Goal: Task Accomplishment & Management: Manage account settings

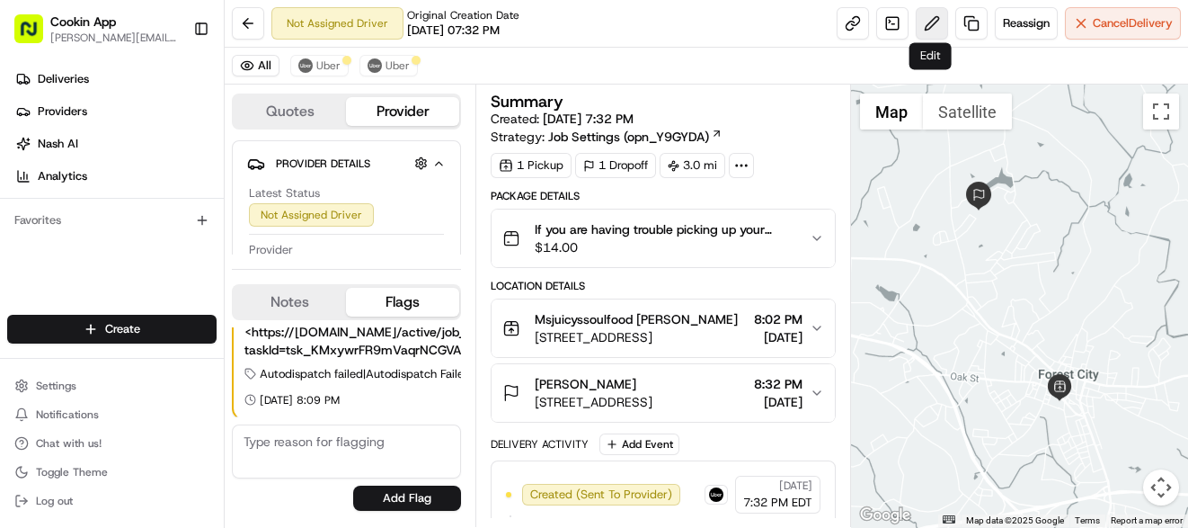
click at [934, 25] on button at bounding box center [932, 23] width 32 height 32
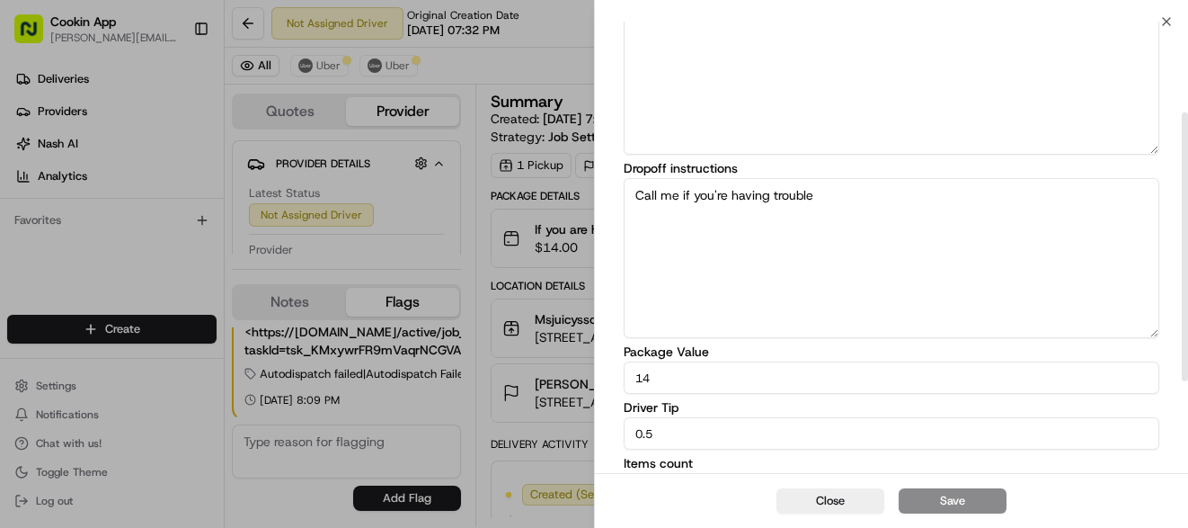
scroll to position [307, 0]
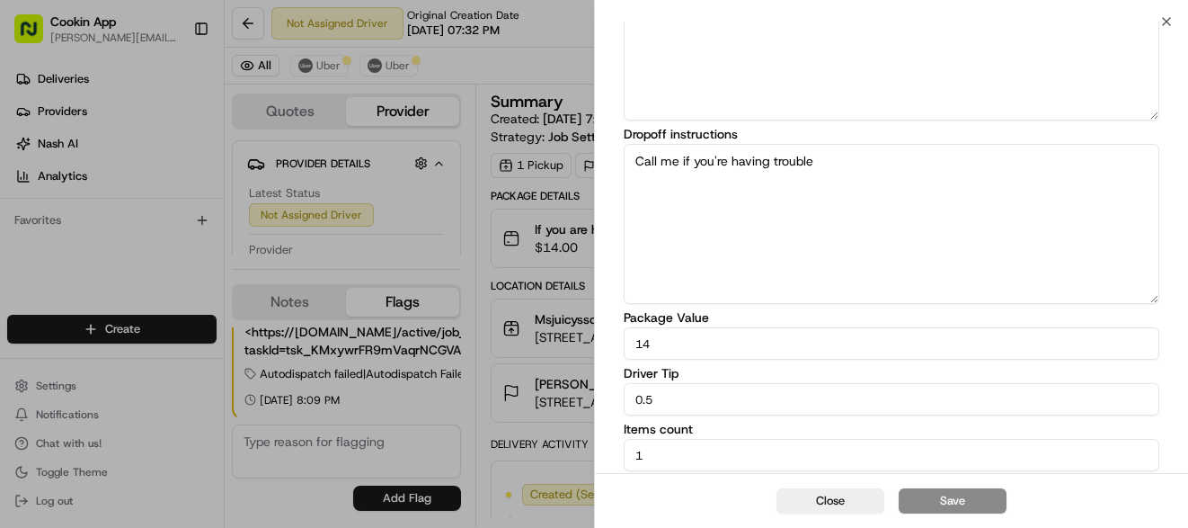
drag, startPoint x: 664, startPoint y: 399, endPoint x: 541, endPoint y: 393, distance: 123.3
click at [541, 393] on body "Cookin App sandra@cookin.com Toggle Sidebar Deliveries Providers Nash AI Analyt…" at bounding box center [594, 264] width 1188 height 528
type input "3"
click at [966, 495] on button "Save" at bounding box center [953, 500] width 108 height 25
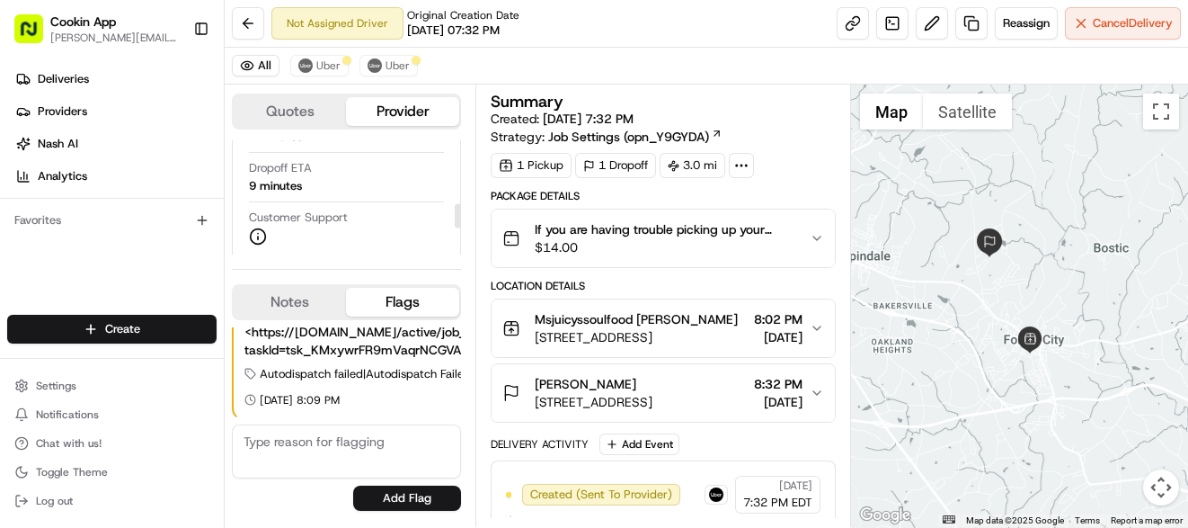
scroll to position [293, 0]
click at [58, 139] on span "Nash AI" at bounding box center [58, 144] width 40 height 16
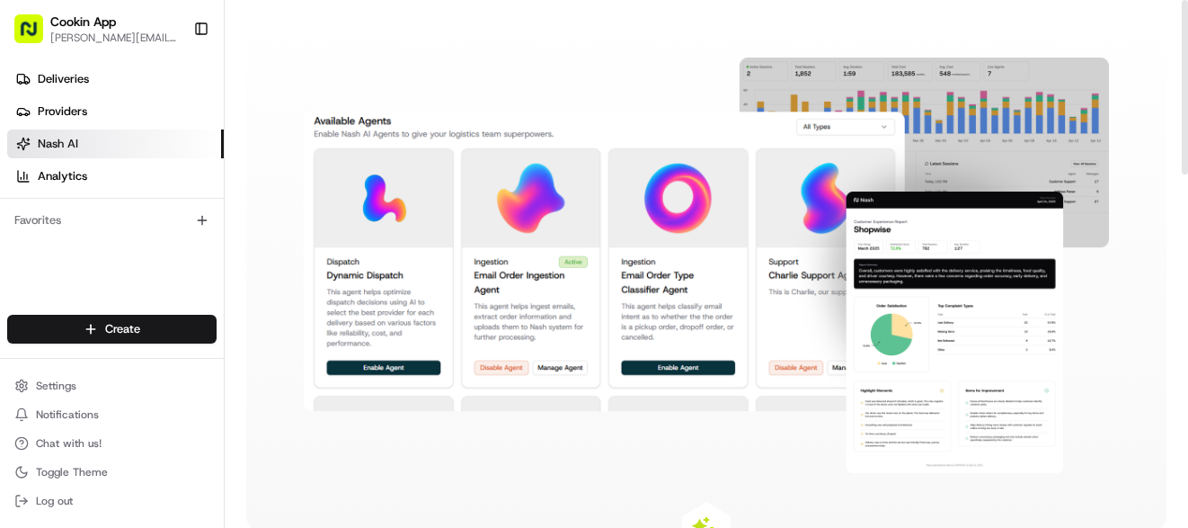
click at [387, 362] on img at bounding box center [707, 265] width 806 height 415
click at [387, 366] on img at bounding box center [707, 265] width 806 height 415
drag, startPoint x: 60, startPoint y: 79, endPoint x: 93, endPoint y: 93, distance: 35.4
click at [61, 79] on span "Deliveries" at bounding box center [63, 79] width 51 height 16
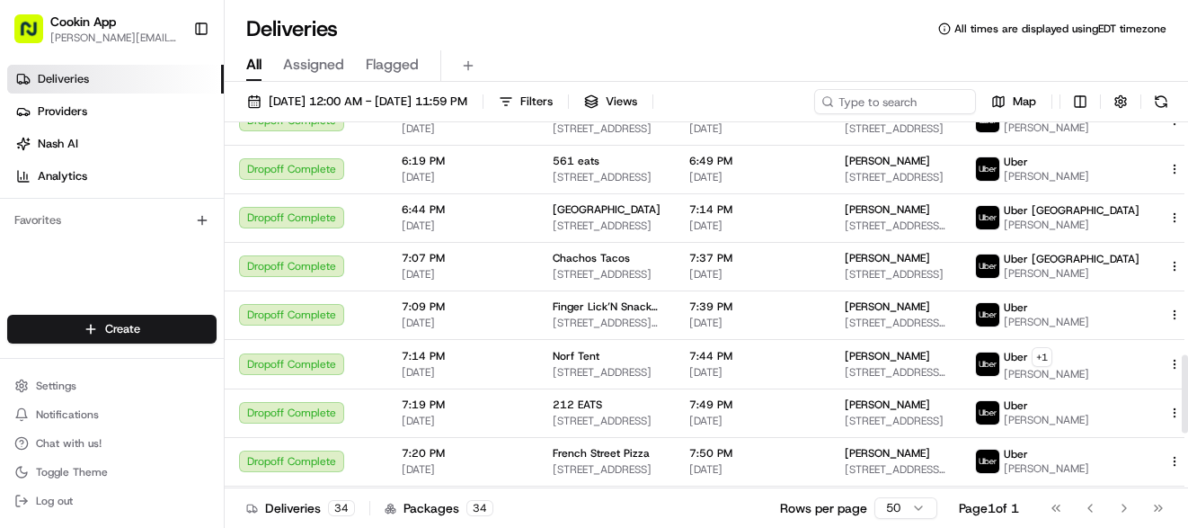
scroll to position [1340, 0]
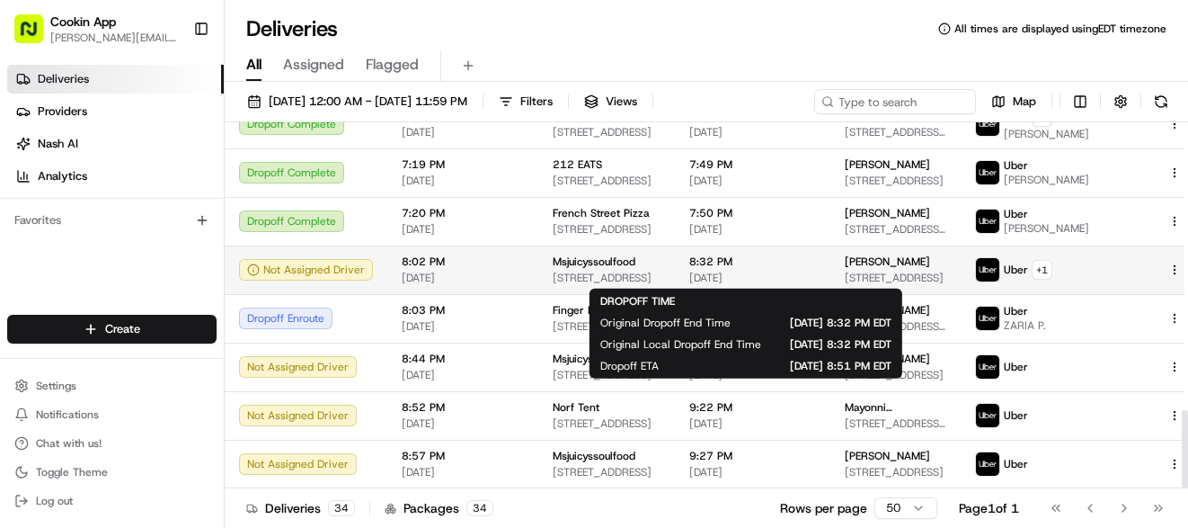
click at [778, 263] on span "8:32 PM" at bounding box center [753, 261] width 127 height 14
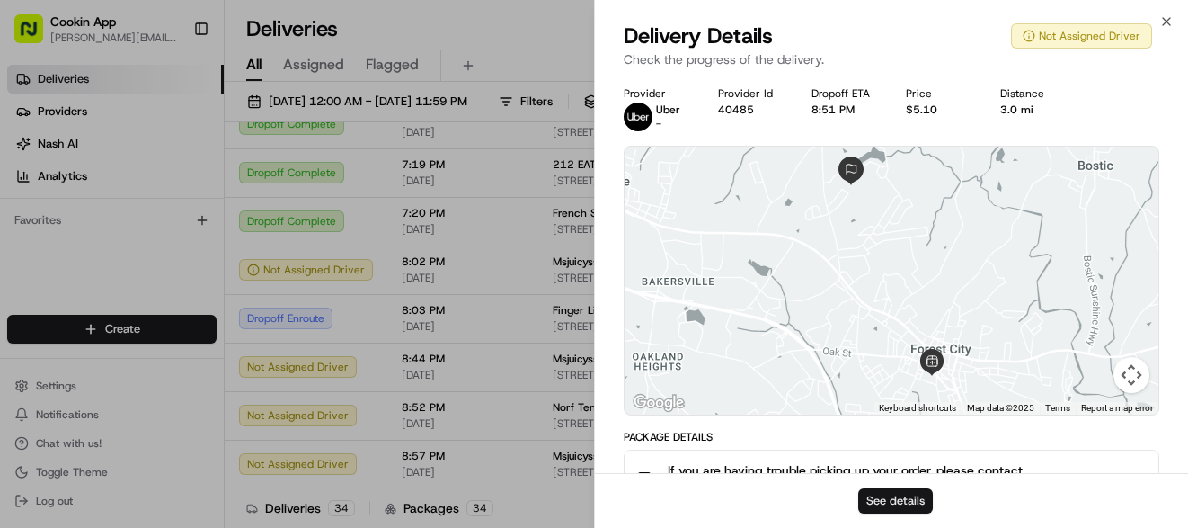
click at [875, 511] on button "See details" at bounding box center [896, 500] width 75 height 25
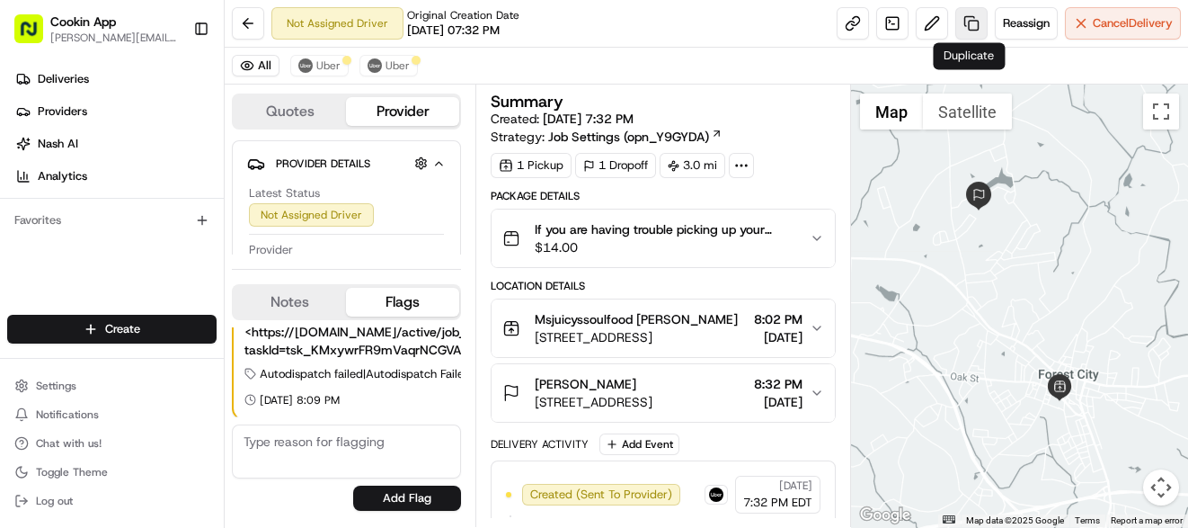
click at [973, 28] on link at bounding box center [972, 23] width 32 height 32
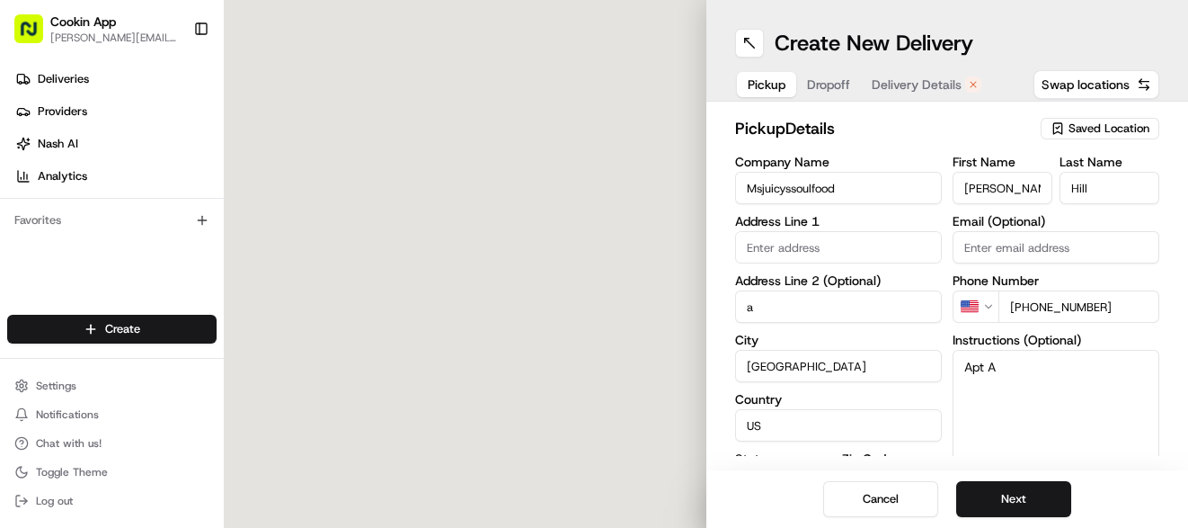
type input "203 Park St"
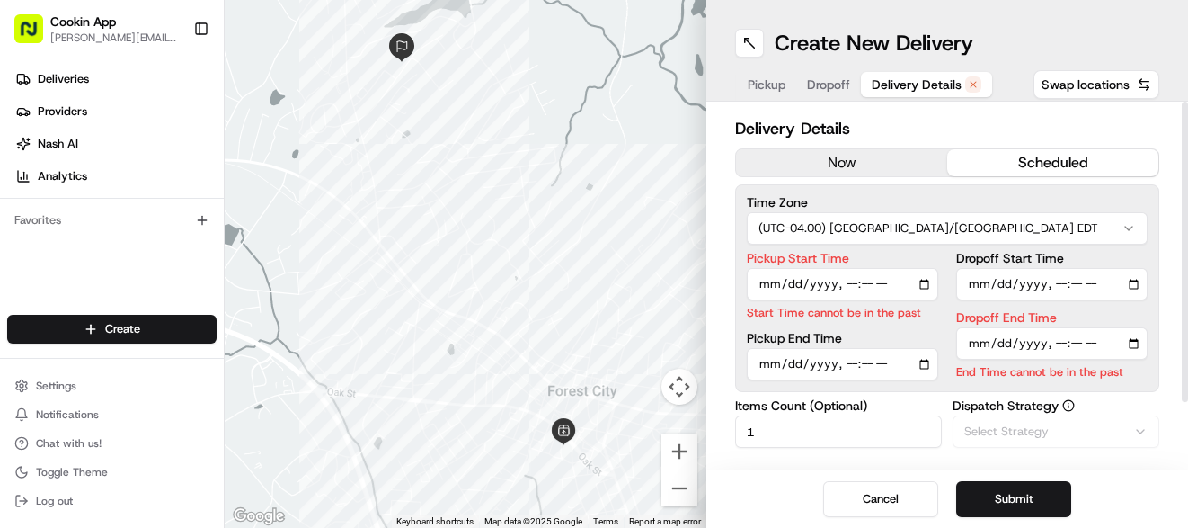
click at [913, 85] on span "Delivery Details" at bounding box center [917, 85] width 90 height 18
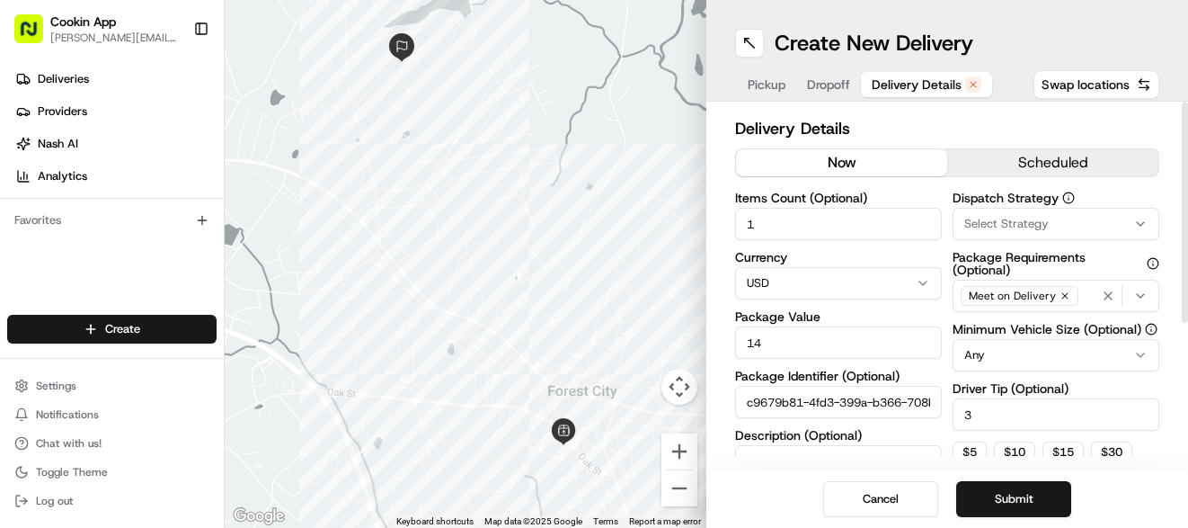
click at [823, 169] on button "now" at bounding box center [841, 162] width 211 height 27
click at [1002, 506] on button "Submit" at bounding box center [1014, 499] width 115 height 36
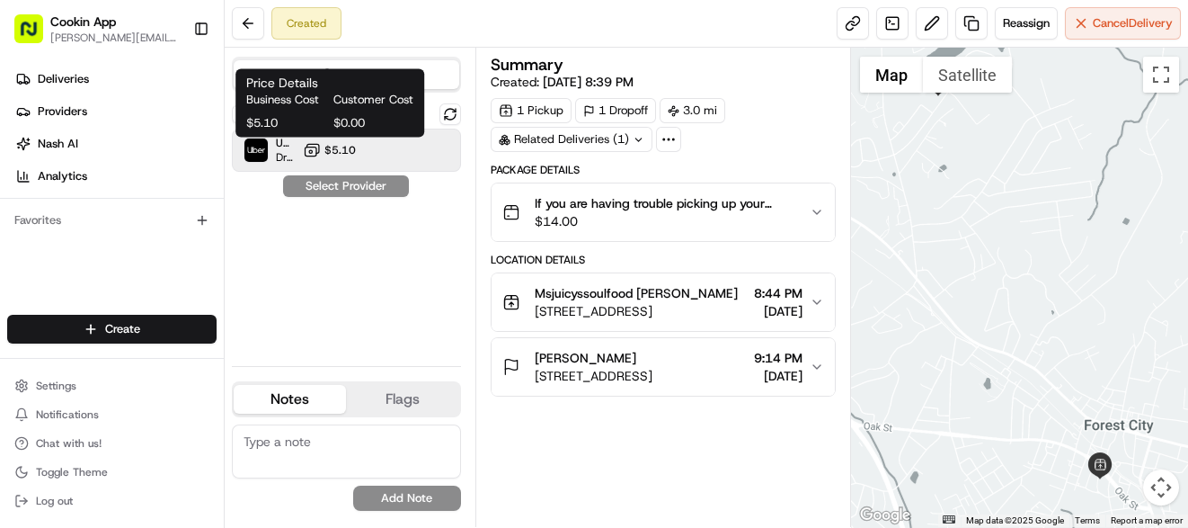
click at [330, 152] on span "$5.10" at bounding box center [340, 150] width 31 height 14
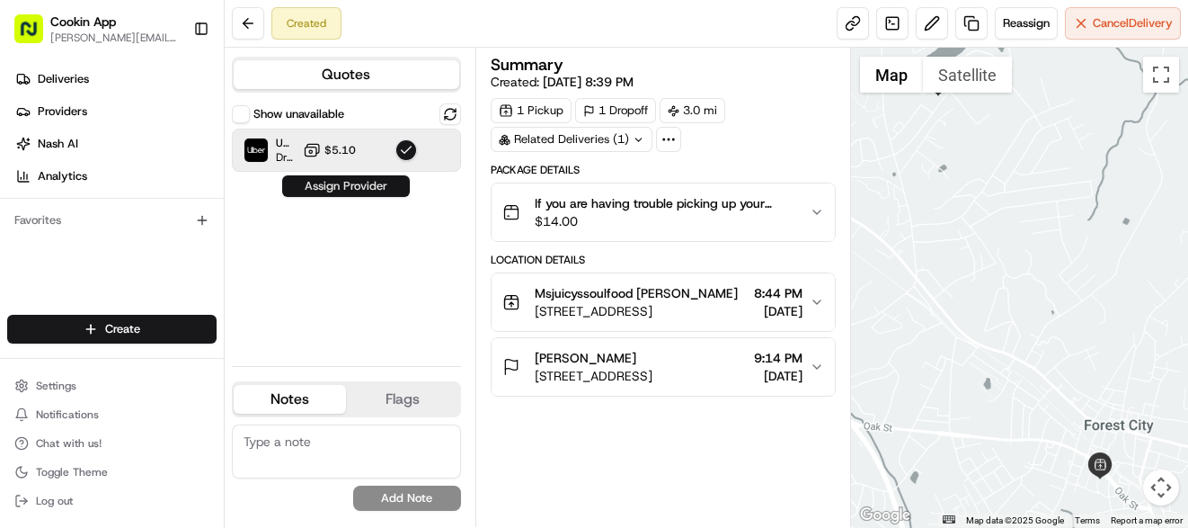
click at [344, 179] on button "Assign Provider" at bounding box center [346, 186] width 128 height 22
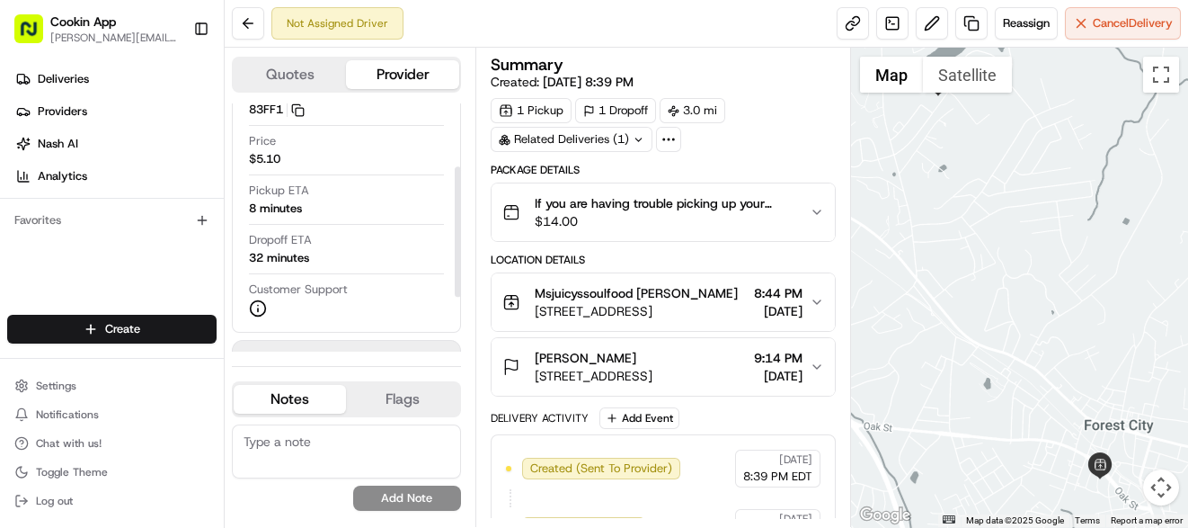
click at [573, 140] on div "Related Deliveries (1)" at bounding box center [572, 139] width 162 height 25
click at [542, 175] on span "job_8oc9E3DeTCXsjCsmUx89Kd" at bounding box center [617, 178] width 174 height 16
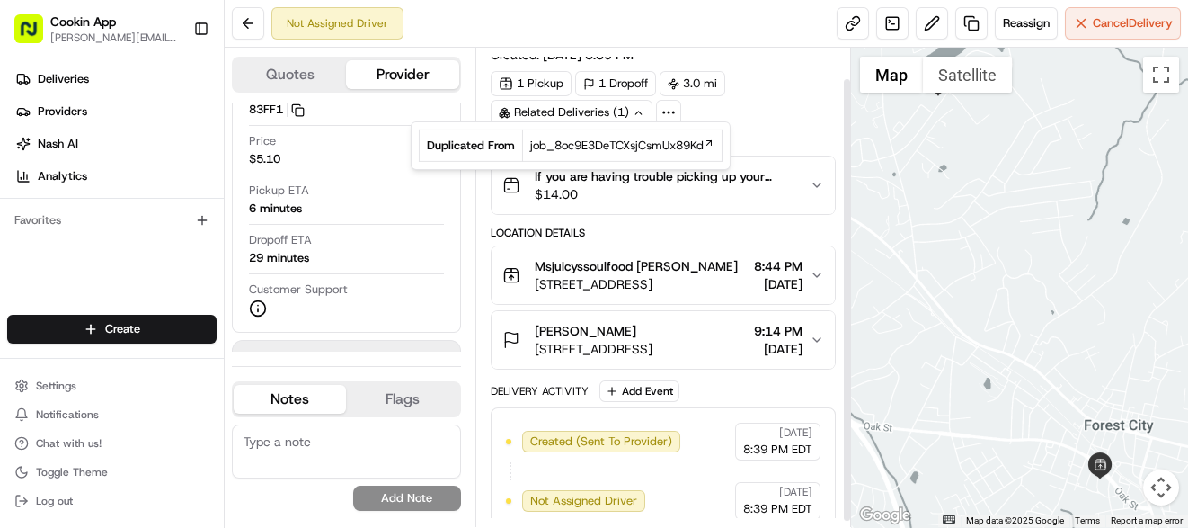
scroll to position [40, 0]
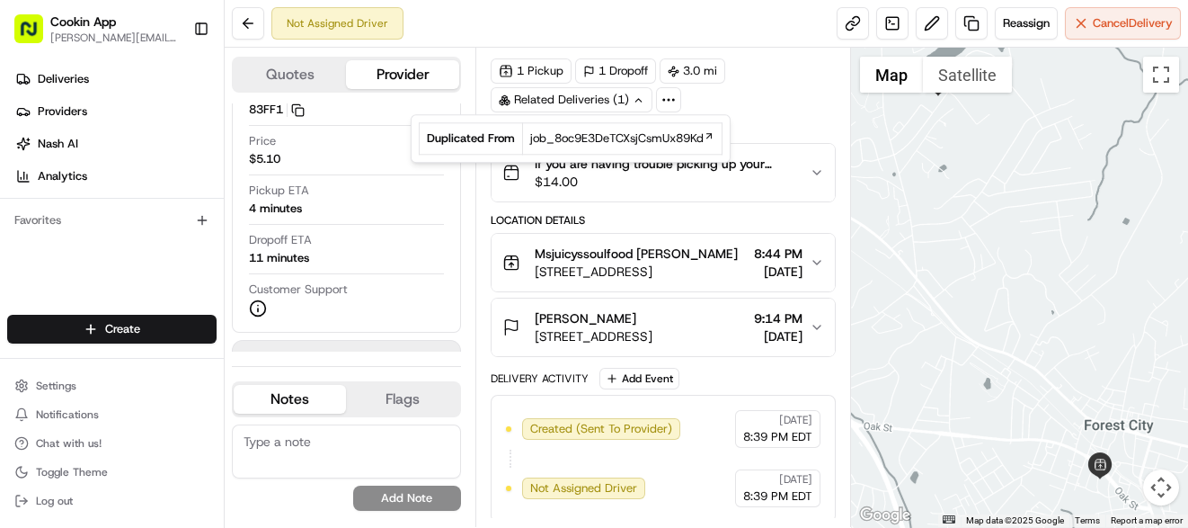
click at [616, 268] on span "[STREET_ADDRESS]" at bounding box center [636, 272] width 203 height 18
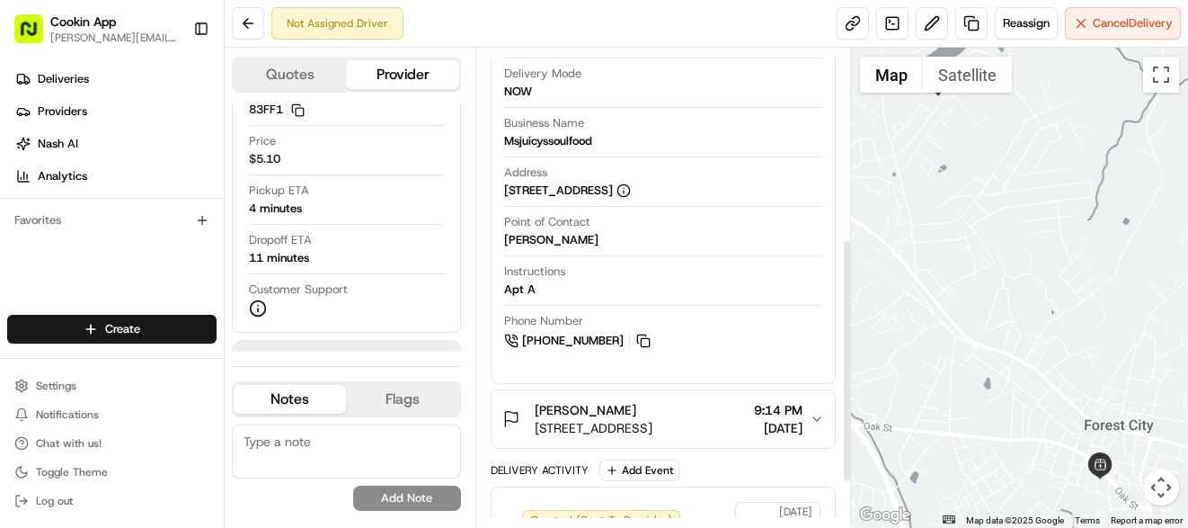
scroll to position [398, 0]
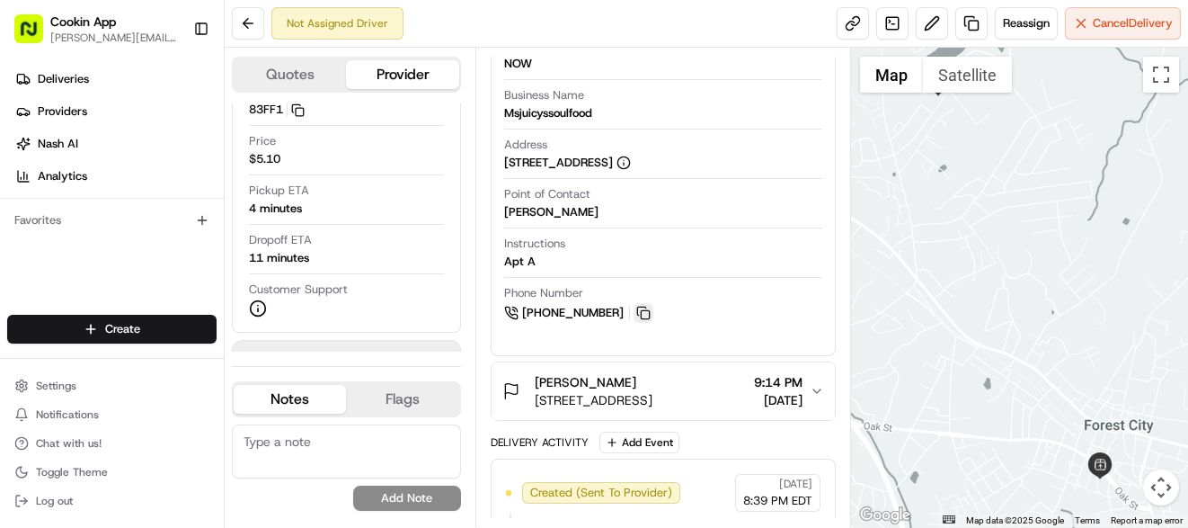
click at [639, 308] on button at bounding box center [644, 313] width 20 height 20
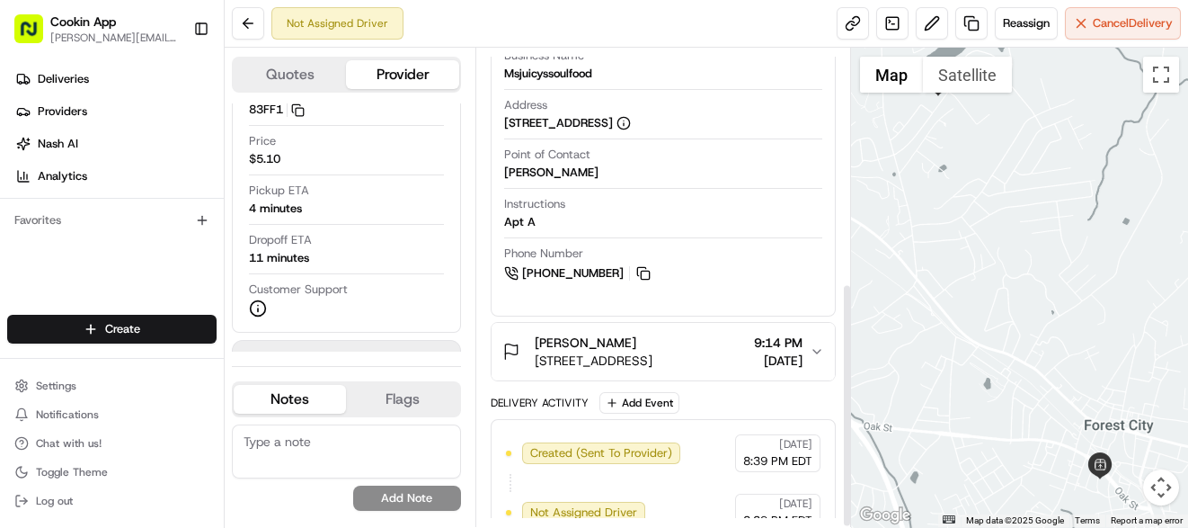
scroll to position [460, 0]
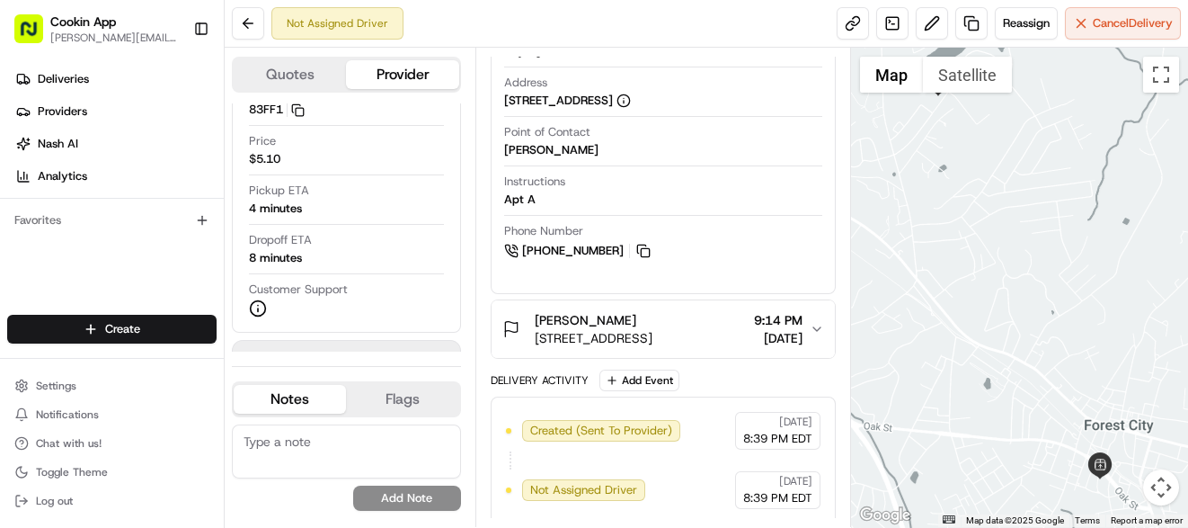
click at [653, 332] on span "[STREET_ADDRESS]" at bounding box center [594, 338] width 118 height 18
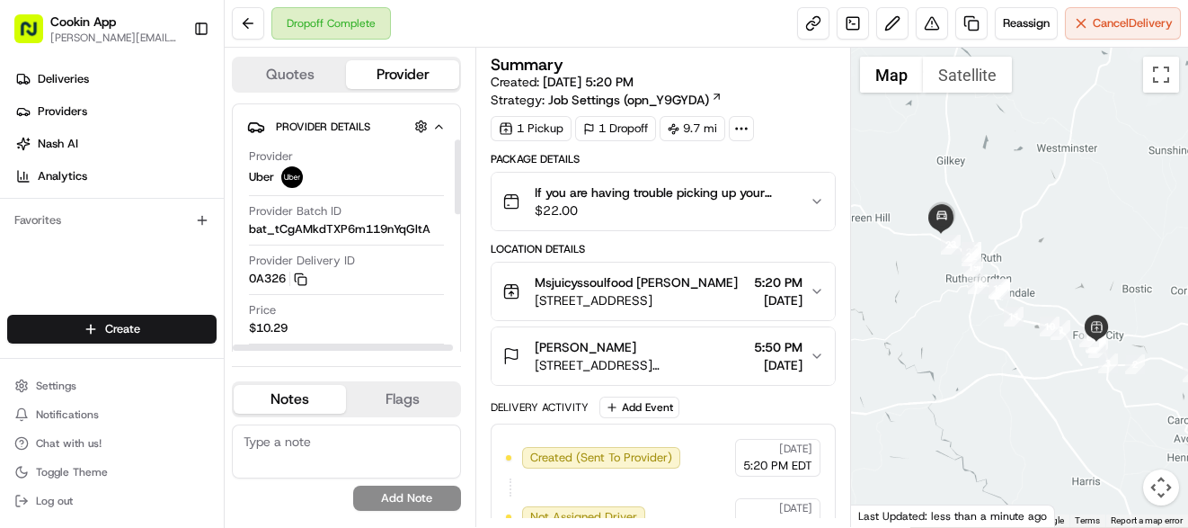
scroll to position [381, 0]
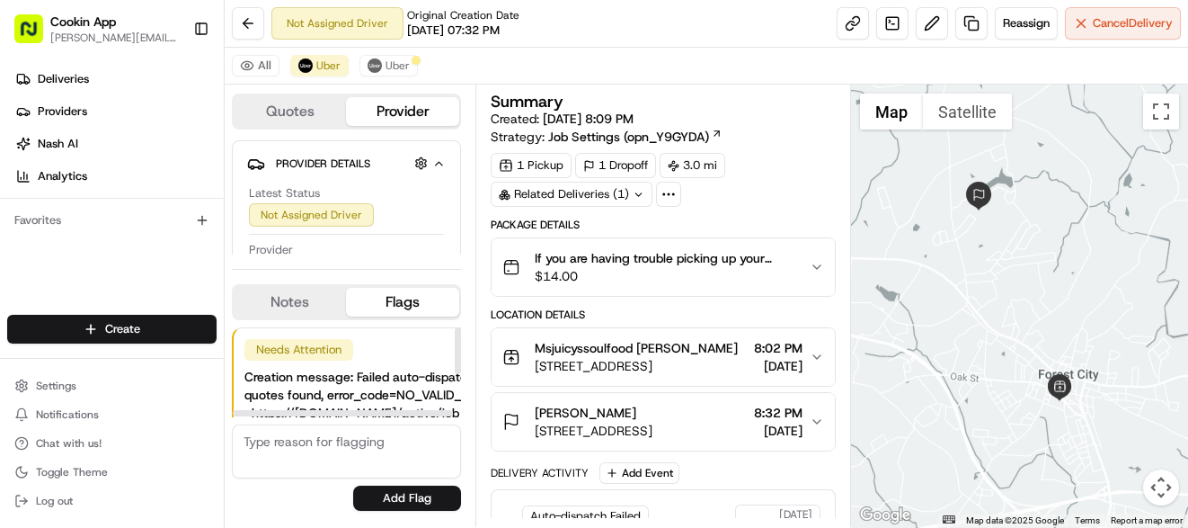
click at [596, 195] on div "Related Deliveries (1)" at bounding box center [572, 194] width 162 height 25
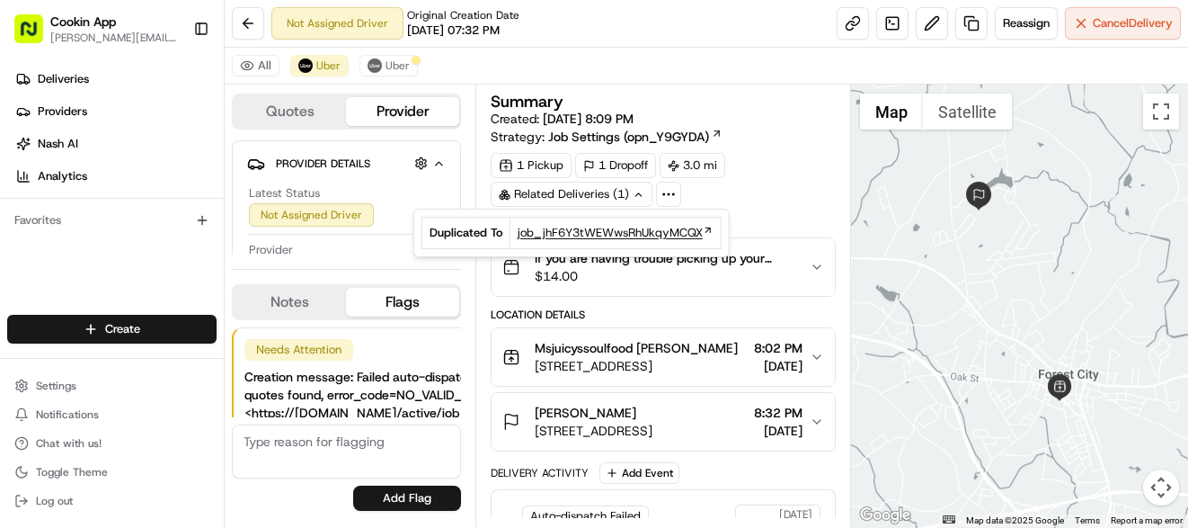
click at [613, 230] on span "job_jhF6Y3tWEWwsRhUkqyMCQX" at bounding box center [610, 233] width 185 height 16
click at [927, 11] on button at bounding box center [932, 23] width 32 height 32
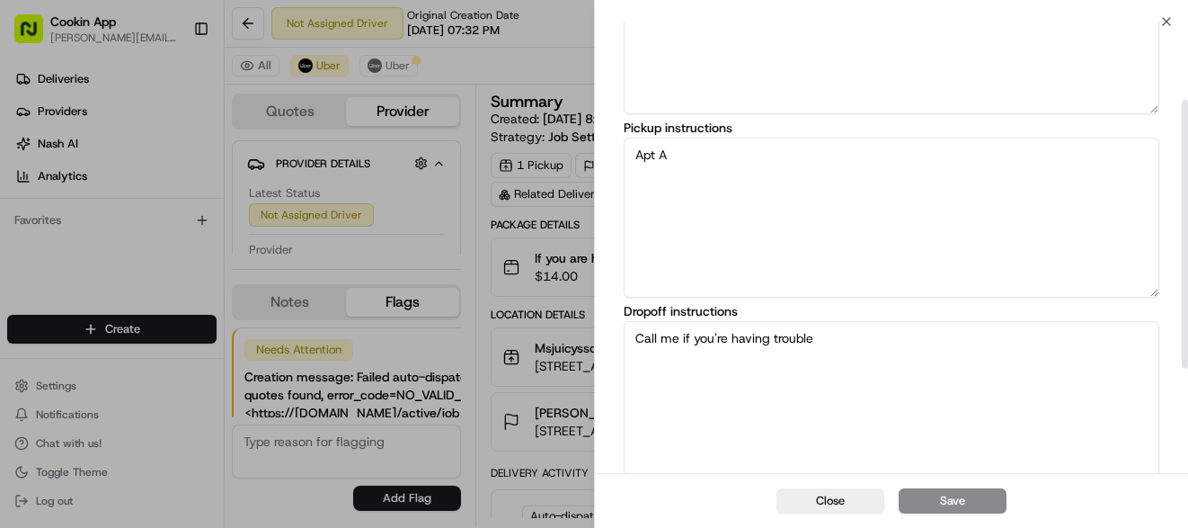
scroll to position [307, 0]
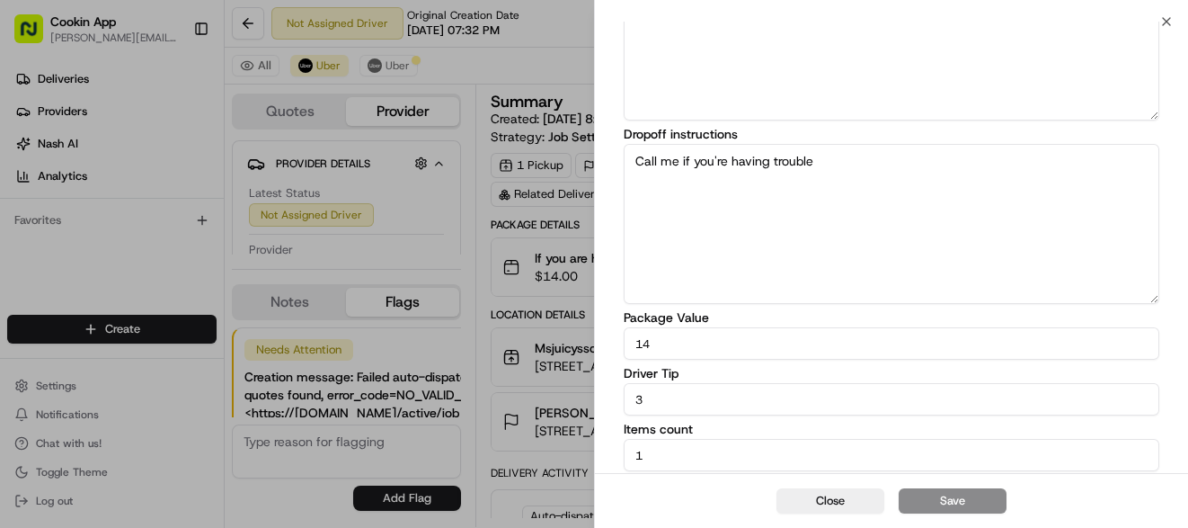
drag, startPoint x: 690, startPoint y: 397, endPoint x: 597, endPoint y: 387, distance: 93.1
click at [602, 389] on div "Edit Delivery Details Package description If you are having trouble picking up …" at bounding box center [891, 94] width 593 height 761
type input "7"
click at [943, 503] on button "Save" at bounding box center [953, 500] width 108 height 25
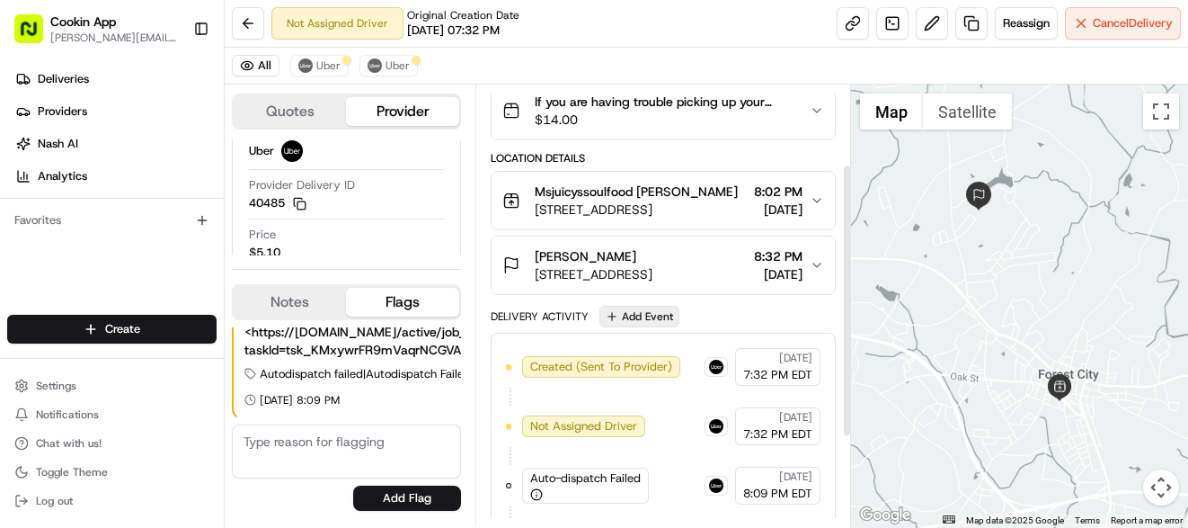
scroll to position [31, 0]
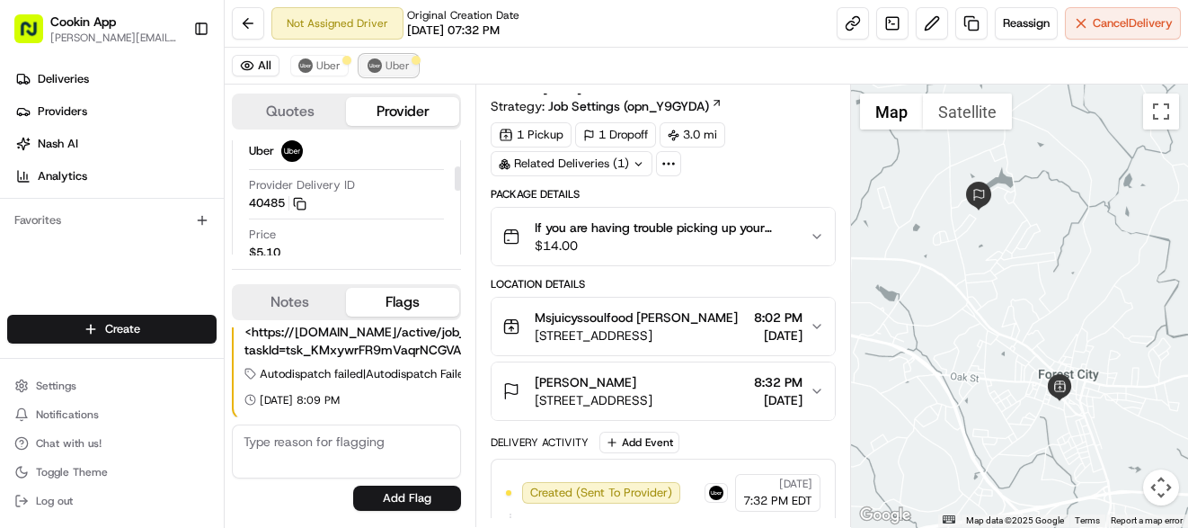
click at [392, 67] on span "Uber" at bounding box center [398, 65] width 24 height 14
click at [325, 59] on span "Uber" at bounding box center [328, 65] width 24 height 14
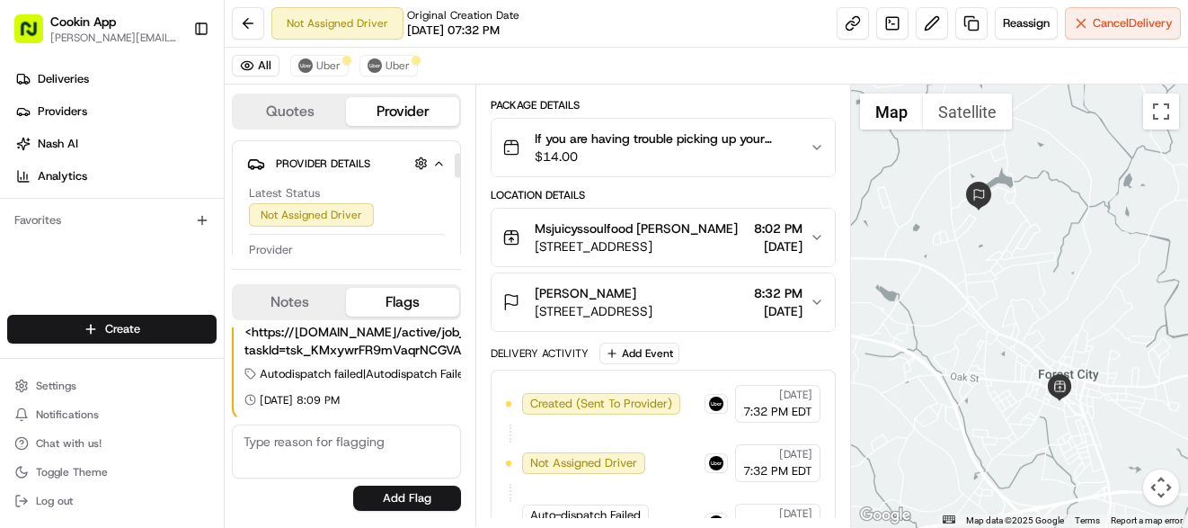
scroll to position [240, 0]
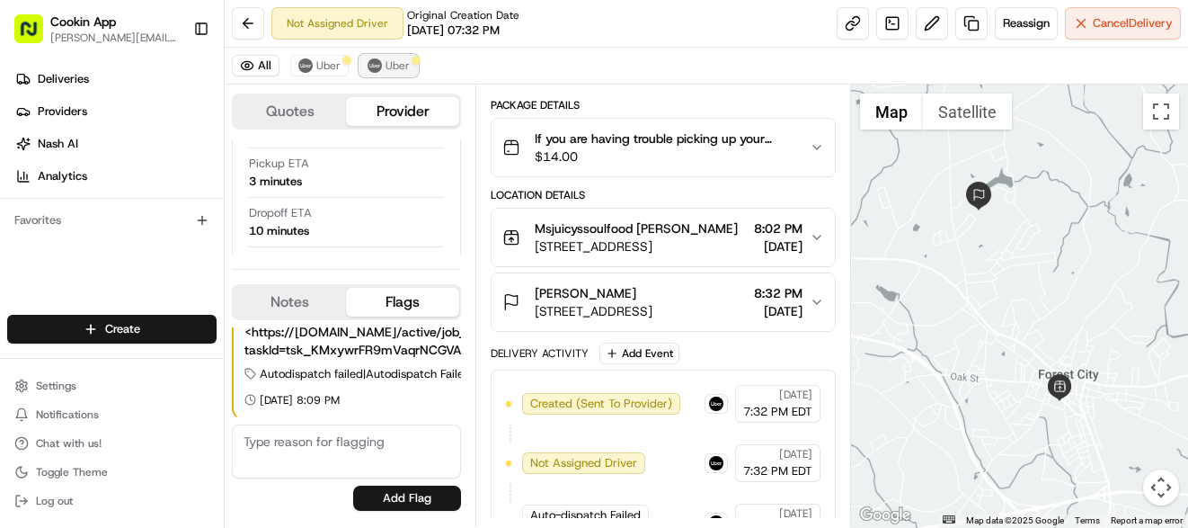
click at [401, 65] on span "Uber" at bounding box center [398, 65] width 24 height 14
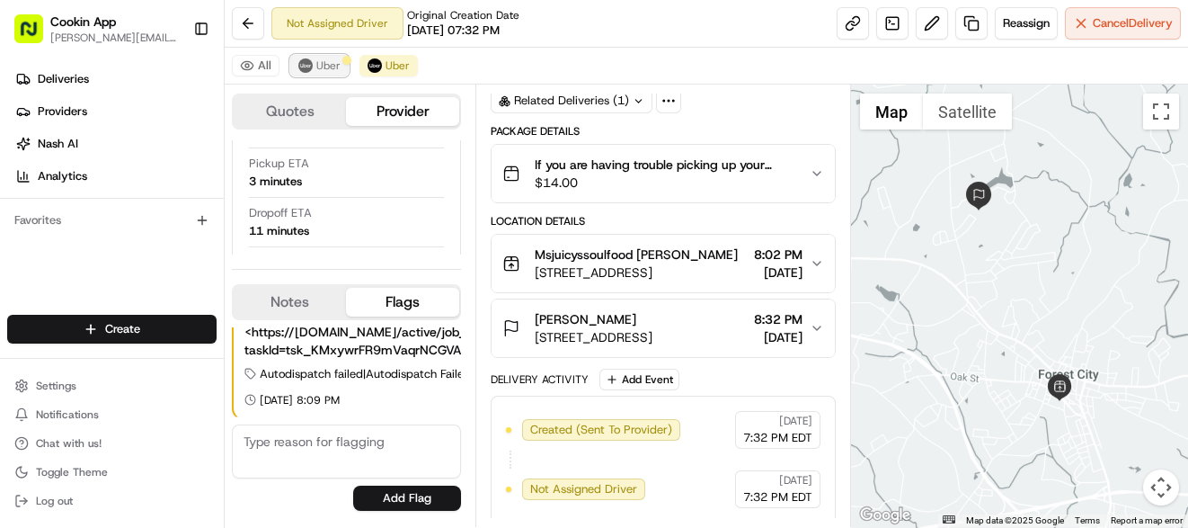
click at [322, 64] on span "Uber" at bounding box center [328, 65] width 24 height 14
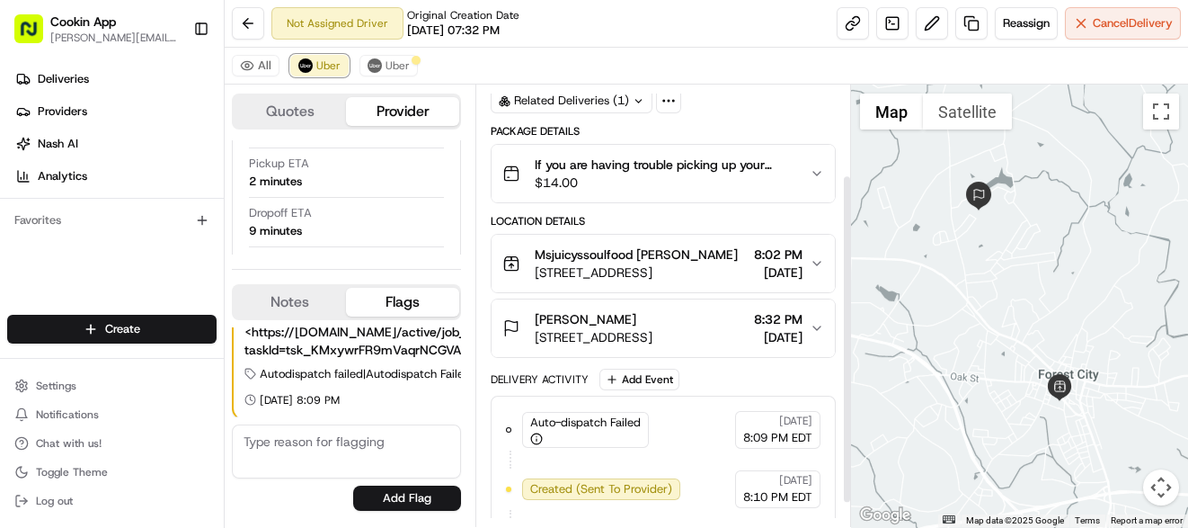
scroll to position [120, 0]
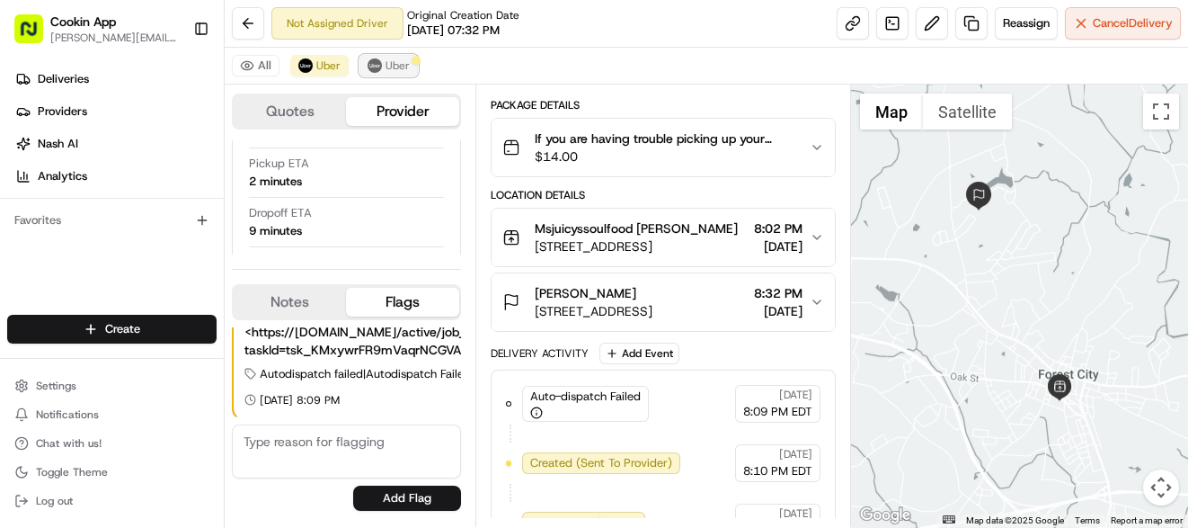
click at [412, 62] on div at bounding box center [416, 60] width 9 height 9
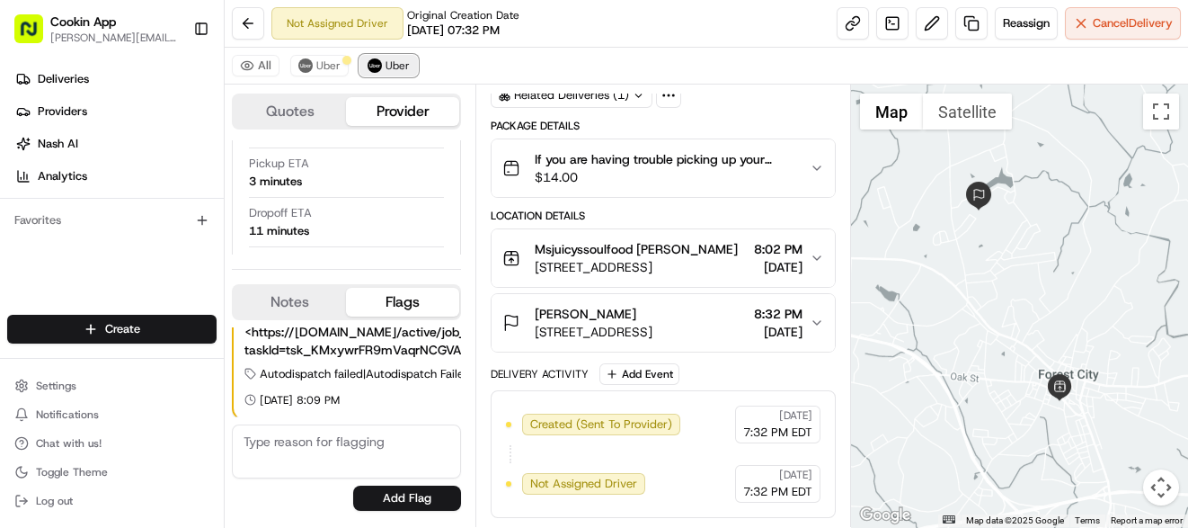
scroll to position [93, 0]
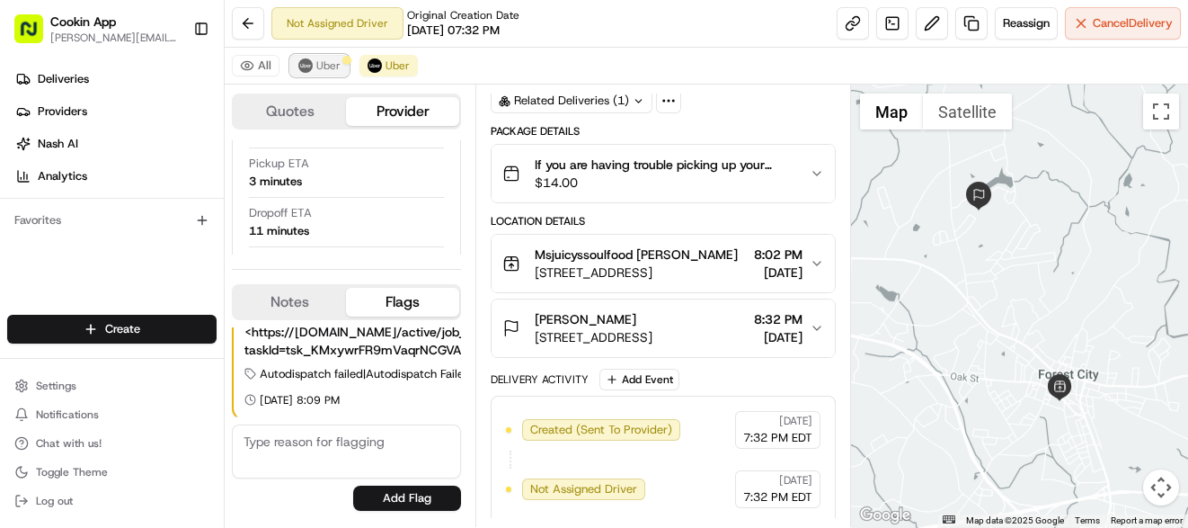
click at [307, 68] on img at bounding box center [305, 65] width 14 height 14
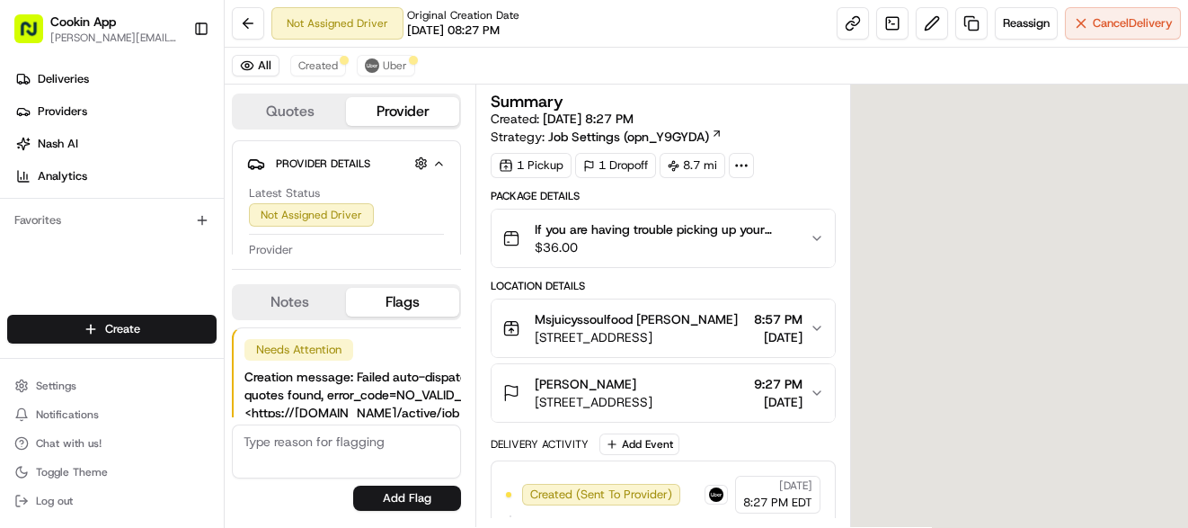
scroll to position [81, 0]
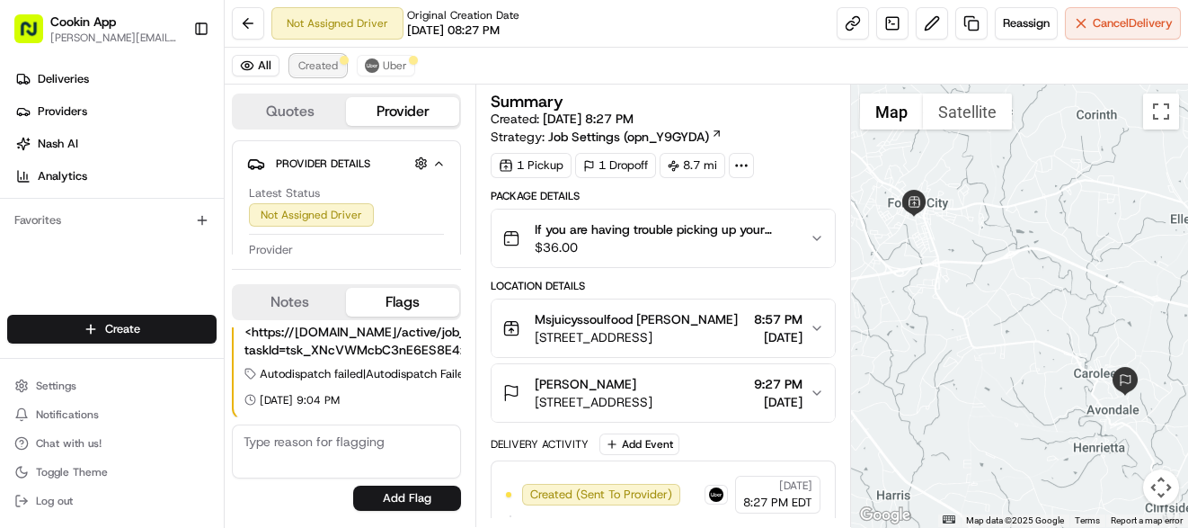
click at [316, 63] on span "Created" at bounding box center [318, 65] width 40 height 14
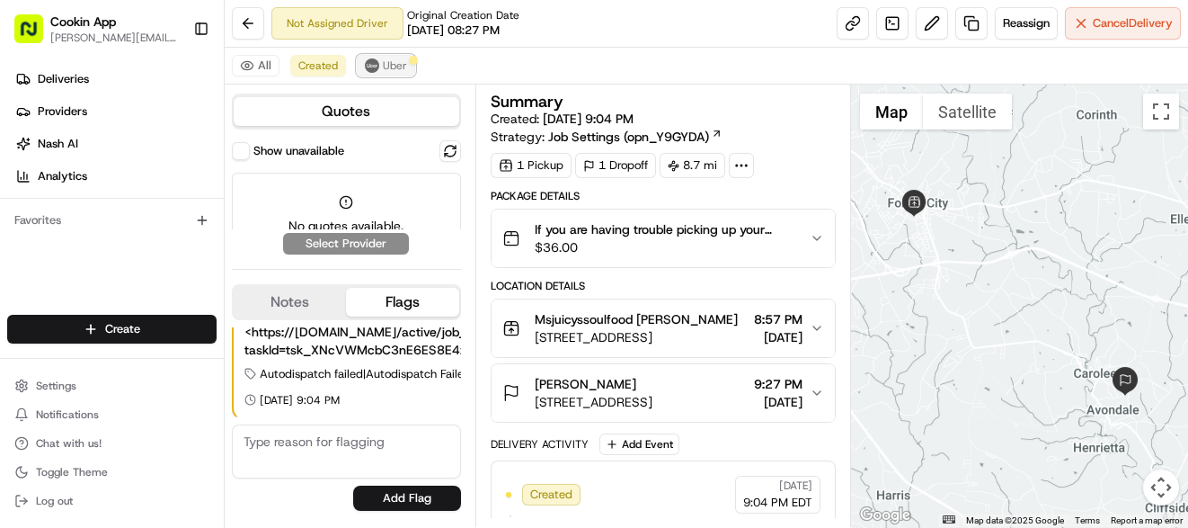
click at [387, 65] on span "Uber" at bounding box center [395, 65] width 24 height 14
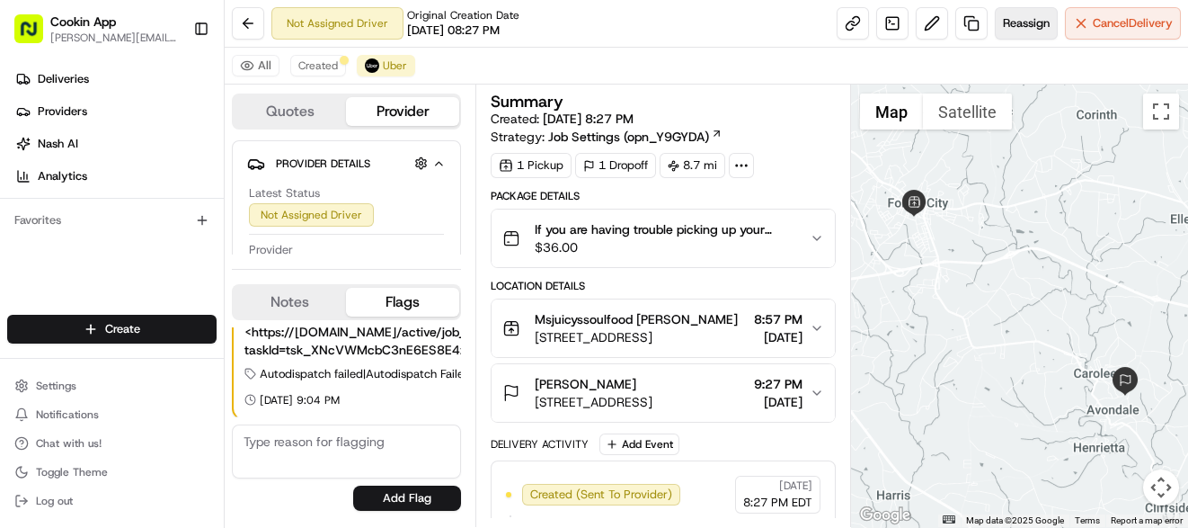
click at [1028, 27] on span "Reassign" at bounding box center [1026, 23] width 47 height 16
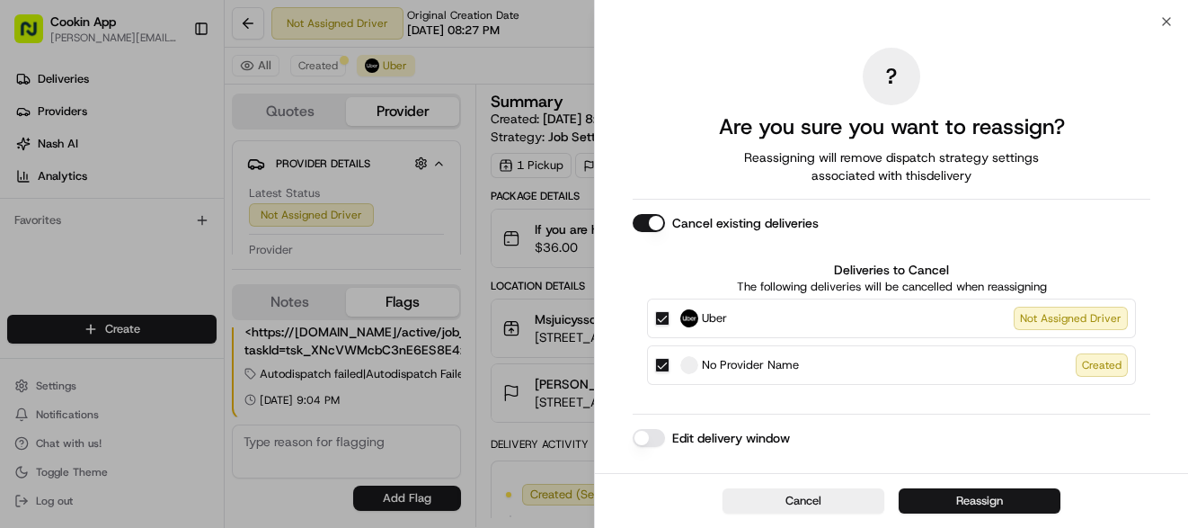
click at [967, 502] on button "Reassign" at bounding box center [980, 500] width 162 height 25
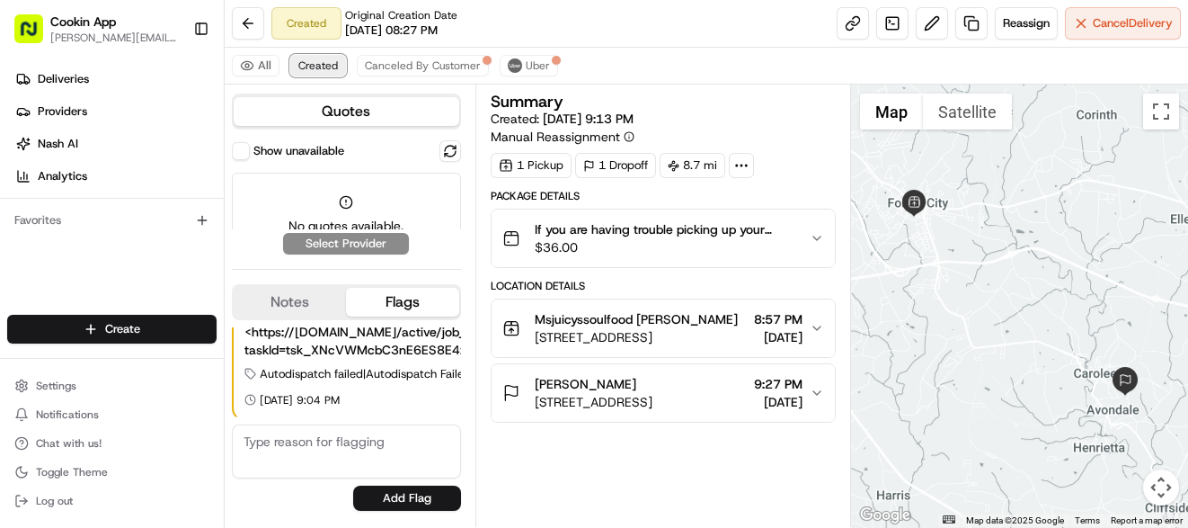
click at [308, 60] on span "Created" at bounding box center [318, 65] width 40 height 14
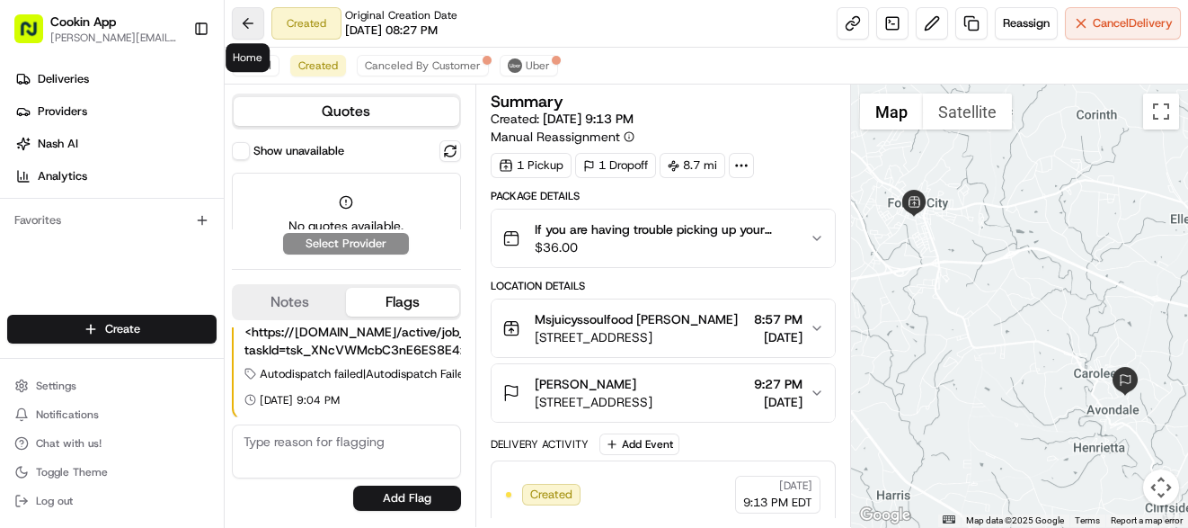
click at [248, 23] on button at bounding box center [248, 23] width 32 height 32
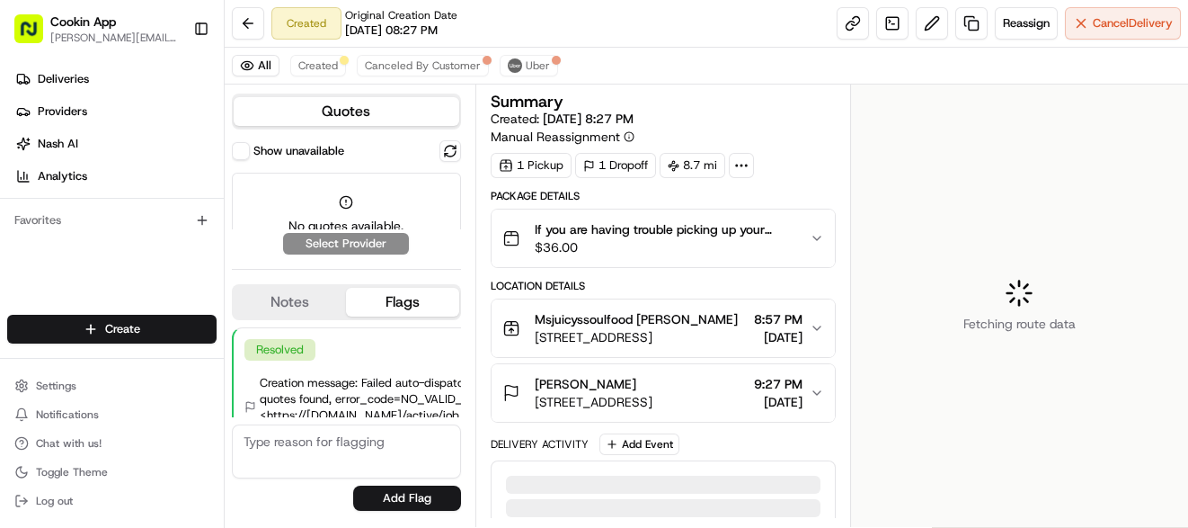
scroll to position [90, 0]
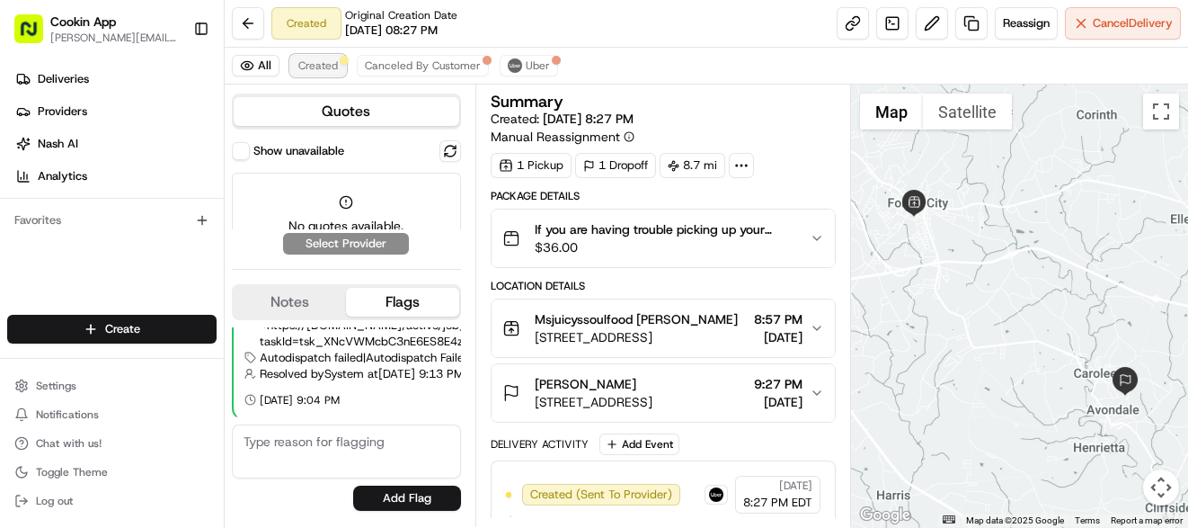
click at [317, 62] on span "Created" at bounding box center [318, 65] width 40 height 14
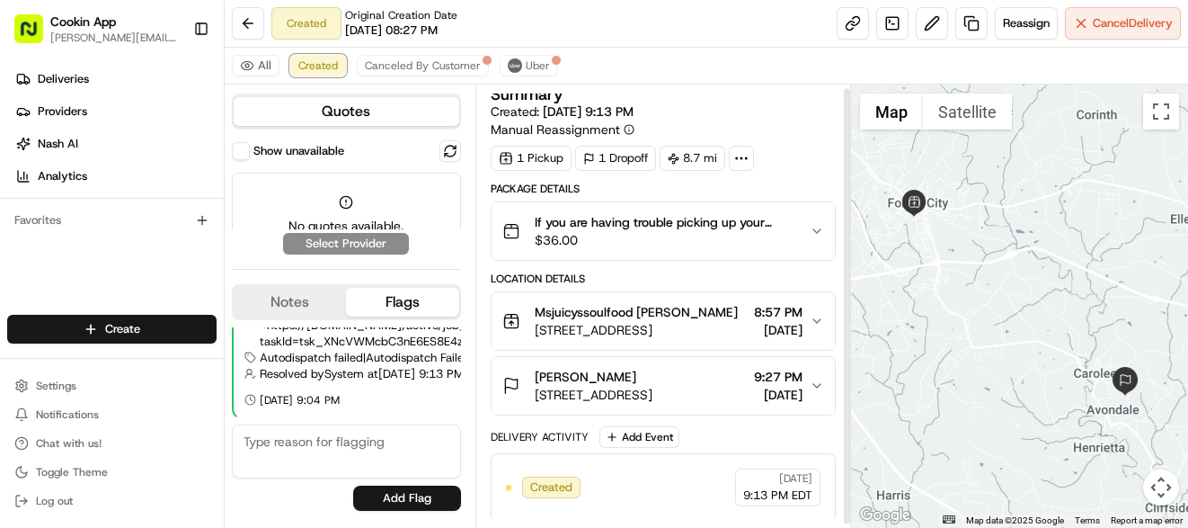
scroll to position [0, 0]
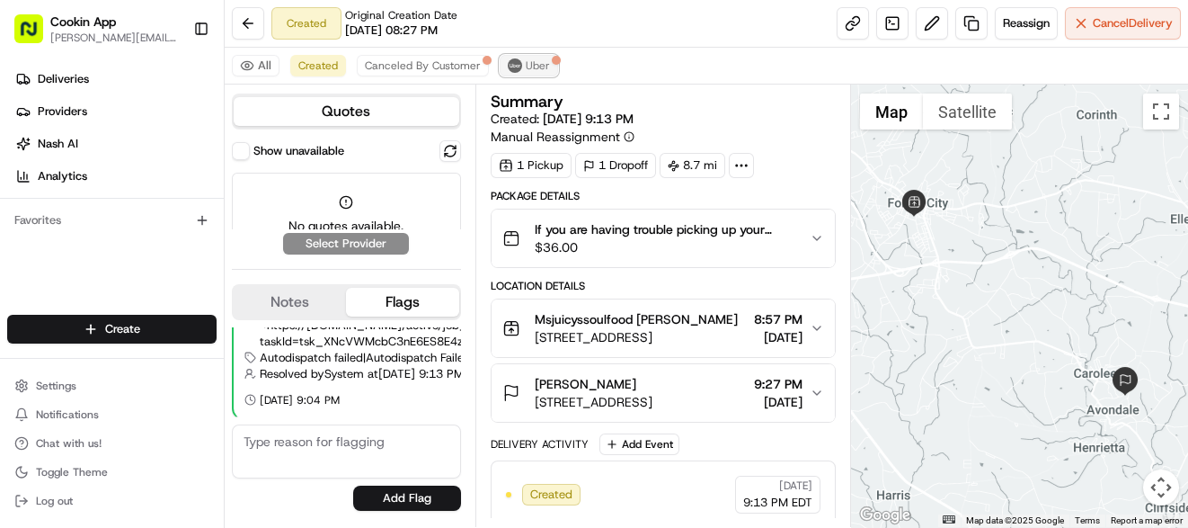
click at [543, 60] on span "Uber" at bounding box center [538, 65] width 24 height 14
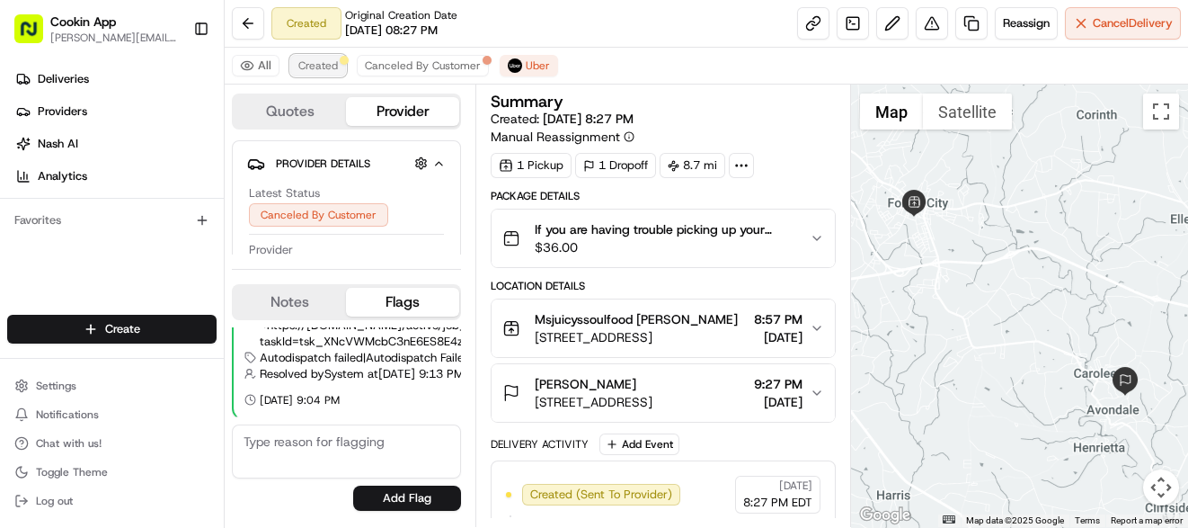
click at [318, 67] on span "Created" at bounding box center [318, 65] width 40 height 14
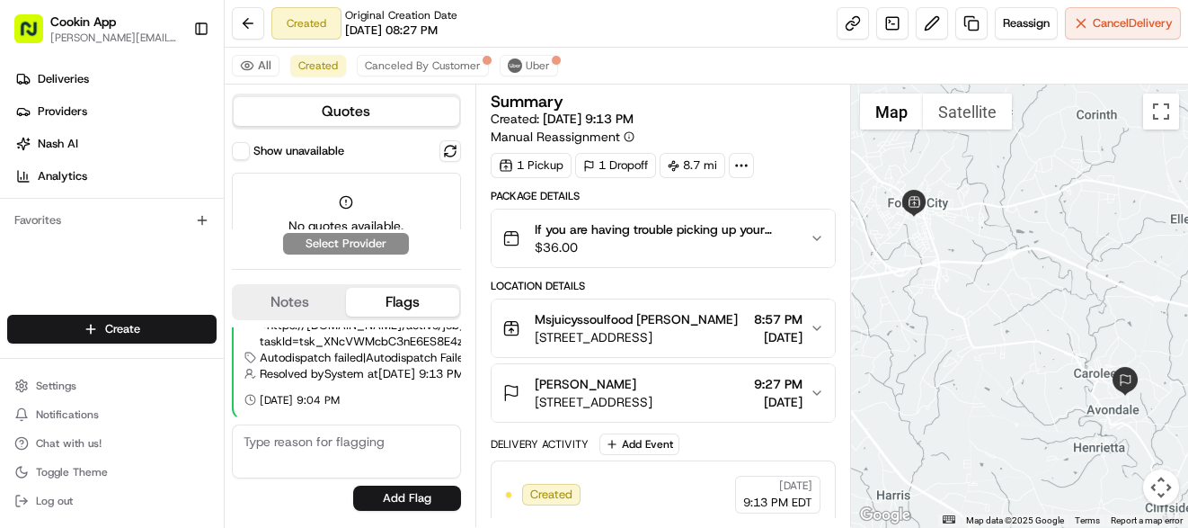
click at [349, 245] on div "Show unavailable No quotes available. Try clicking "Show unavailable" to see if…" at bounding box center [346, 197] width 229 height 114
click at [348, 245] on div "Show unavailable No quotes available. Try clicking "Show unavailable" to see if…" at bounding box center [346, 197] width 229 height 114
click at [392, 111] on button "Quotes" at bounding box center [347, 111] width 226 height 29
click at [1031, 23] on span "Reassign" at bounding box center [1026, 23] width 47 height 16
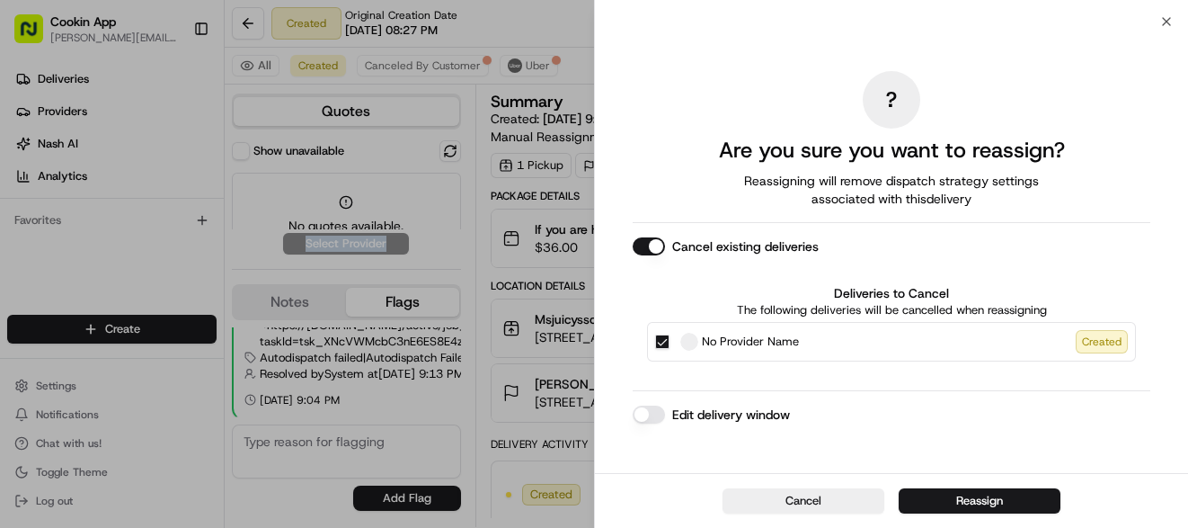
click at [637, 251] on button "Cancel existing deliveries" at bounding box center [649, 246] width 32 height 18
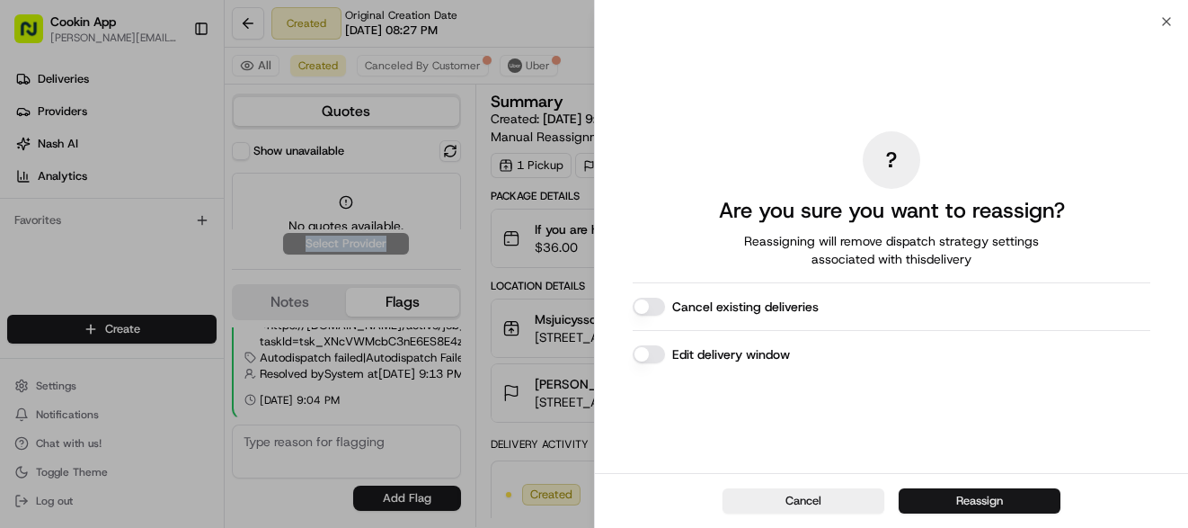
click at [971, 498] on button "Reassign" at bounding box center [980, 500] width 162 height 25
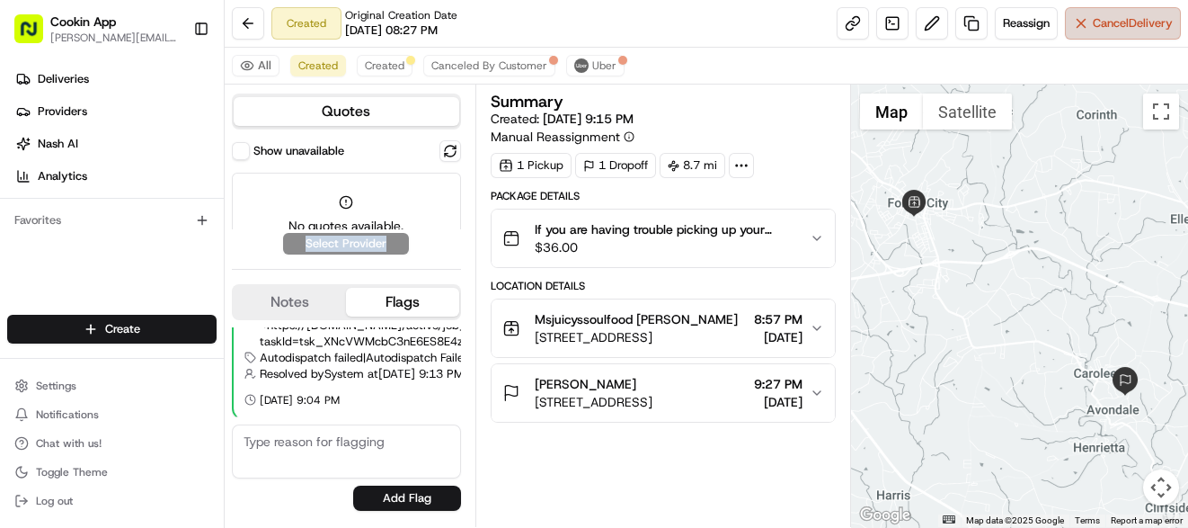
click at [1124, 21] on span "Cancel Delivery" at bounding box center [1133, 23] width 80 height 16
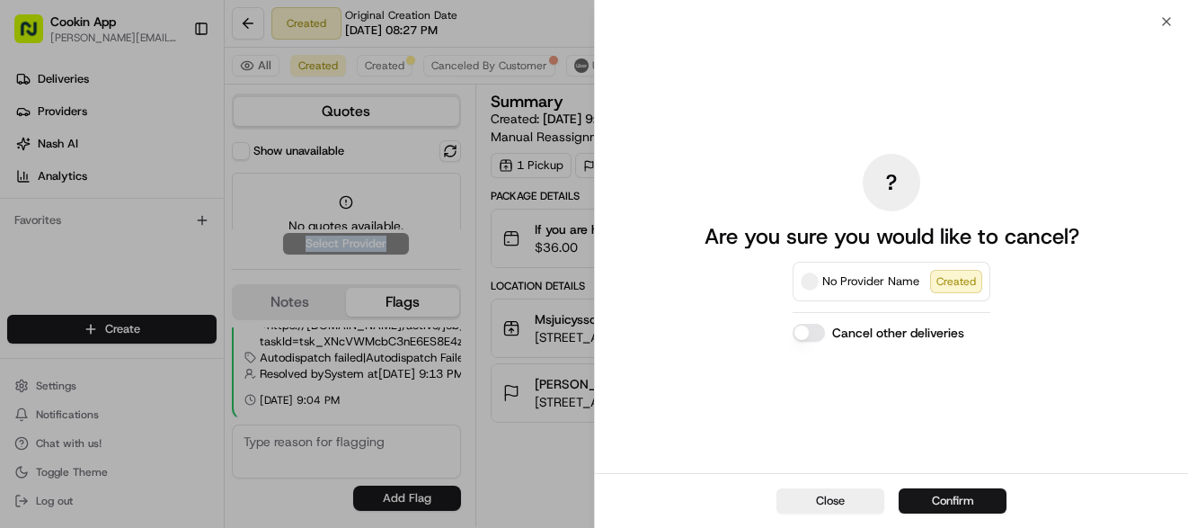
click at [936, 501] on button "Confirm" at bounding box center [953, 500] width 108 height 25
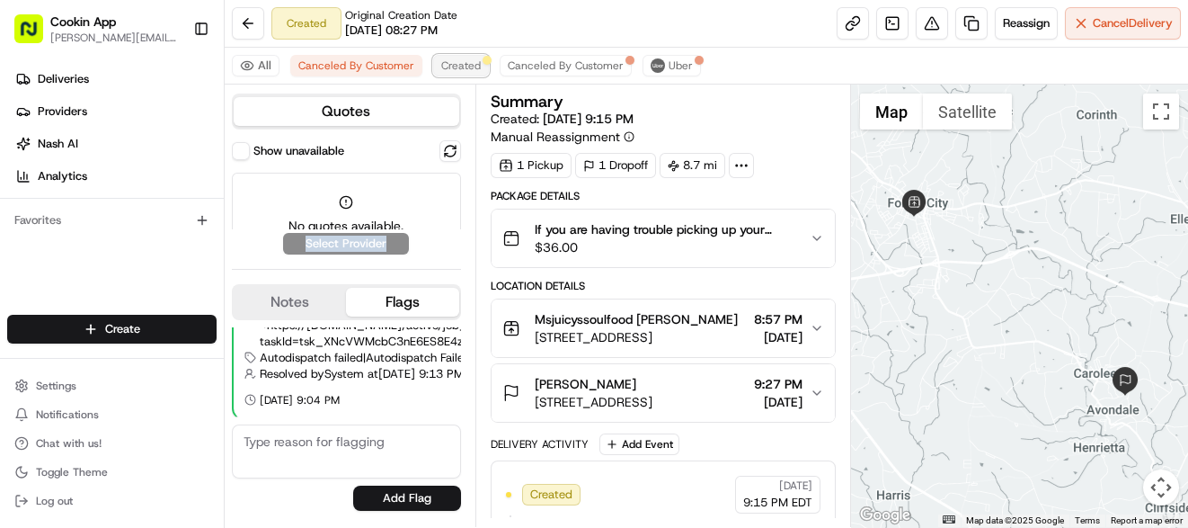
click at [451, 62] on span "Created" at bounding box center [461, 65] width 40 height 14
click at [1108, 24] on span "Cancel Delivery" at bounding box center [1133, 23] width 80 height 16
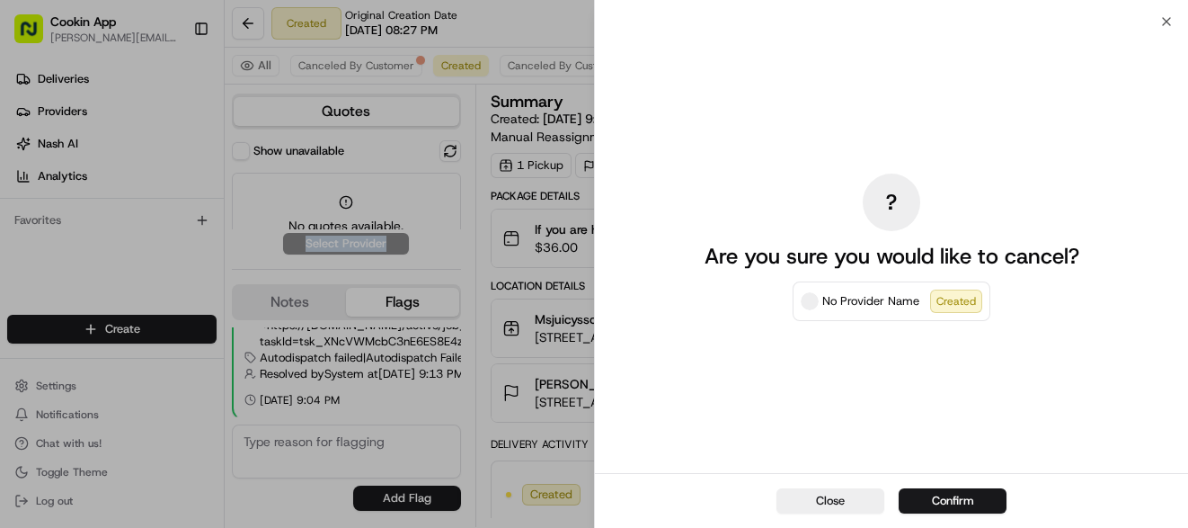
click at [946, 493] on button "Confirm" at bounding box center [953, 500] width 108 height 25
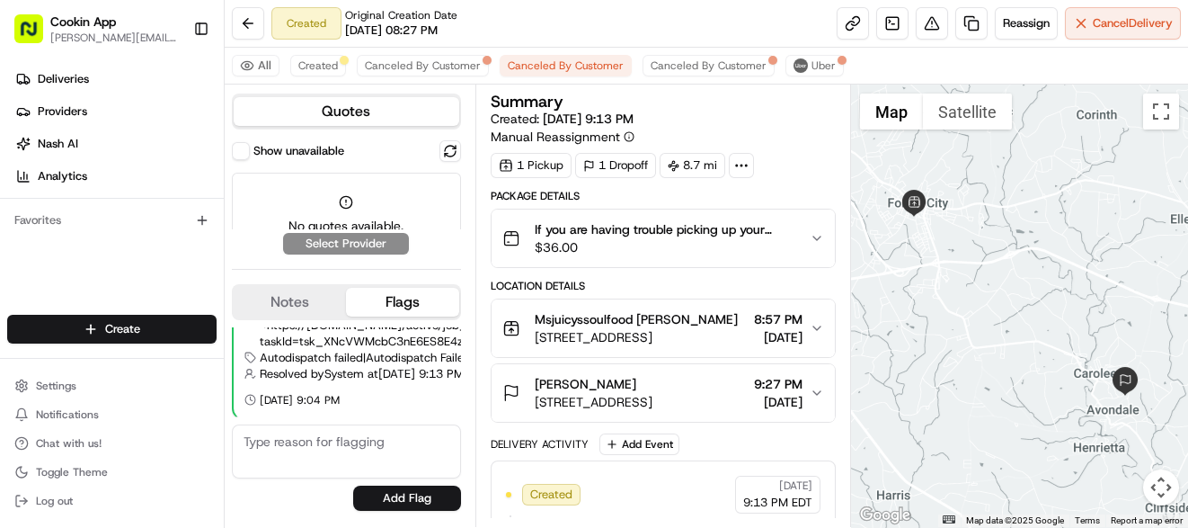
click at [754, 318] on span "8:57 PM" at bounding box center [778, 319] width 49 height 18
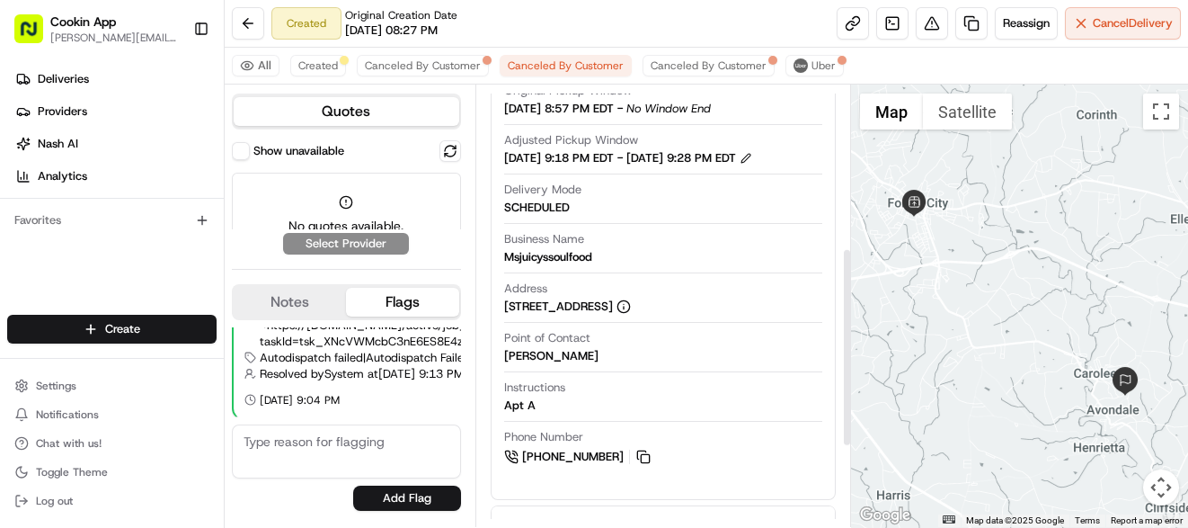
scroll to position [359, 0]
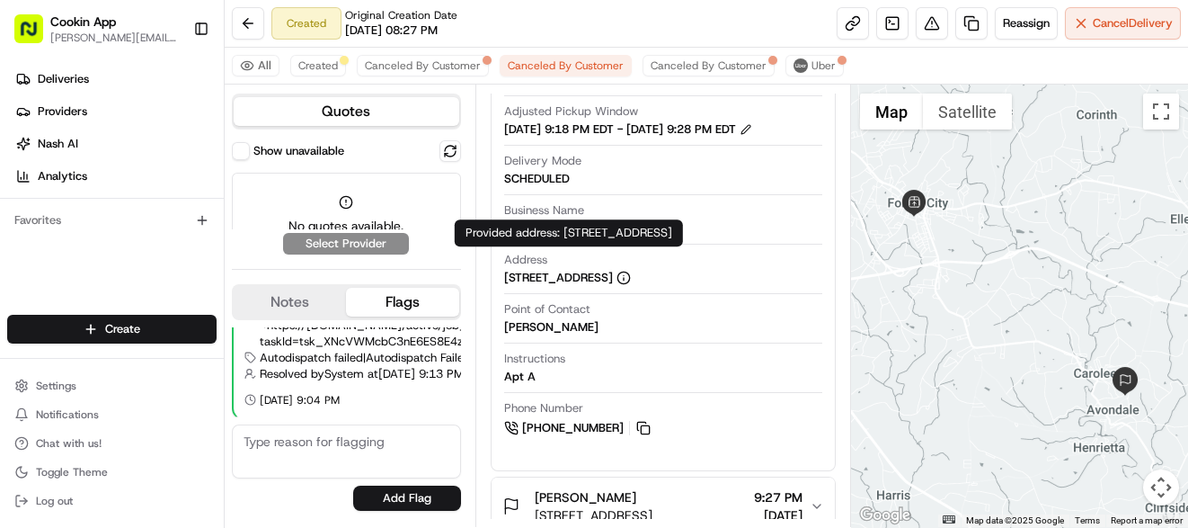
click at [631, 274] on icon at bounding box center [624, 278] width 14 height 14
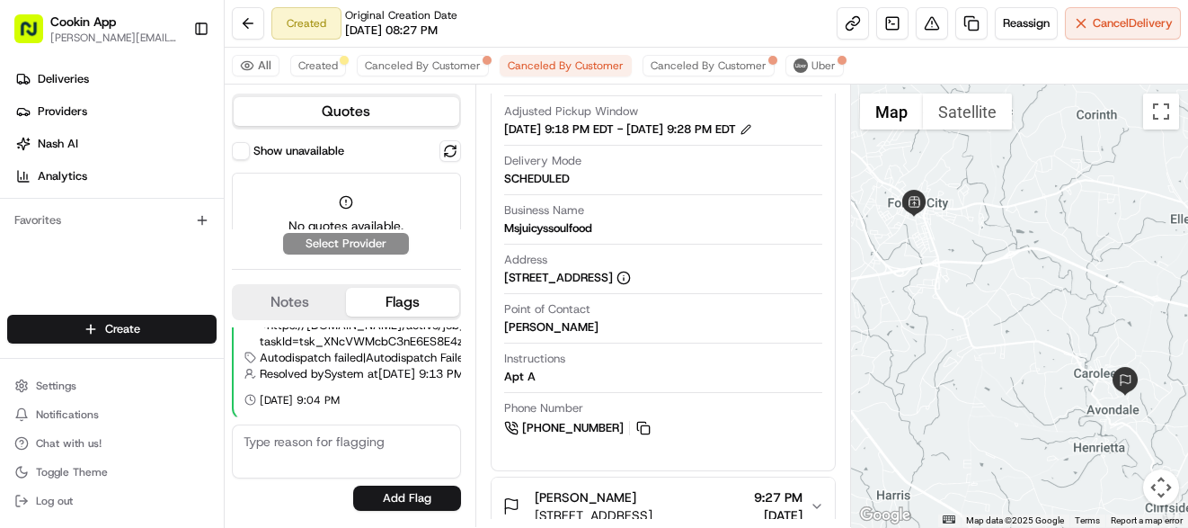
drag, startPoint x: 503, startPoint y: 268, endPoint x: 738, endPoint y: 273, distance: 234.7
click at [753, 277] on div "Address 203 Park St a, Forest City, NC 28043, USA" at bounding box center [663, 269] width 318 height 34
copy div "[STREET_ADDRESS]"
click at [89, 334] on html "Cookin App sandra@cookin.com Toggle Sidebar Deliveries Providers Nash AI Analyt…" at bounding box center [594, 264] width 1188 height 528
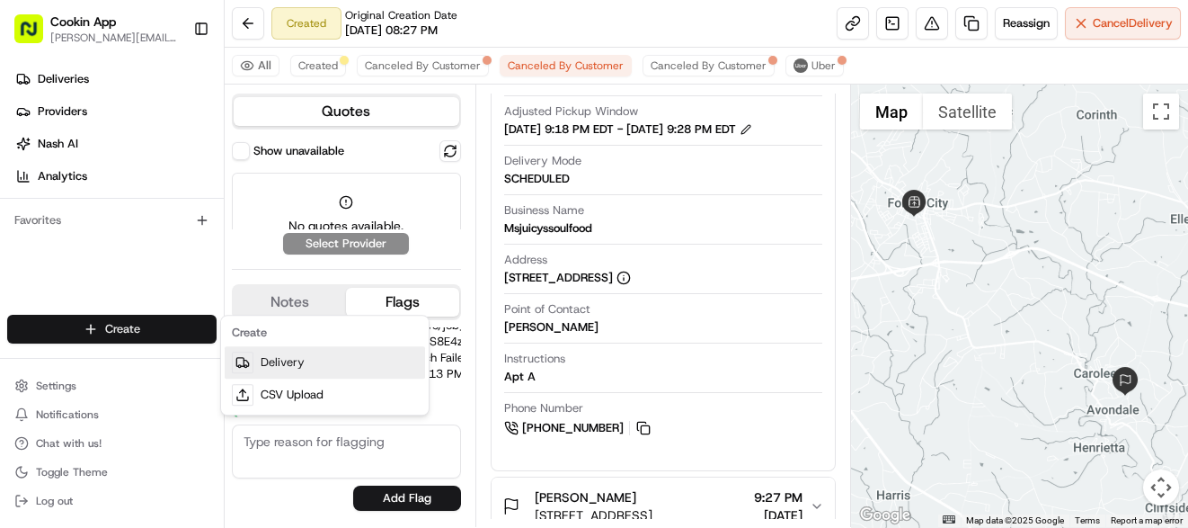
click at [298, 361] on link "Delivery" at bounding box center [325, 362] width 200 height 32
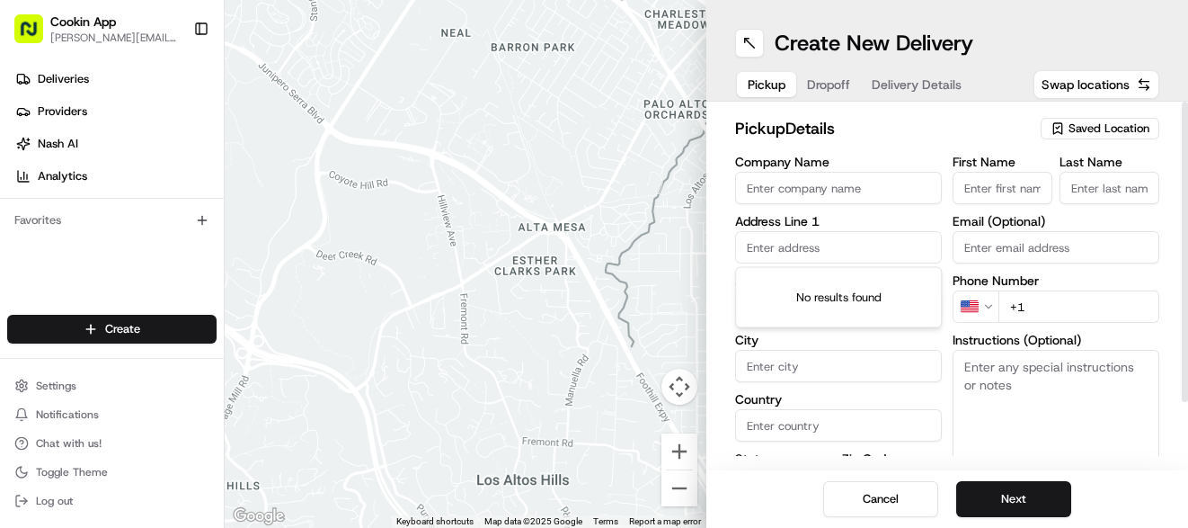
click at [752, 243] on input "text" at bounding box center [838, 247] width 207 height 32
paste input "[STREET_ADDRESS]"
type input "[STREET_ADDRESS]"
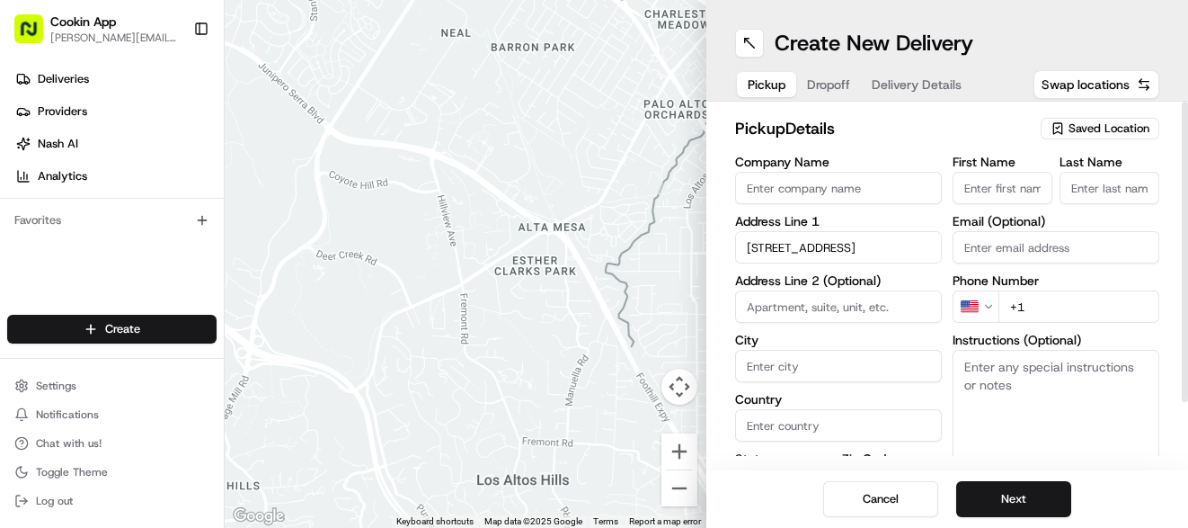
click at [776, 185] on input "Company Name" at bounding box center [838, 188] width 207 height 32
type input "Msjuicysoulfood."
click at [993, 188] on input "First Name" at bounding box center [1003, 188] width 100 height 32
type input "Chad"
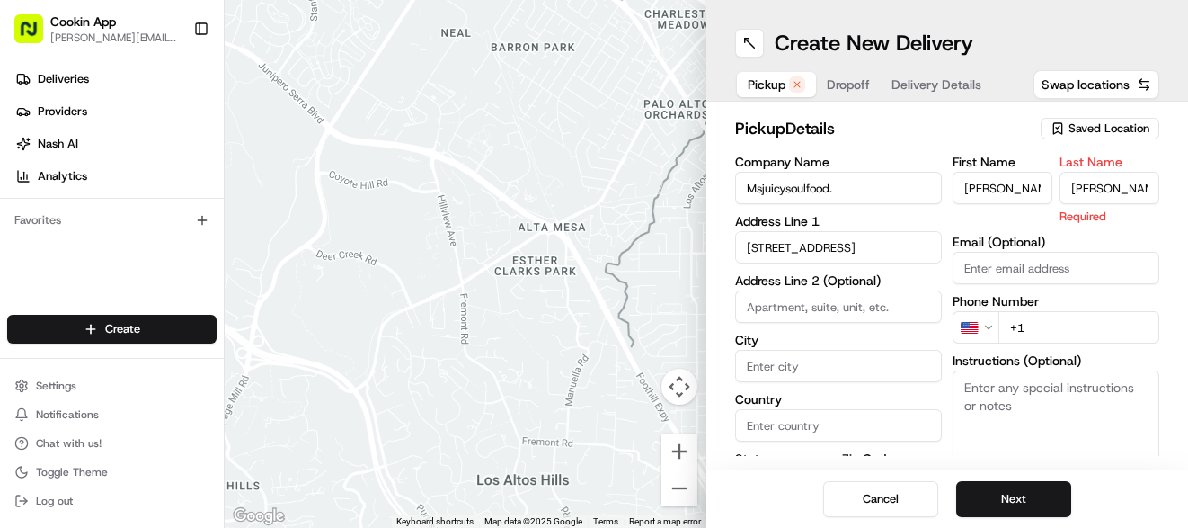
type input "Dee"
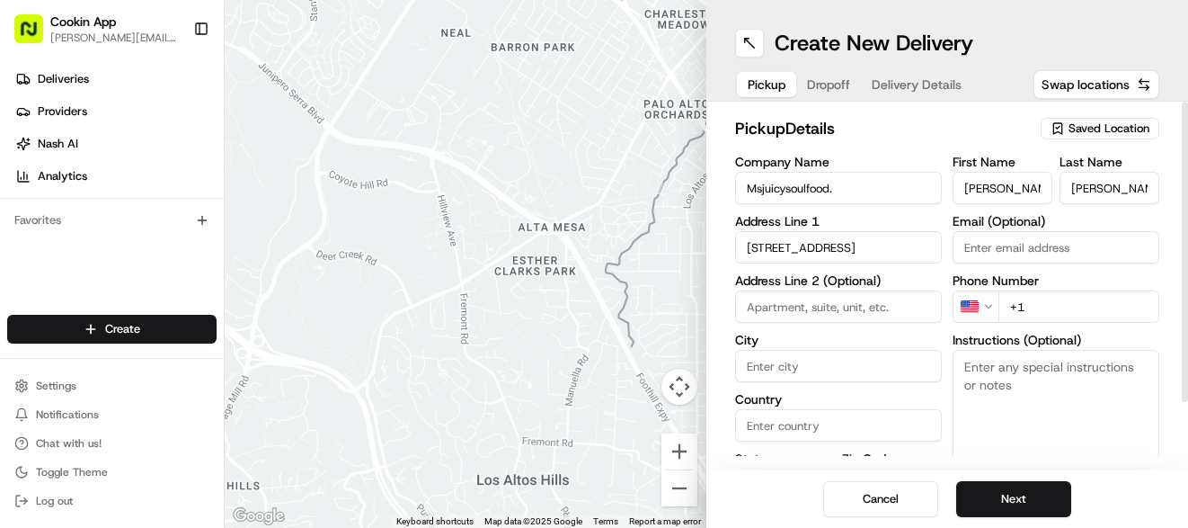
click at [1036, 301] on input "+1" at bounding box center [1079, 306] width 161 height 32
paste input "tel"
type input "+1"
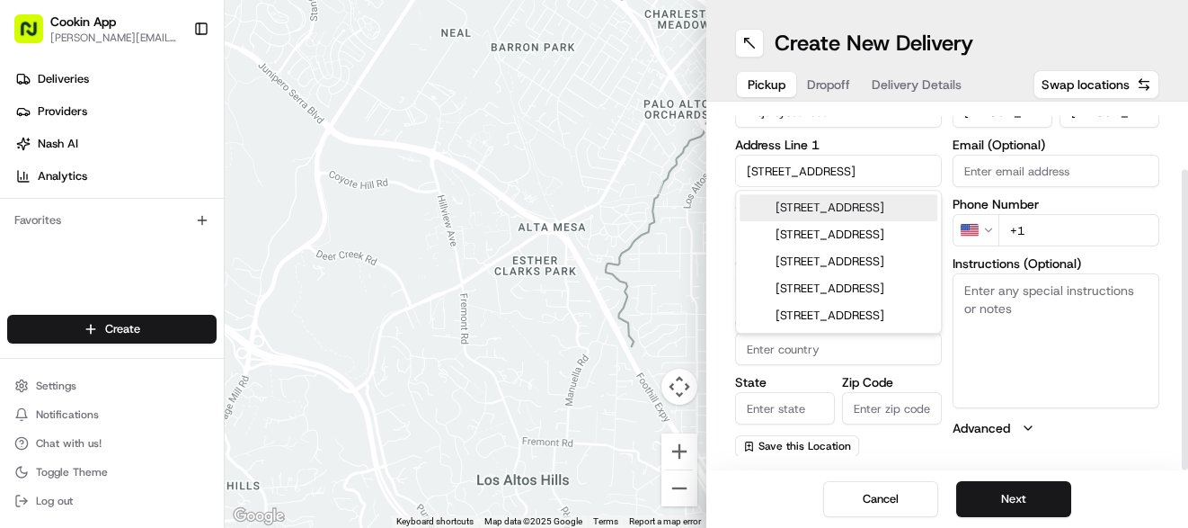
drag, startPoint x: 822, startPoint y: 172, endPoint x: 811, endPoint y: 174, distance: 11.1
click at [811, 174] on input "[STREET_ADDRESS]" at bounding box center [838, 171] width 207 height 32
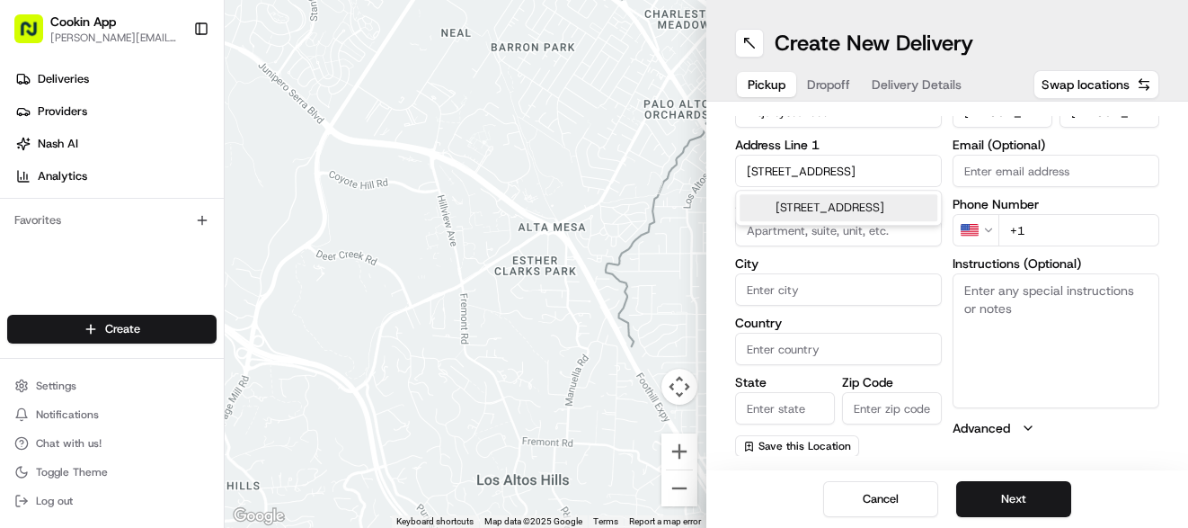
click at [809, 212] on div "203 Park St, Forest City, NC 28043, USA" at bounding box center [839, 207] width 198 height 27
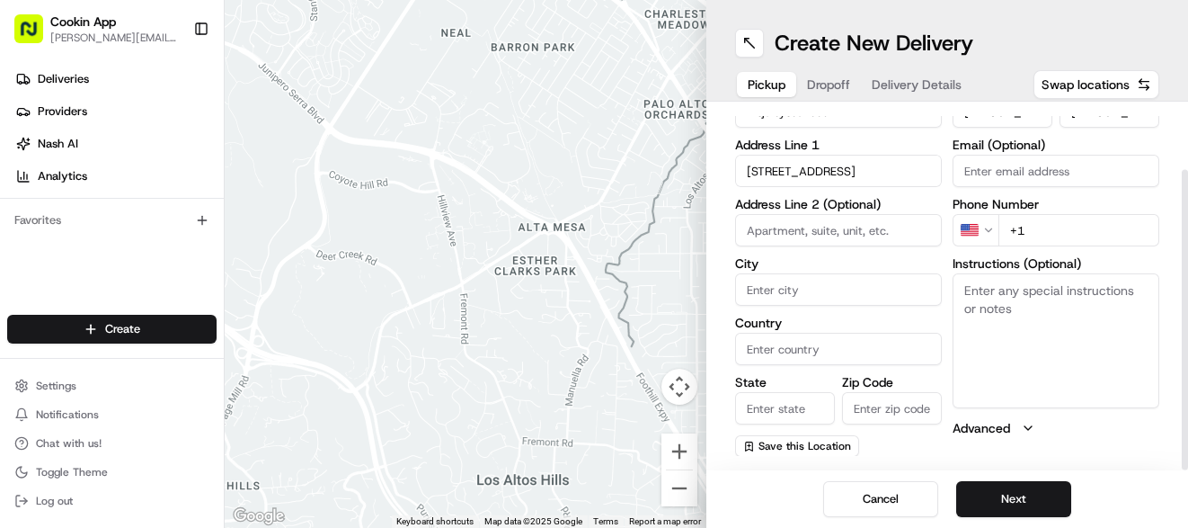
type input "203 Park St, Forest City, NC 28043, USA"
type input "Forest City"
type input "United States"
type input "NC"
type input "28043"
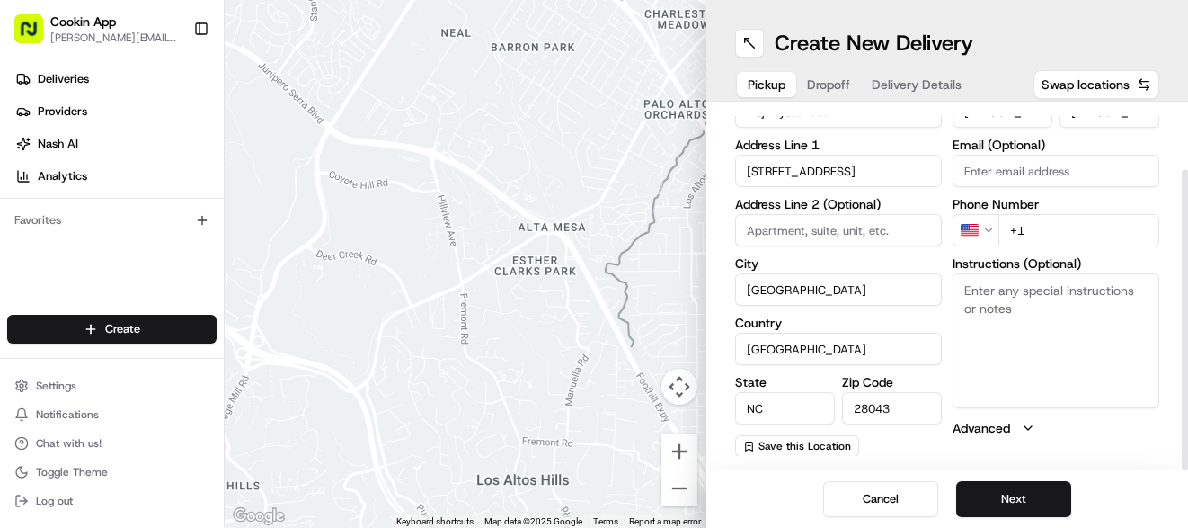
type input "203 Park Street"
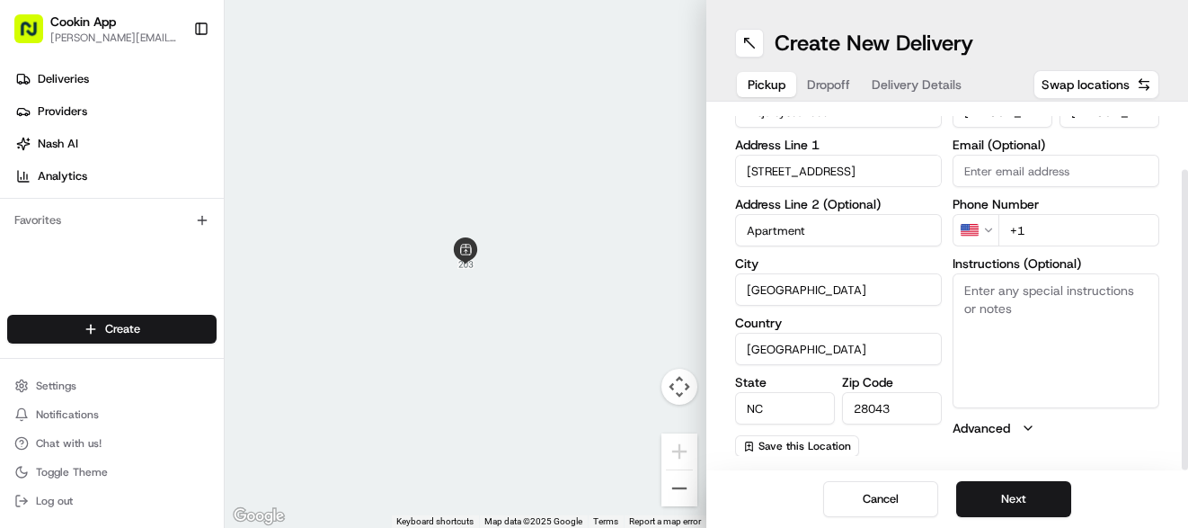
type input "Apartment A"
click at [834, 84] on span "Dropoff" at bounding box center [828, 85] width 43 height 18
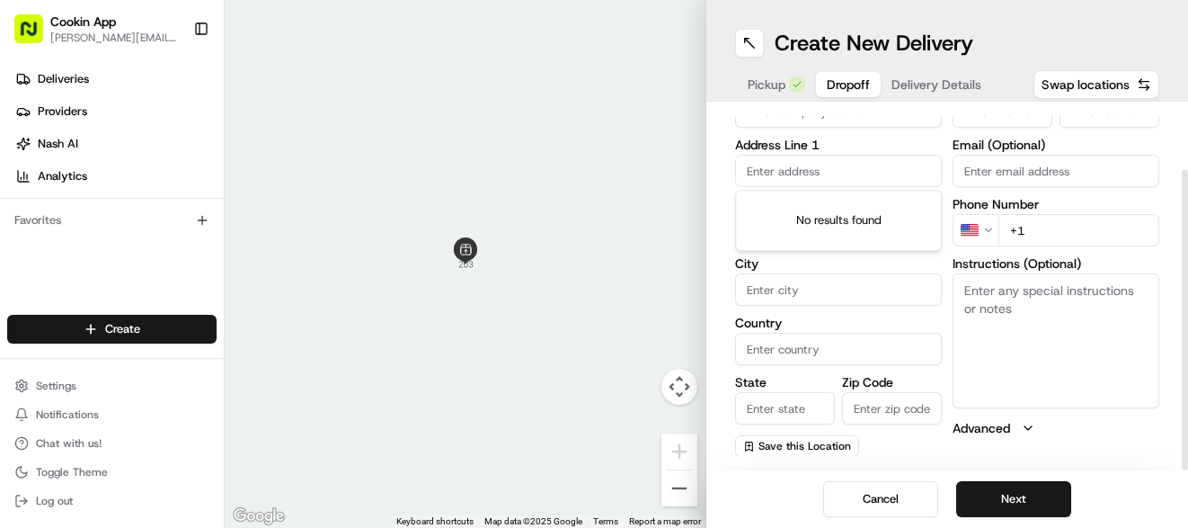
click at [797, 167] on input "text" at bounding box center [838, 171] width 207 height 32
paste input "120 South Pea Ridge Road Mooresbor"
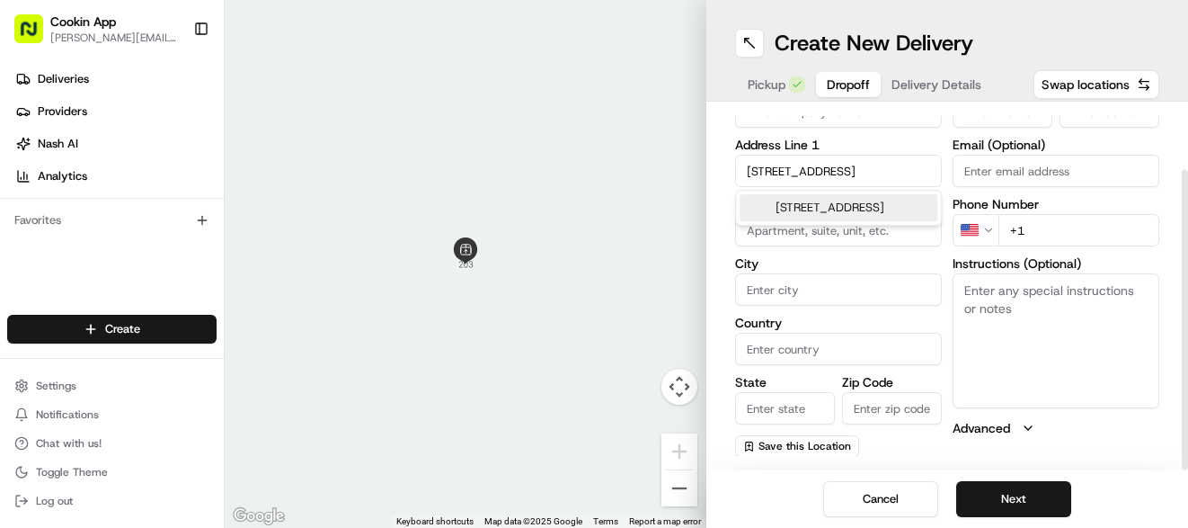
scroll to position [0, 35]
click at [856, 217] on div "120 S Pea Ridge Rd, Mooresboro, NC" at bounding box center [839, 207] width 198 height 27
type input "120 S Pea Ridge Rd, Mooresboro, NC 28114, USA"
type input "Mooresboro"
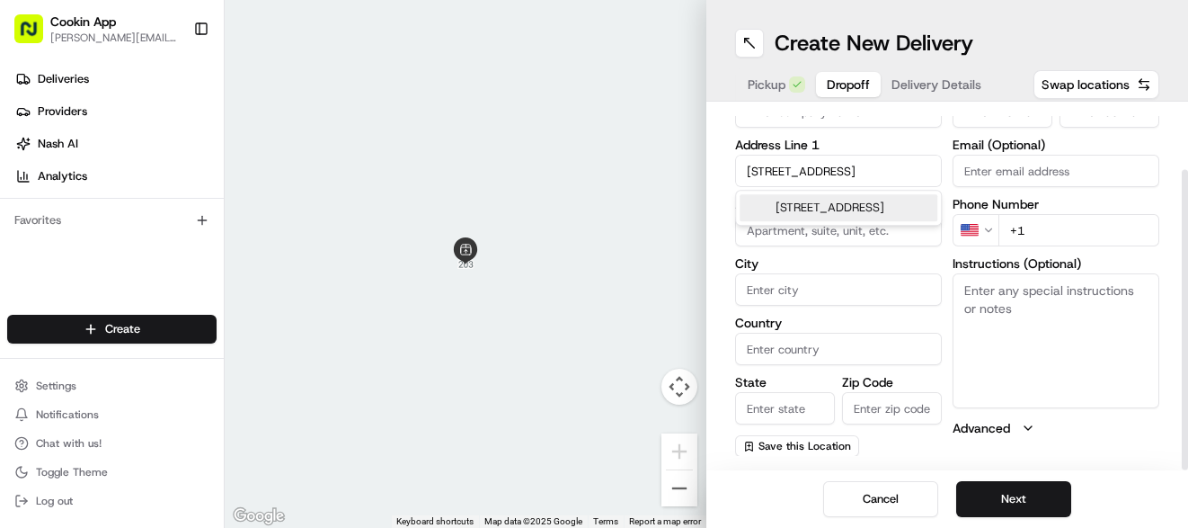
type input "United States"
type input "NC"
type input "28114"
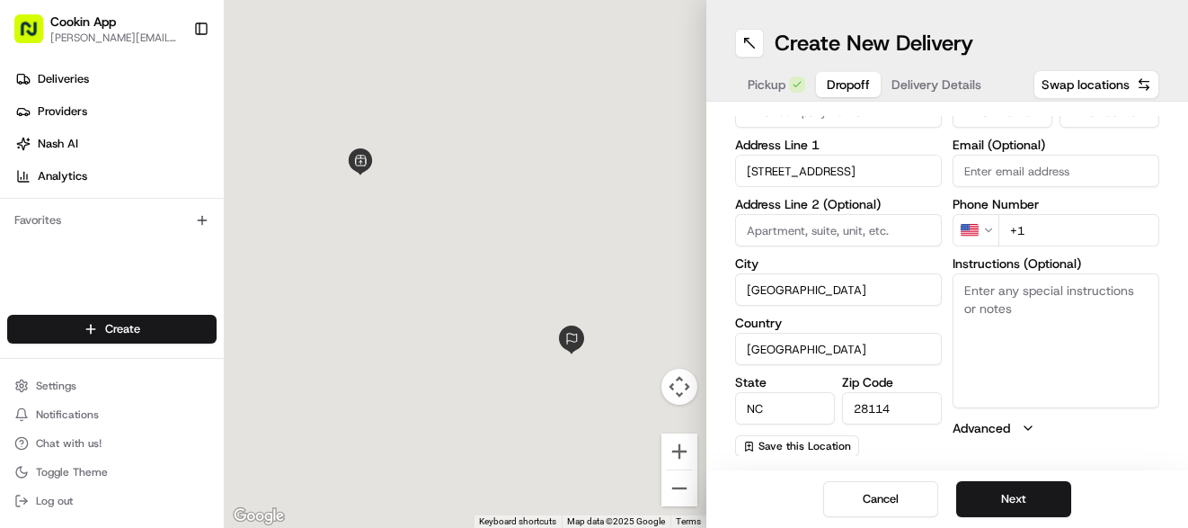
type input "120 South Pea Ridge Road"
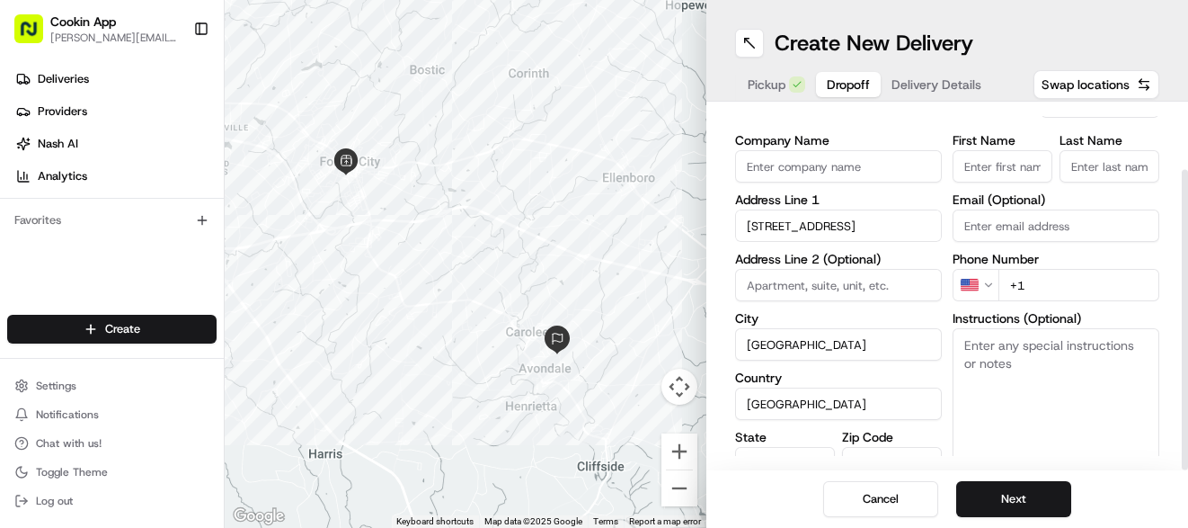
scroll to position [0, 0]
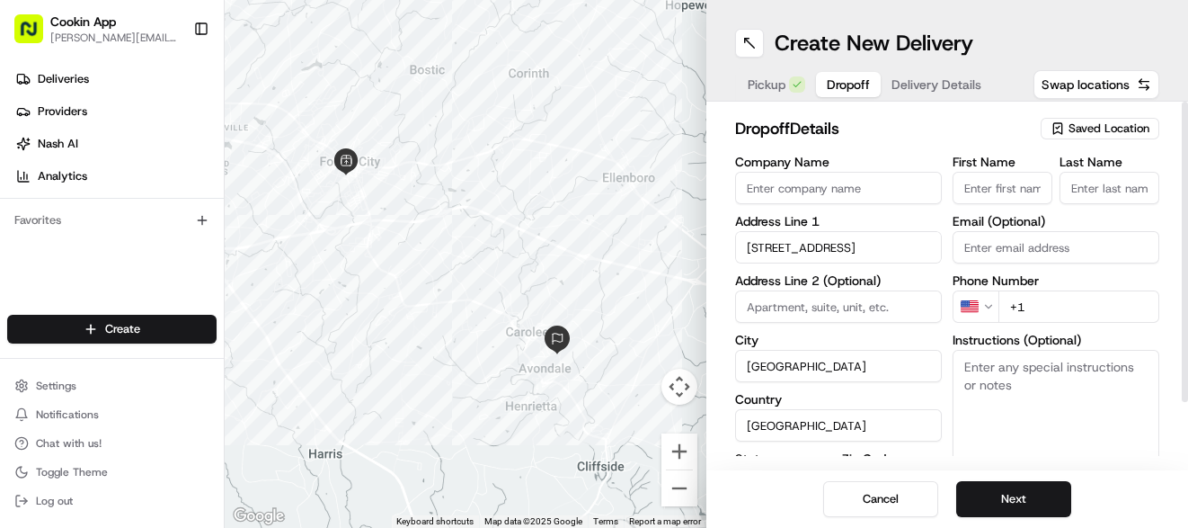
click at [976, 182] on input "First Name" at bounding box center [1003, 188] width 100 height 32
type input "Gracie"
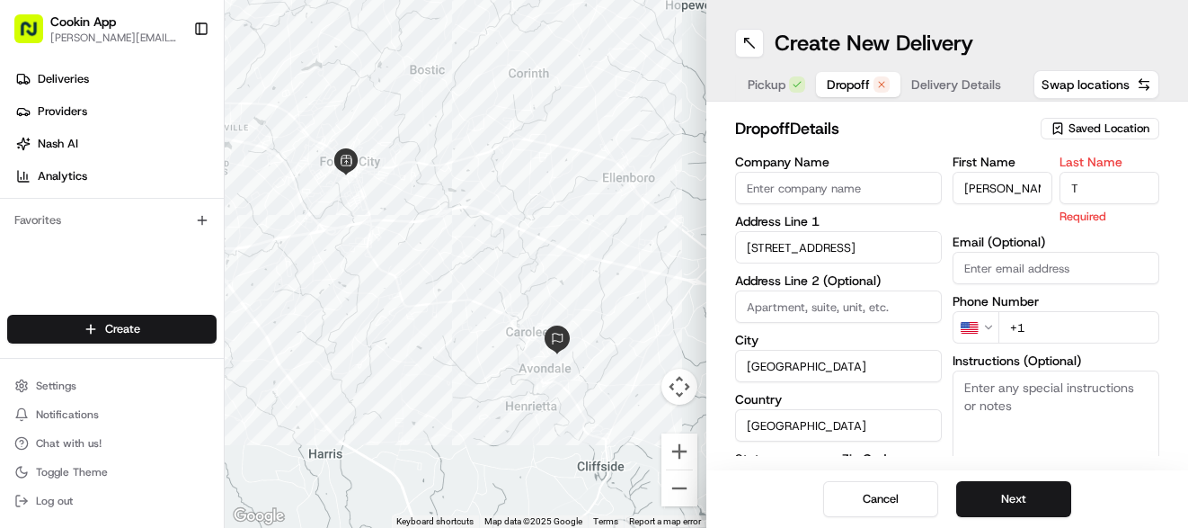
type input "T"
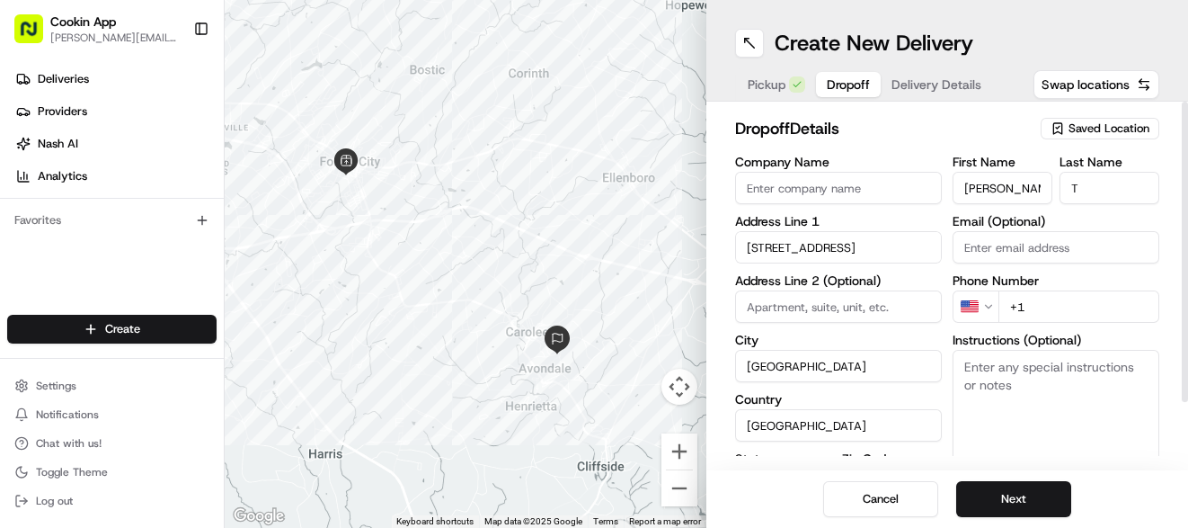
click at [1028, 306] on input "+1" at bounding box center [1079, 306] width 161 height 32
paste input "1 704 692 4302"
click at [1024, 295] on input "+1 1 704 692 4302" at bounding box center [1079, 306] width 161 height 32
click at [1034, 305] on input "+1 1 704 692 4302" at bounding box center [1079, 306] width 161 height 32
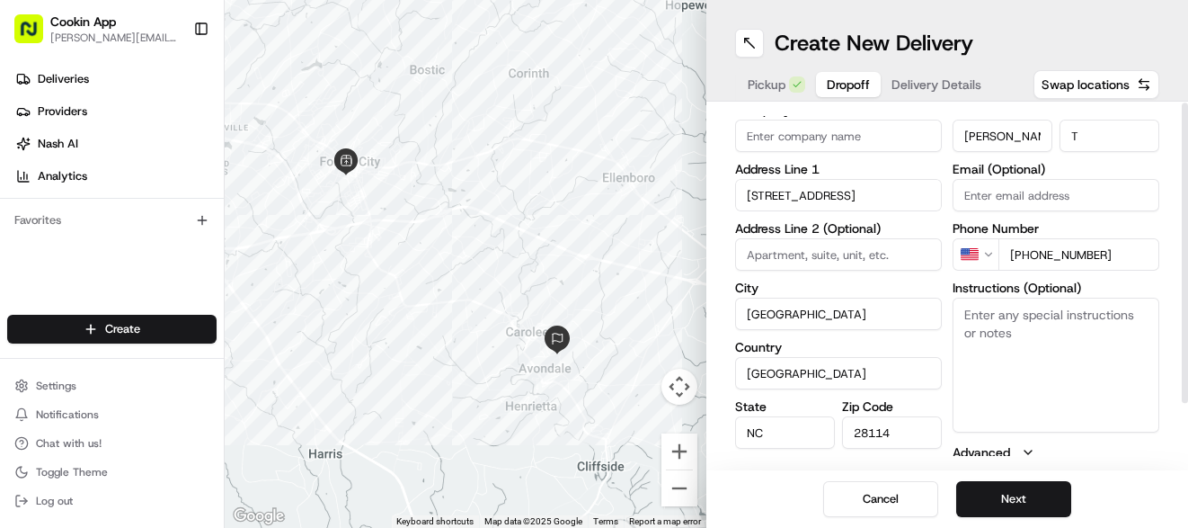
scroll to position [76, 0]
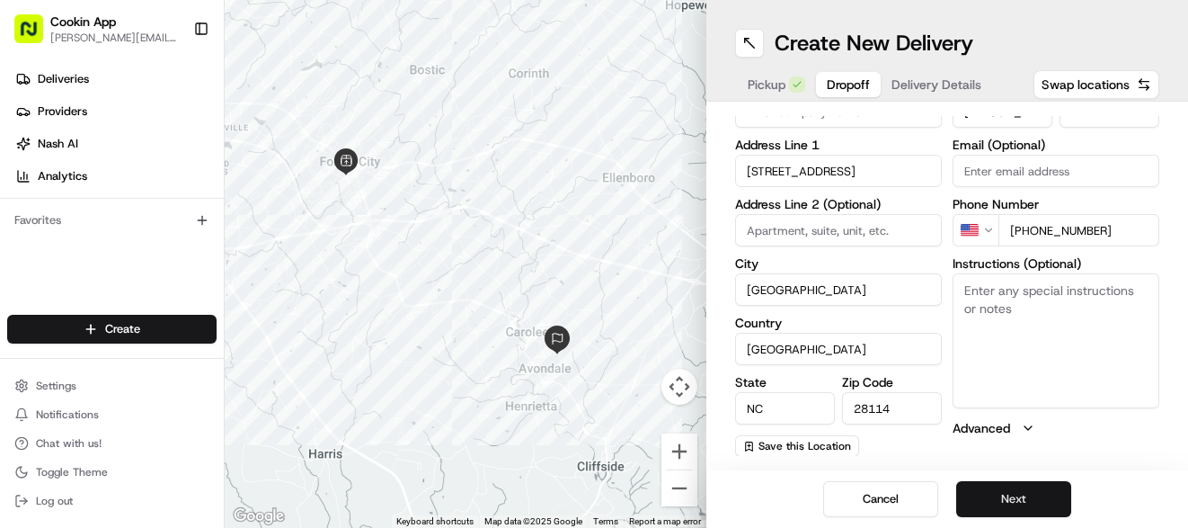
type input "+1 704 692 4302"
click at [1011, 499] on button "Next" at bounding box center [1014, 499] width 115 height 36
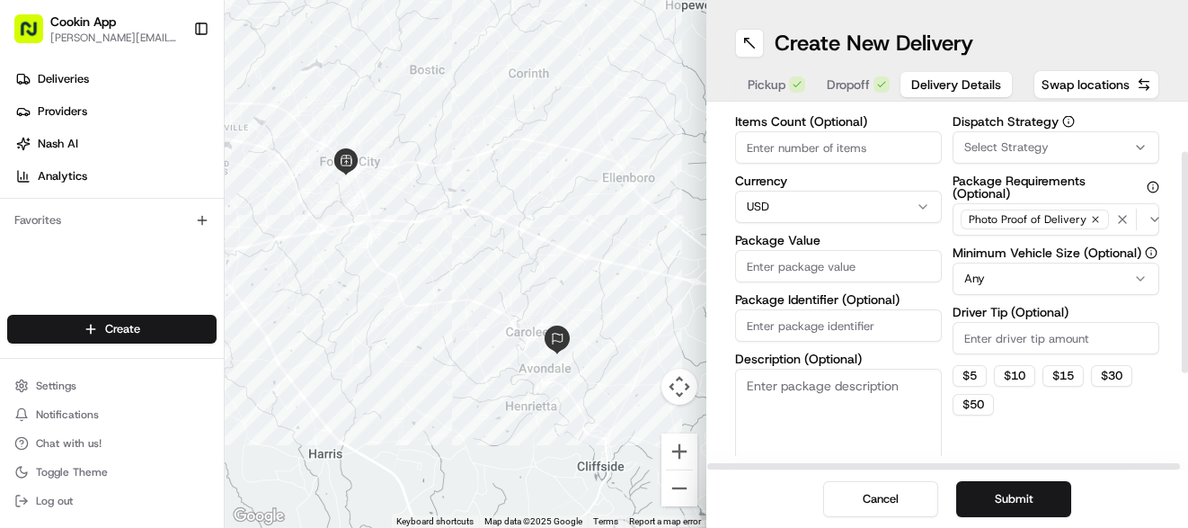
click at [811, 270] on input "Package Value" at bounding box center [838, 266] width 207 height 32
type input "20"
click at [970, 371] on button "$ 5" at bounding box center [970, 376] width 34 height 22
type input "5"
click at [962, 82] on span "Delivery Details" at bounding box center [957, 85] width 90 height 18
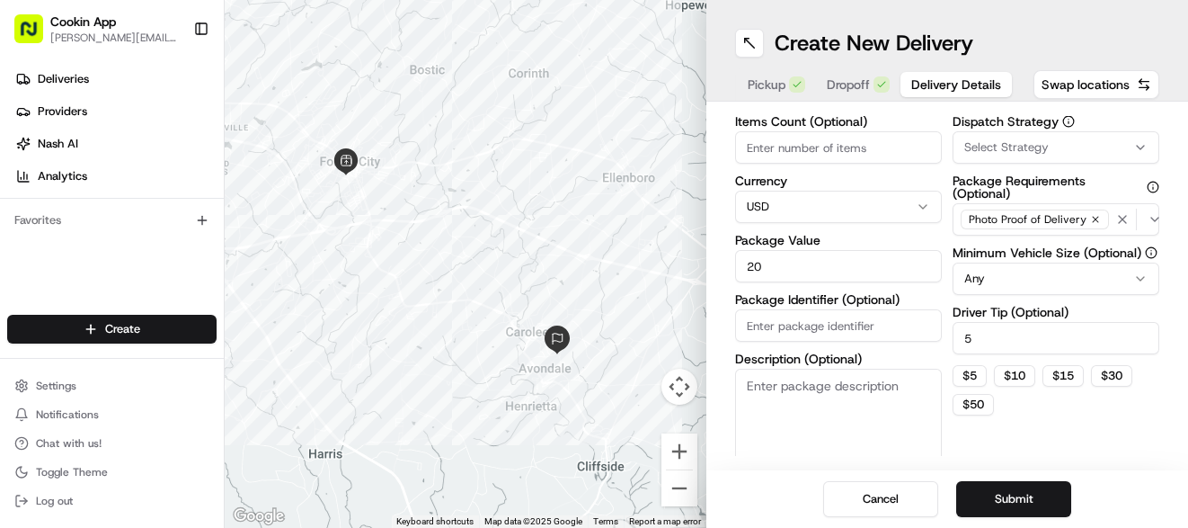
click at [944, 85] on span "Delivery Details" at bounding box center [957, 85] width 90 height 18
click at [1018, 146] on span "Select Strategy" at bounding box center [1007, 147] width 85 height 16
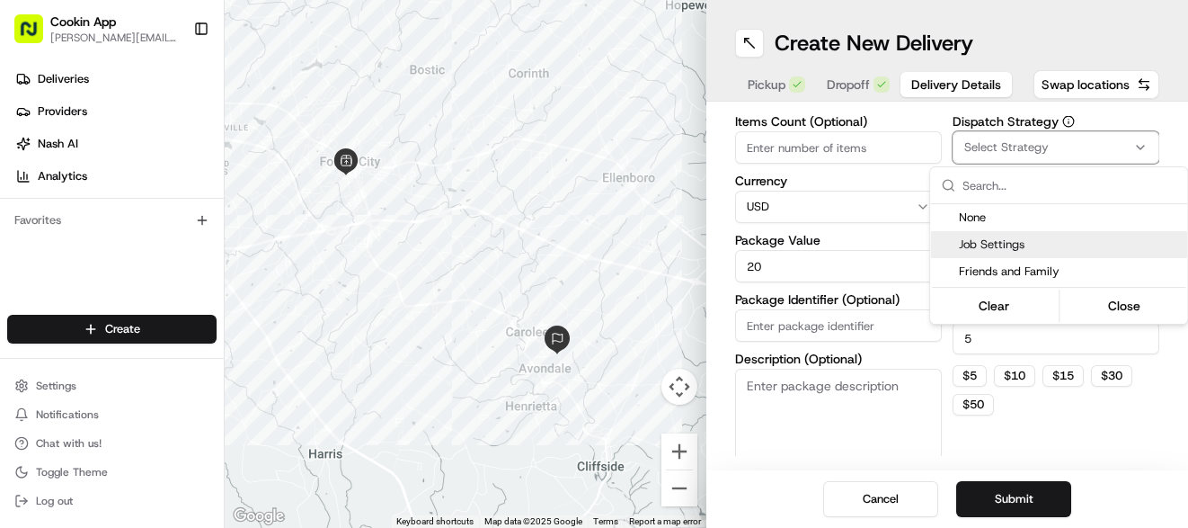
click at [992, 243] on span "Job Settings" at bounding box center [1069, 244] width 221 height 16
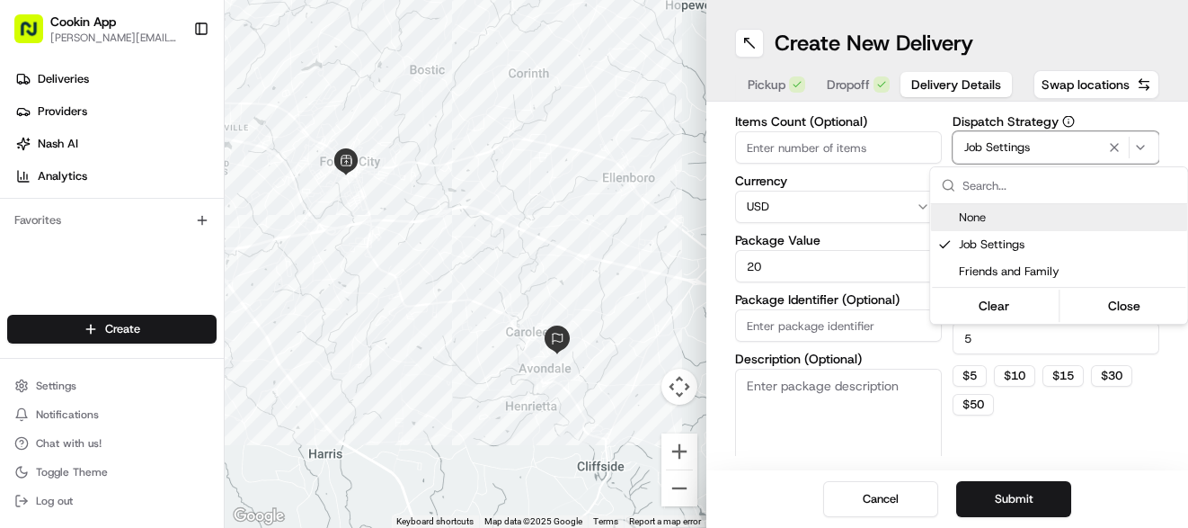
click at [783, 143] on html "Cookin App sandra@cookin.com Toggle Sidebar Deliveries Providers Nash AI Analyt…" at bounding box center [594, 264] width 1188 height 528
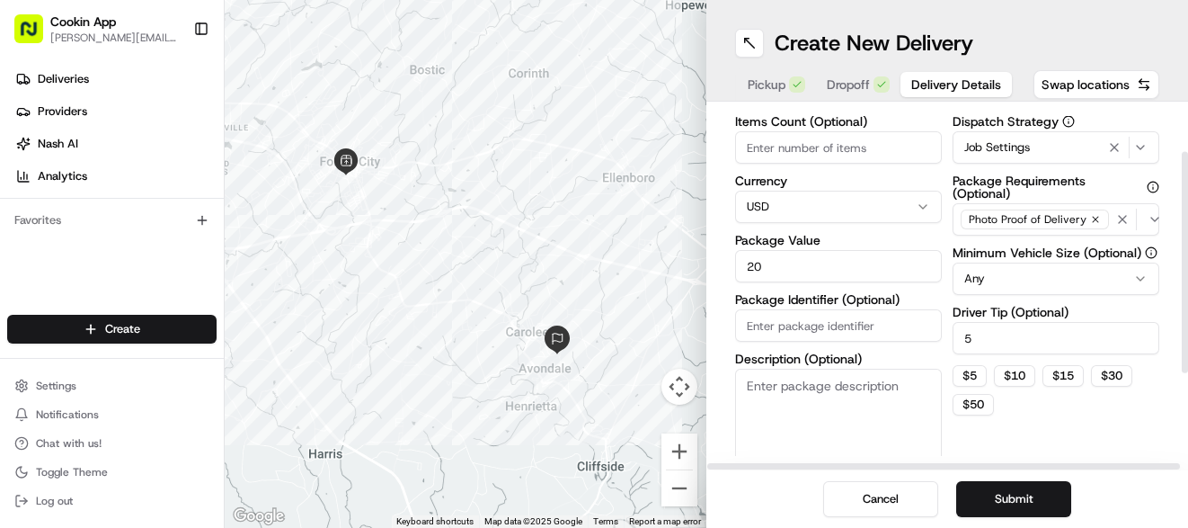
click at [785, 143] on input "Items Count (Optional)" at bounding box center [838, 147] width 207 height 32
type input "1"
click at [930, 232] on div "Items Count (Optional) 1 Currency USD Package Value 20 Package Identifier (Opti…" at bounding box center [838, 292] width 207 height 354
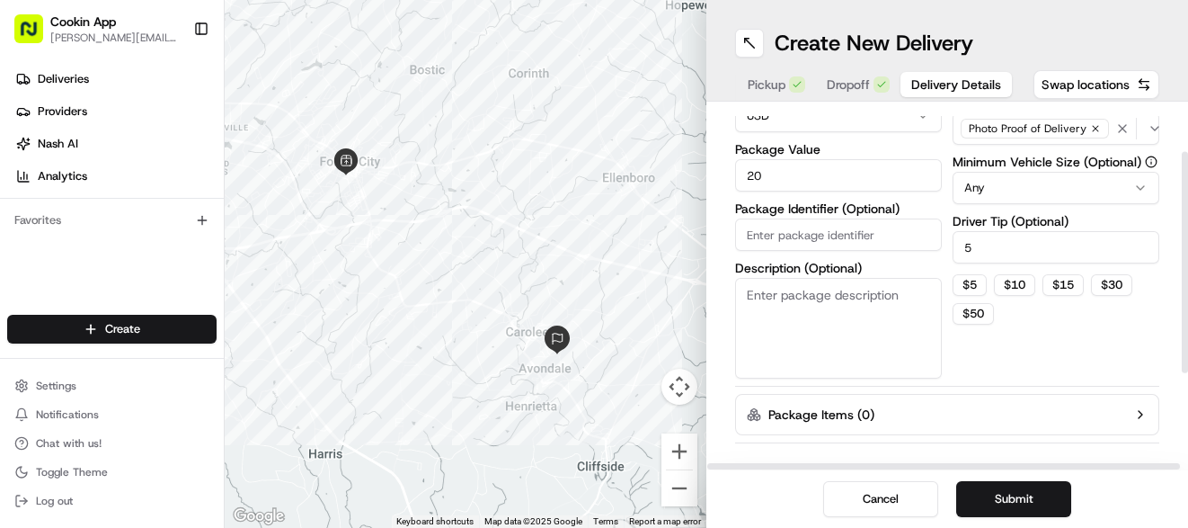
scroll to position [226, 0]
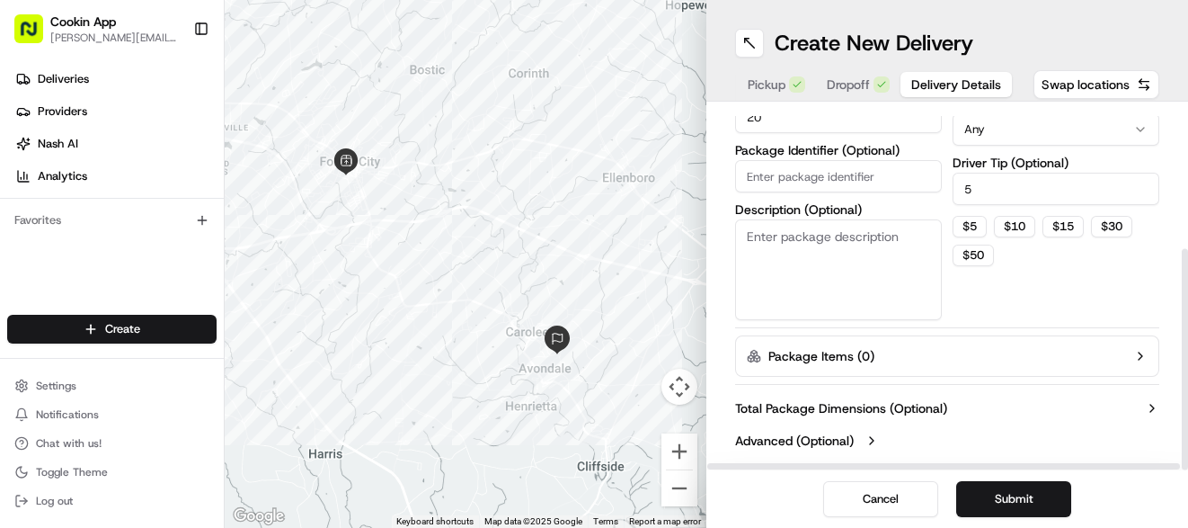
click at [993, 353] on button "Package Items ( 0 )" at bounding box center [947, 355] width 424 height 41
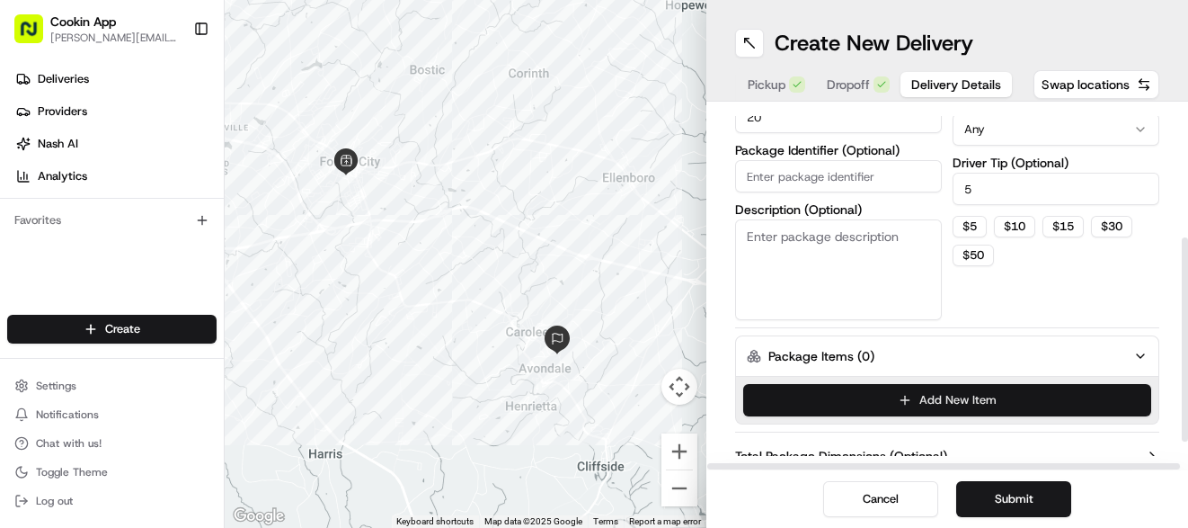
click at [960, 399] on button "Add New Item" at bounding box center [947, 400] width 408 height 32
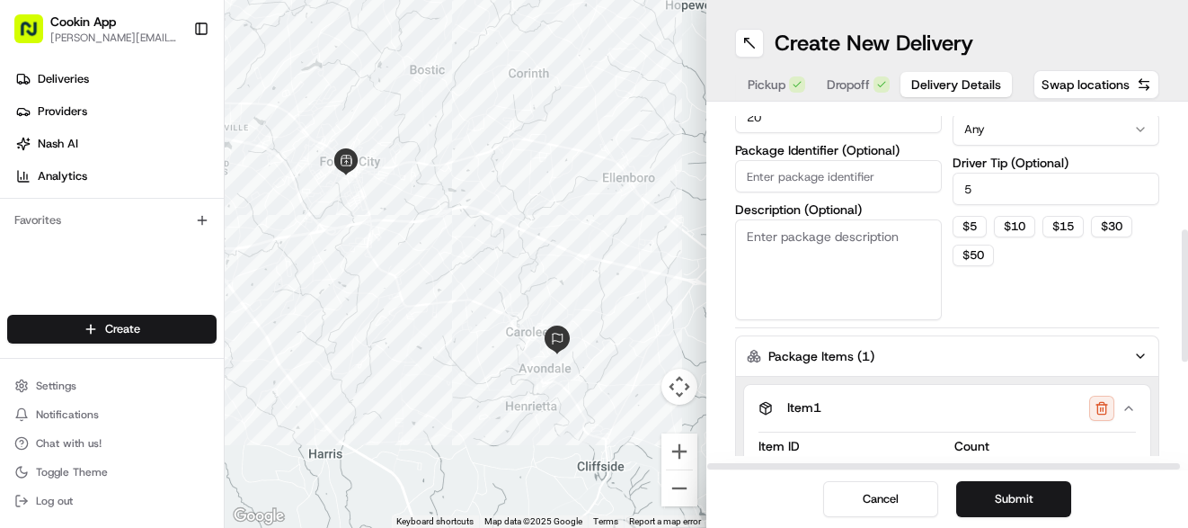
scroll to position [328, 0]
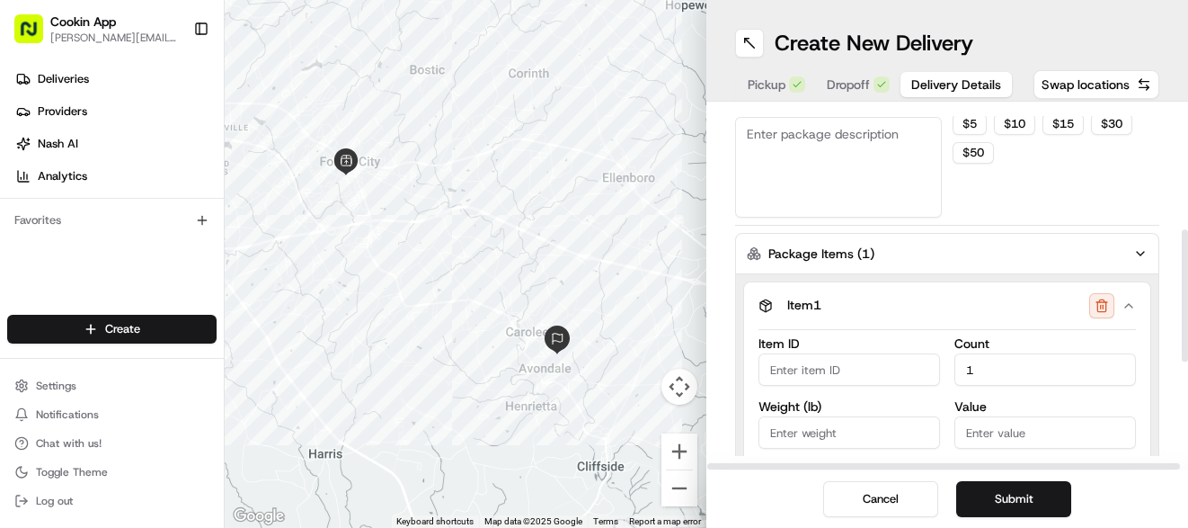
click at [1055, 242] on button "Package Items ( 1 )" at bounding box center [947, 253] width 424 height 41
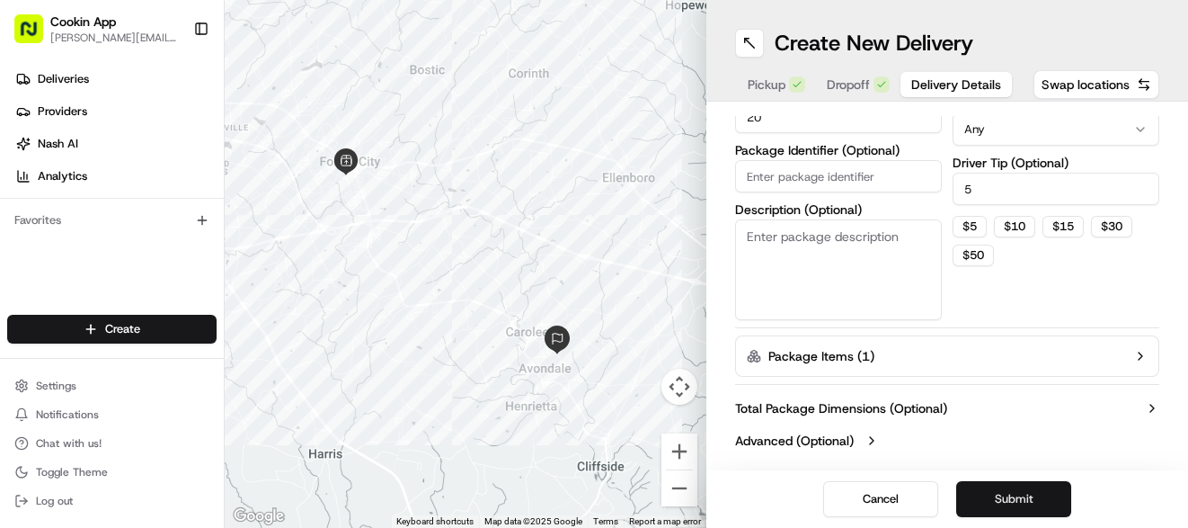
click at [1003, 497] on button "Submit" at bounding box center [1014, 499] width 115 height 36
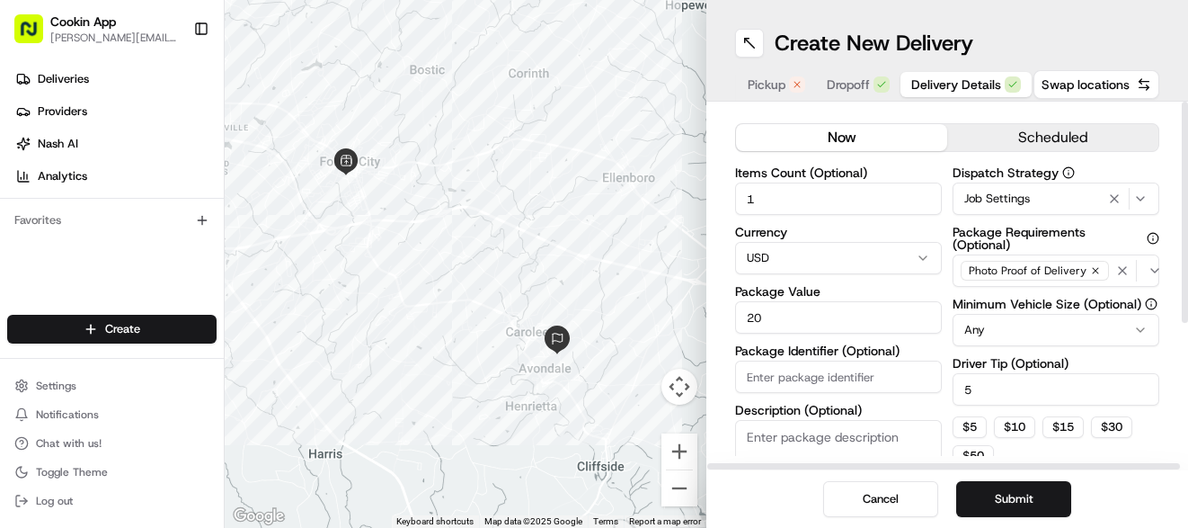
scroll to position [0, 0]
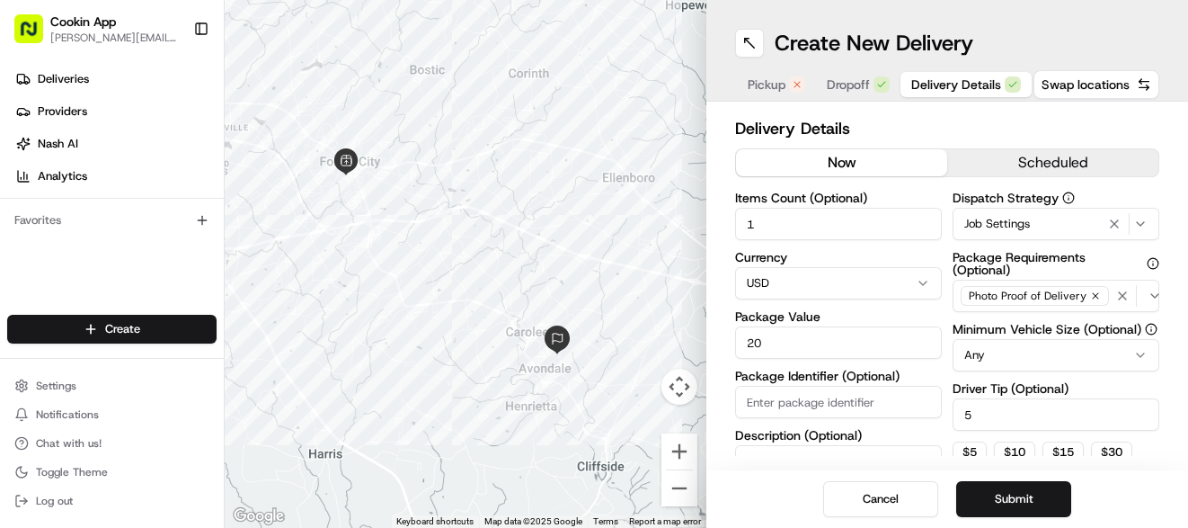
click at [773, 79] on span "Pickup" at bounding box center [767, 85] width 38 height 18
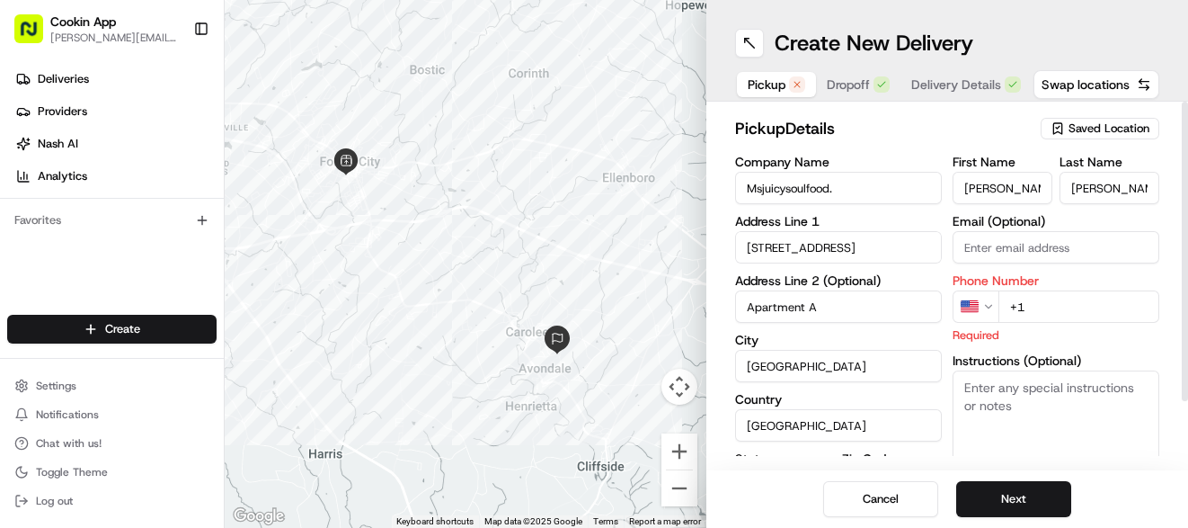
click at [1042, 307] on input "+1" at bounding box center [1079, 306] width 161 height 32
paste input "1 828 215 2360"
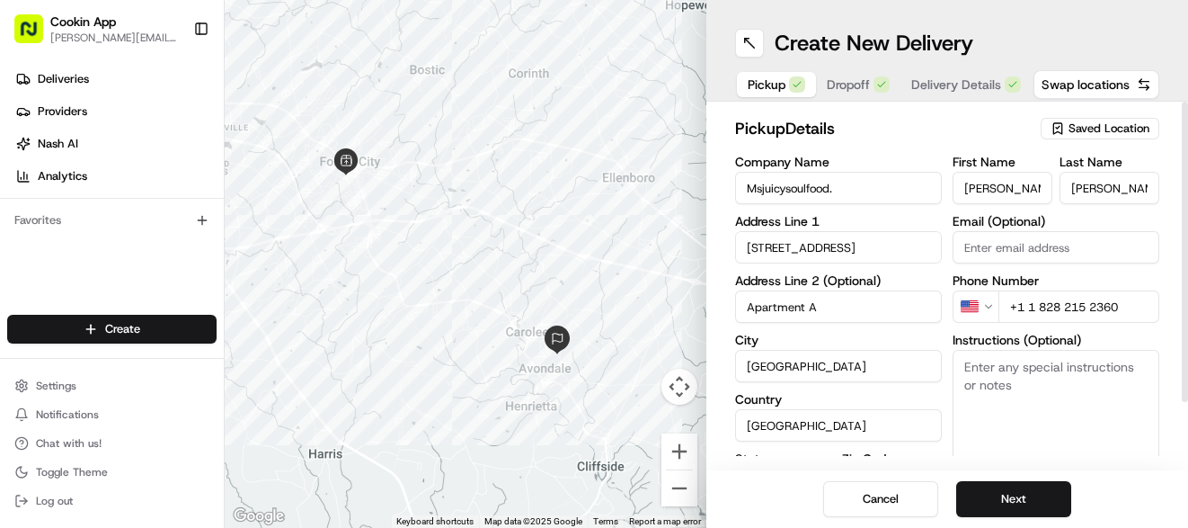
click at [1036, 302] on input "+1 1 828 215 2360" at bounding box center [1079, 306] width 161 height 32
type input "+1 828 215 2360"
click at [1014, 494] on button "Next" at bounding box center [1014, 499] width 115 height 36
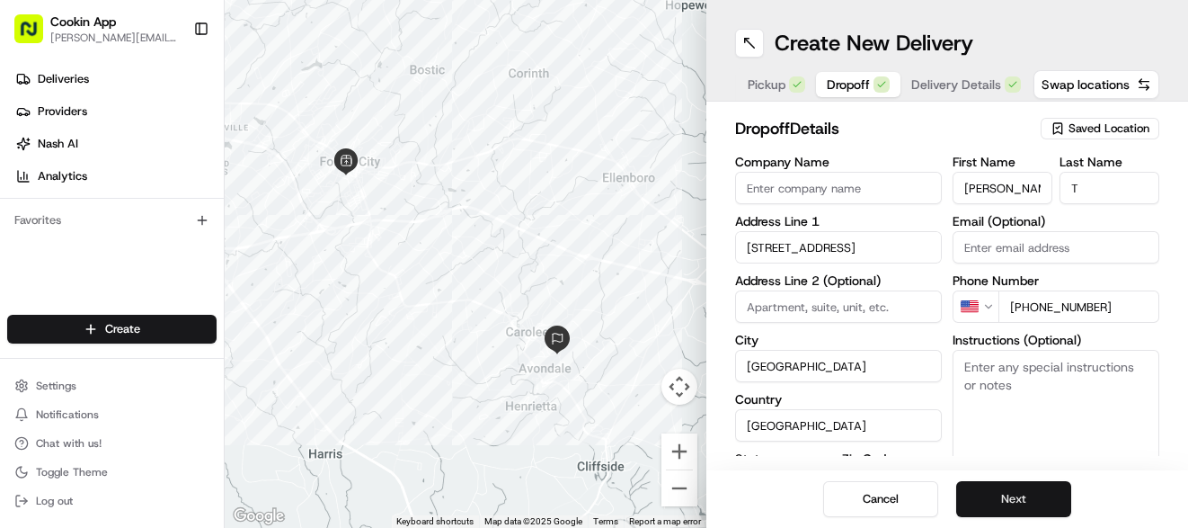
click at [1009, 504] on button "Next" at bounding box center [1014, 499] width 115 height 36
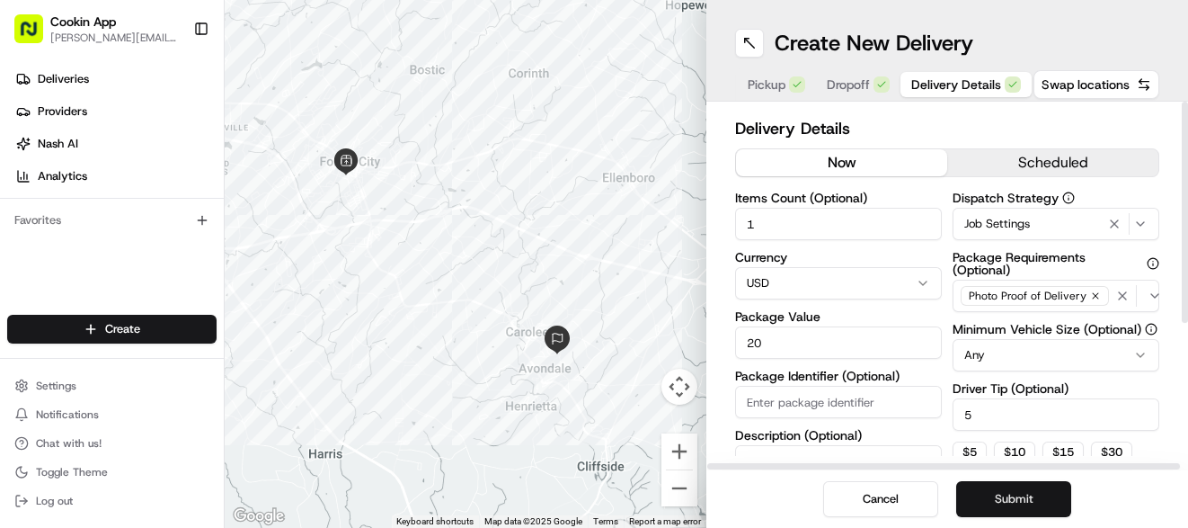
click at [1009, 503] on button "Submit" at bounding box center [1014, 499] width 115 height 36
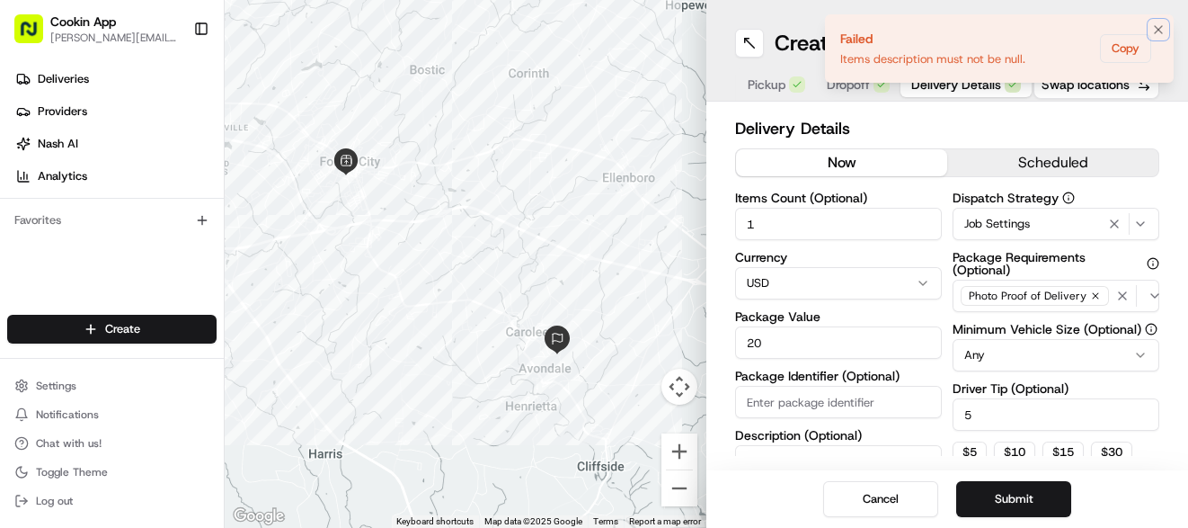
drag, startPoint x: 1159, startPoint y: 29, endPoint x: 1136, endPoint y: 64, distance: 41.6
click at [1157, 31] on icon "Notifications (F8)" at bounding box center [1159, 29] width 14 height 14
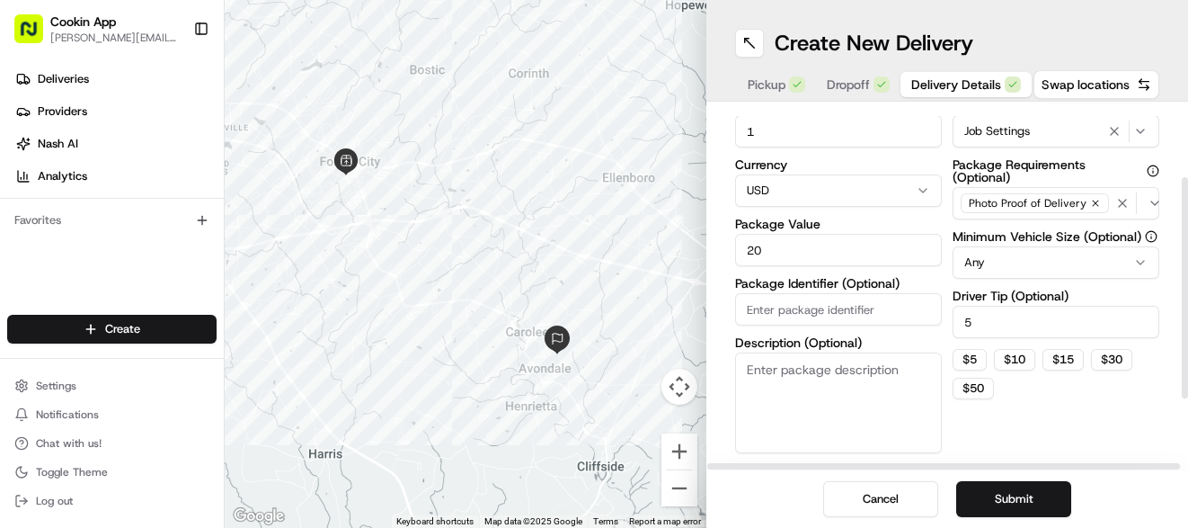
scroll to position [120, 0]
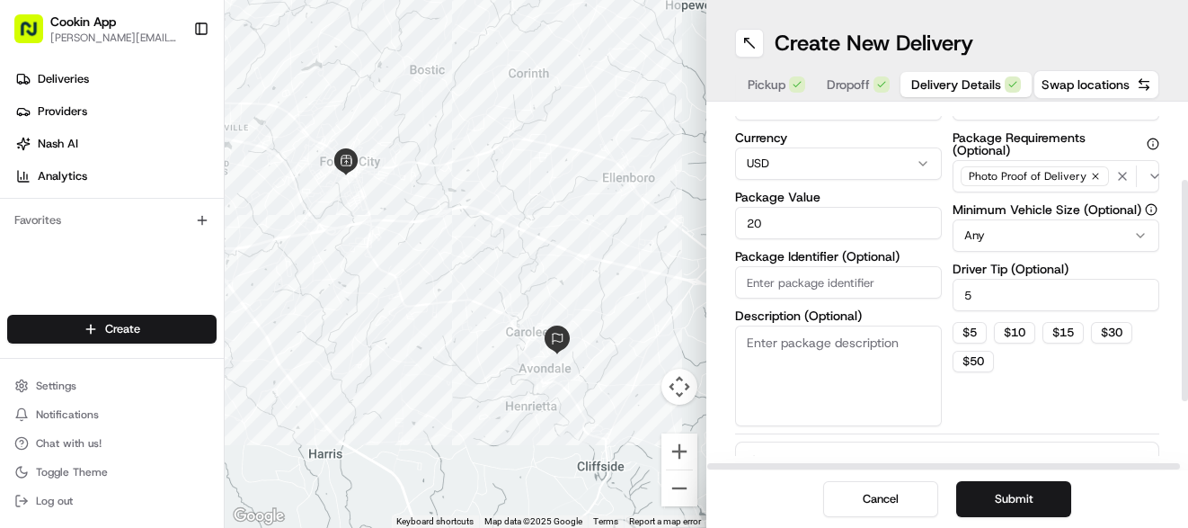
click at [768, 344] on textarea "Description (Optional)" at bounding box center [838, 375] width 207 height 101
type textarea "Food"
click at [993, 498] on button "Submit" at bounding box center [1014, 499] width 115 height 36
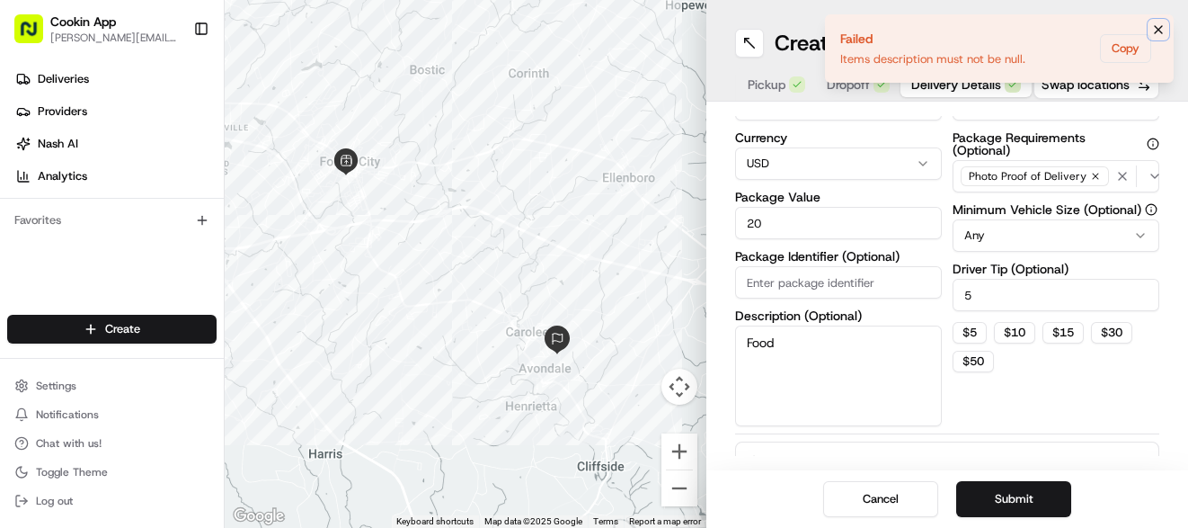
click at [1160, 26] on icon "Notifications (F8)" at bounding box center [1159, 29] width 14 height 14
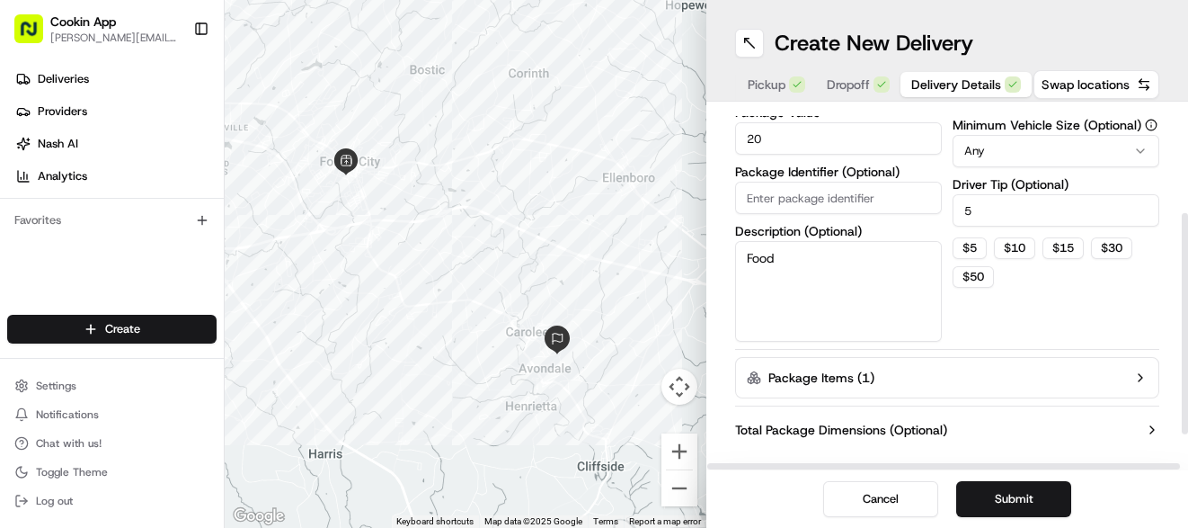
scroll to position [226, 0]
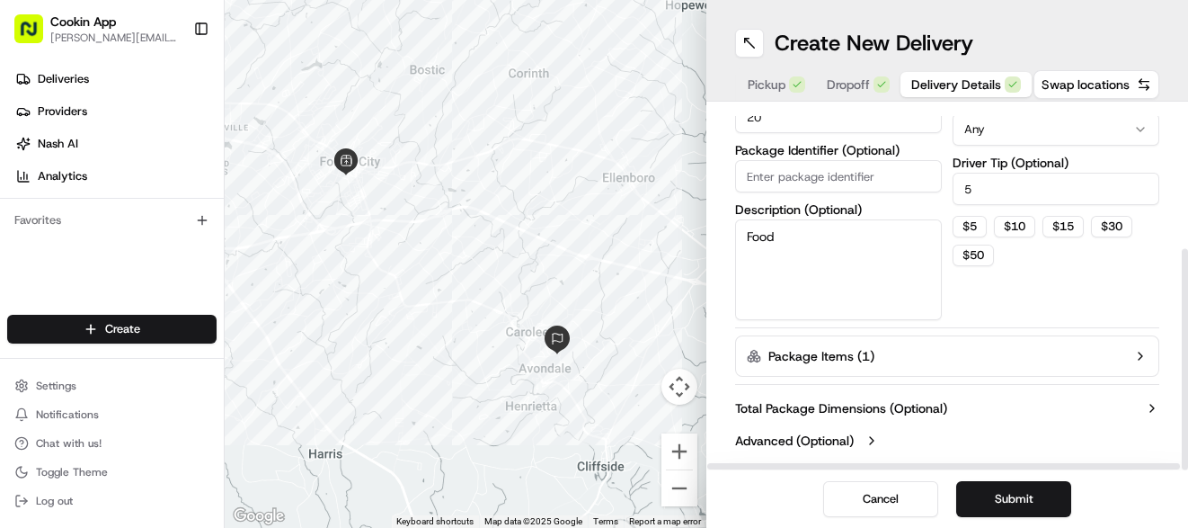
click at [904, 351] on button "Package Items ( 1 )" at bounding box center [947, 355] width 424 height 41
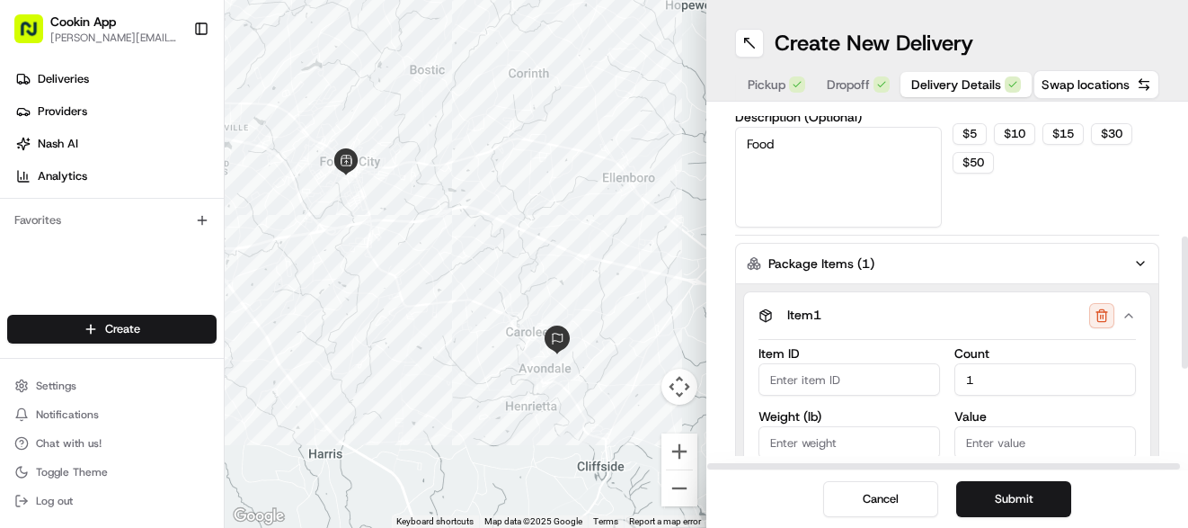
scroll to position [345, 0]
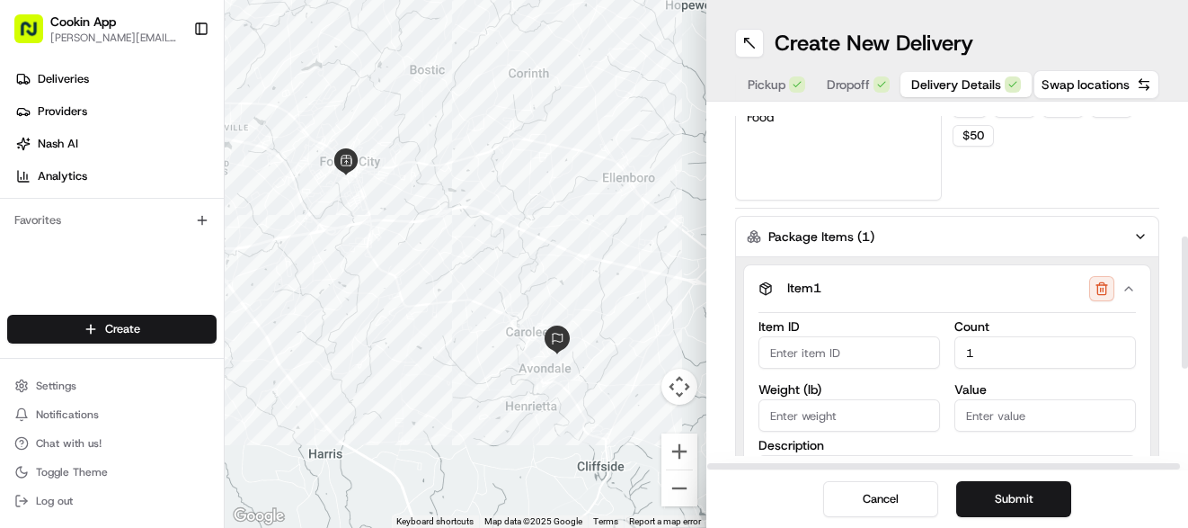
click at [770, 348] on input "Item ID" at bounding box center [850, 352] width 182 height 32
type input "123456"
click at [985, 414] on input "Value" at bounding box center [1046, 415] width 182 height 32
type input "50"
click at [792, 412] on input "Weight ( lb )" at bounding box center [850, 415] width 182 height 32
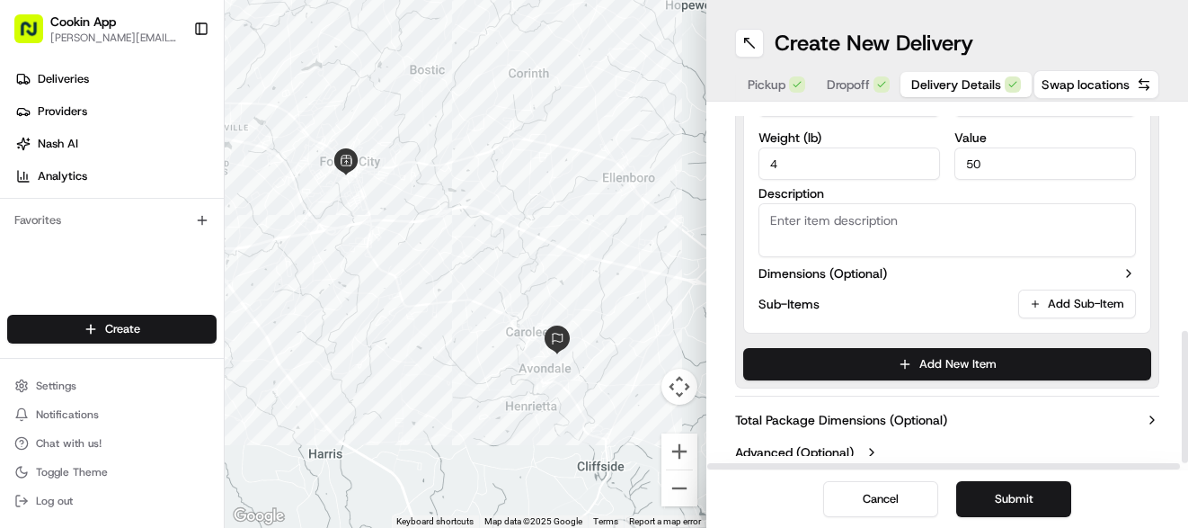
scroll to position [607, 0]
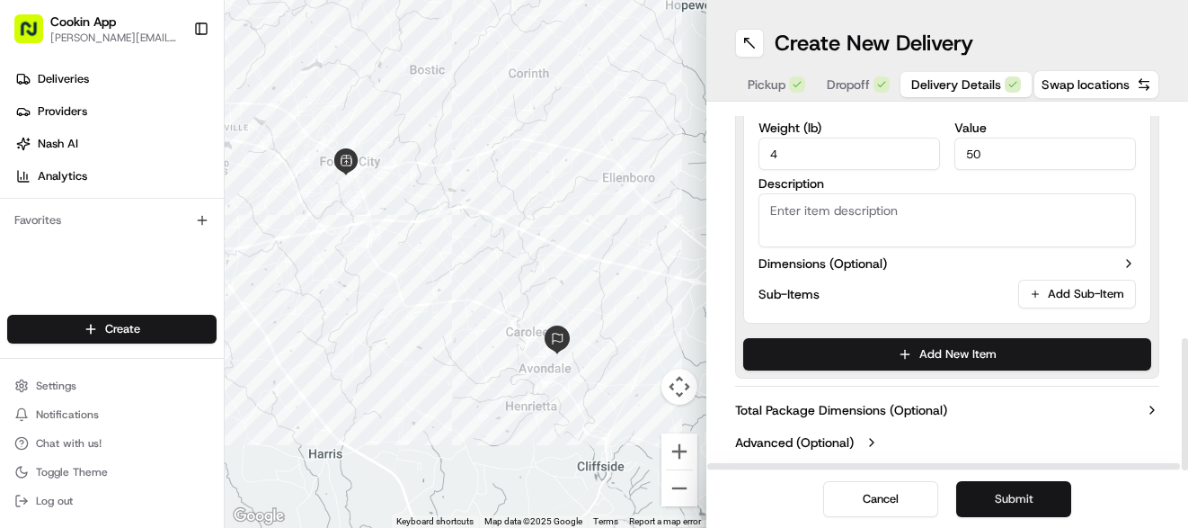
type input "4"
click at [982, 496] on button "Submit" at bounding box center [1014, 499] width 115 height 36
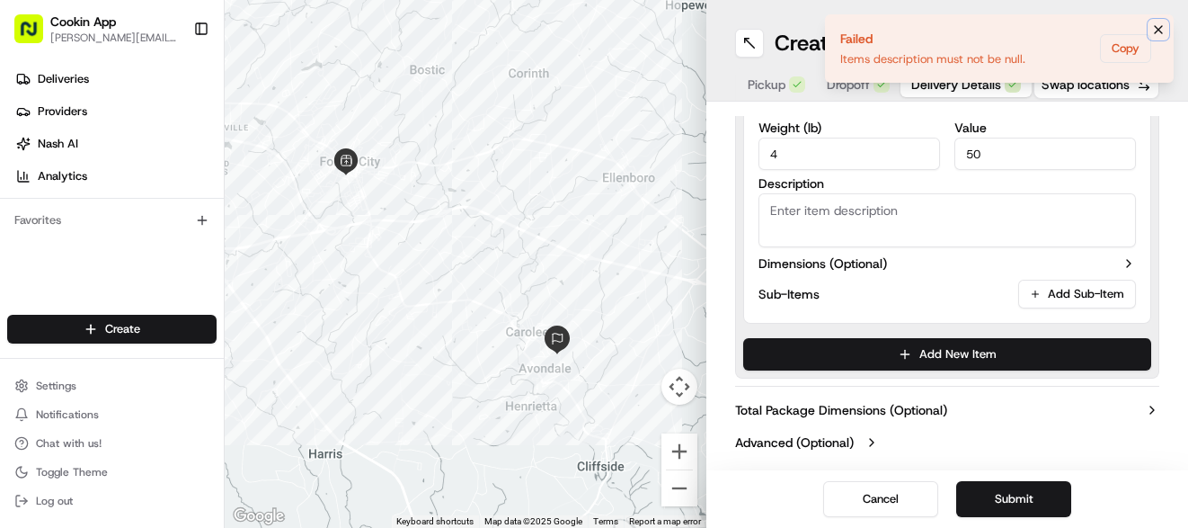
click at [1158, 33] on icon "Notifications (F8)" at bounding box center [1159, 29] width 14 height 14
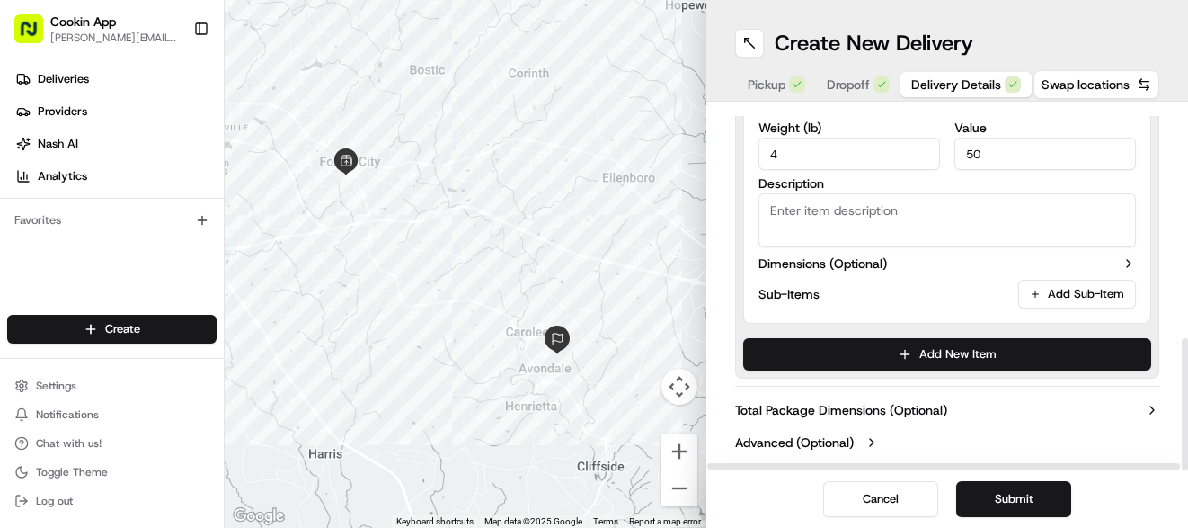
click at [849, 202] on textarea "Description" at bounding box center [948, 220] width 378 height 54
type textarea "food"
click at [1014, 496] on button "Submit" at bounding box center [1014, 499] width 115 height 36
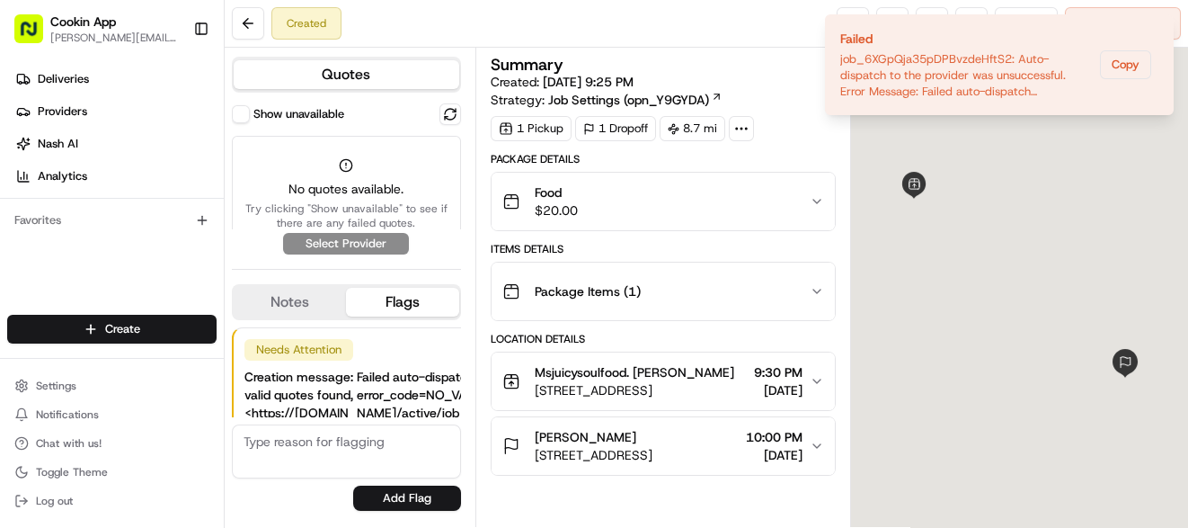
scroll to position [81, 0]
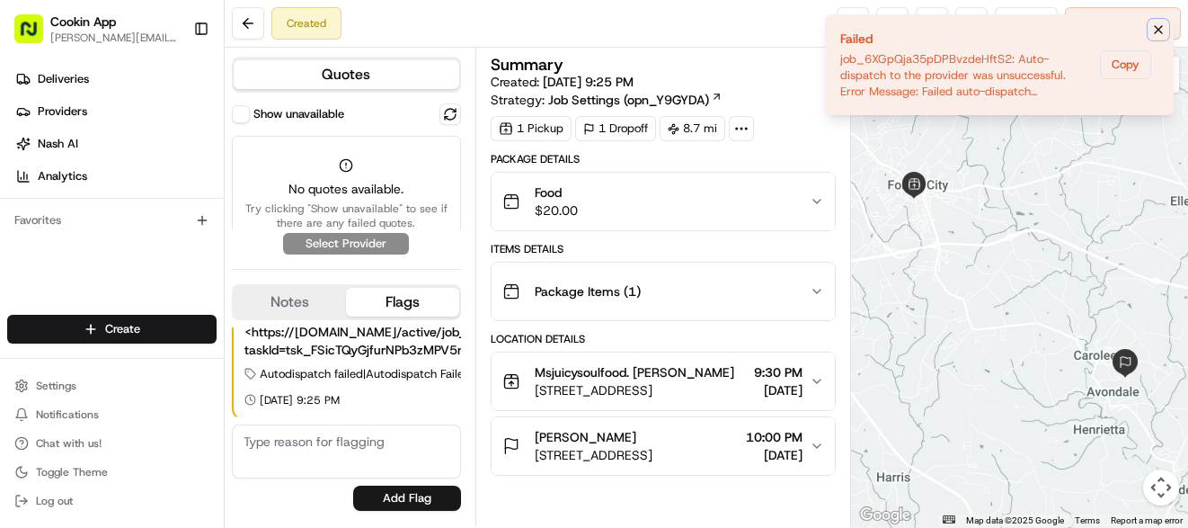
click at [1162, 31] on icon "Notifications (F8)" at bounding box center [1159, 29] width 14 height 14
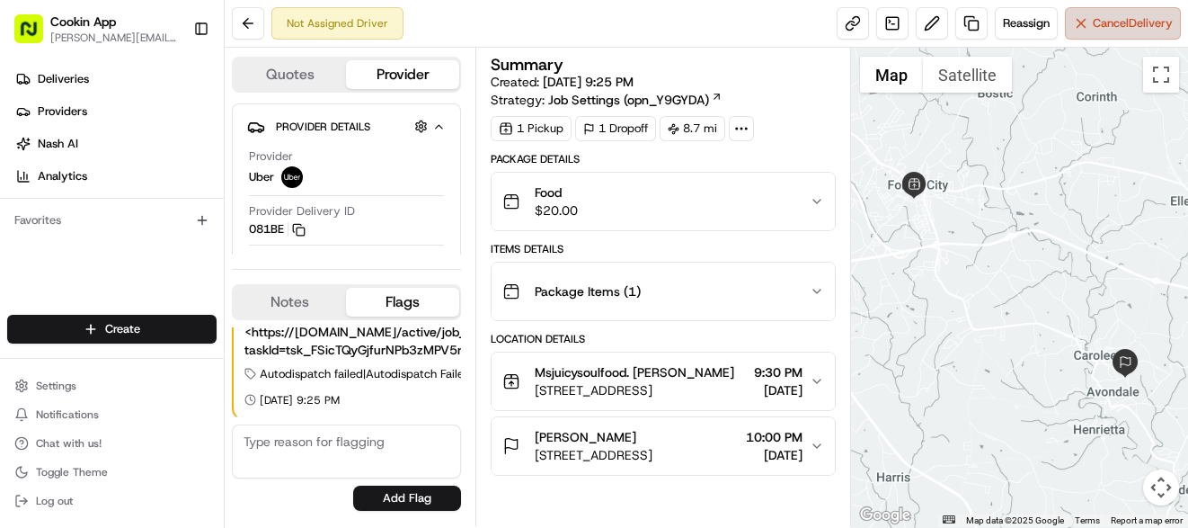
click at [1117, 22] on span "Cancel Delivery" at bounding box center [1133, 23] width 80 height 16
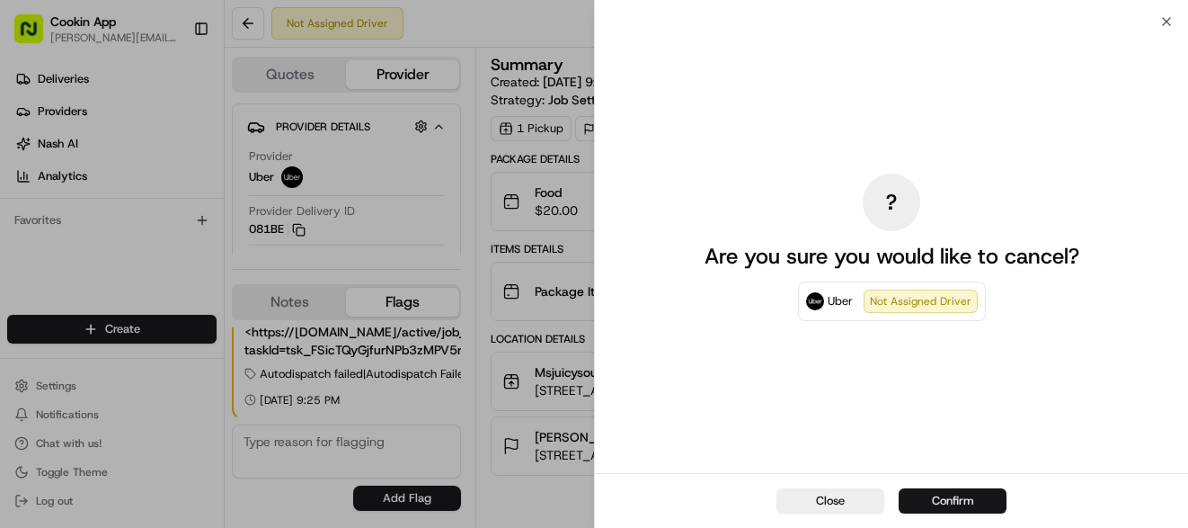
click at [952, 506] on button "Confirm" at bounding box center [953, 500] width 108 height 25
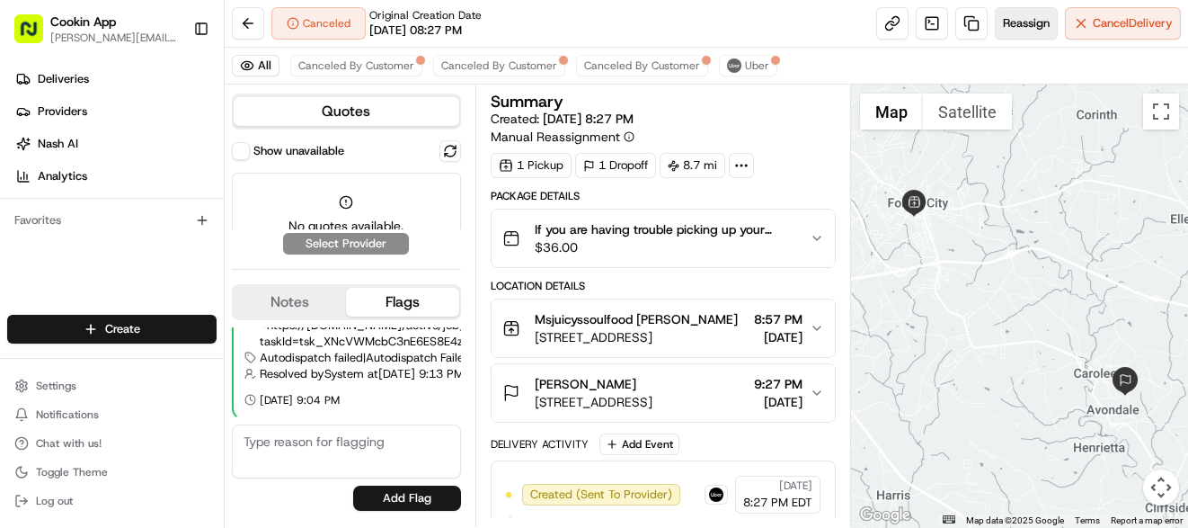
click at [1026, 26] on span "Reassign" at bounding box center [1026, 23] width 47 height 16
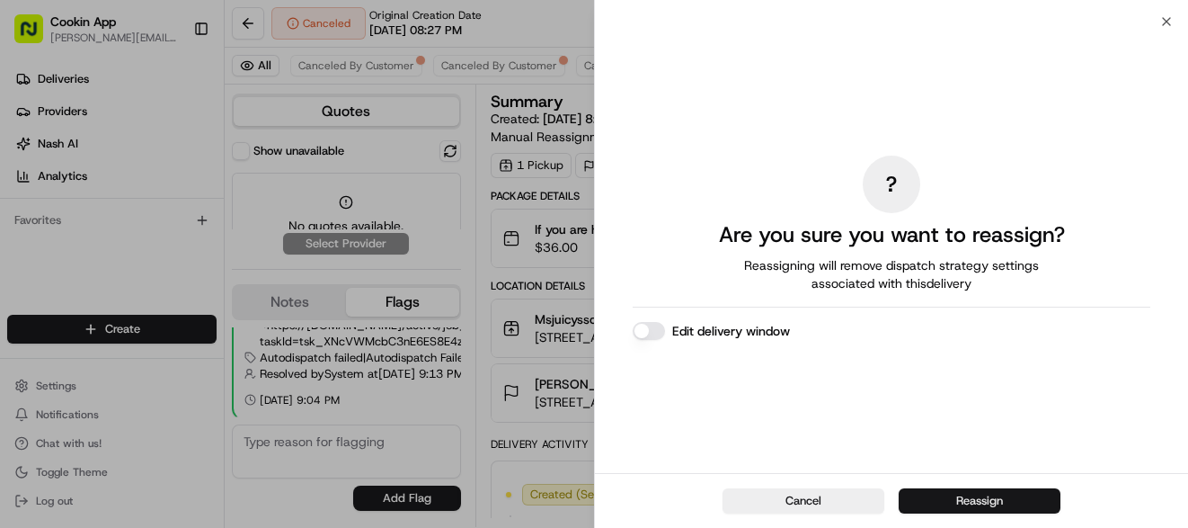
click at [967, 500] on button "Reassign" at bounding box center [980, 500] width 162 height 25
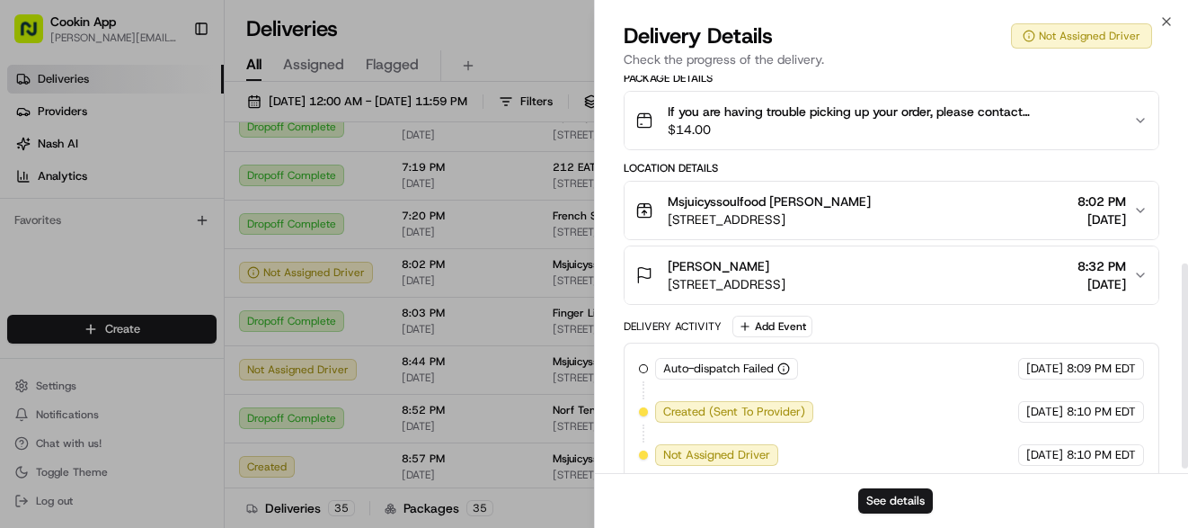
scroll to position [372, 0]
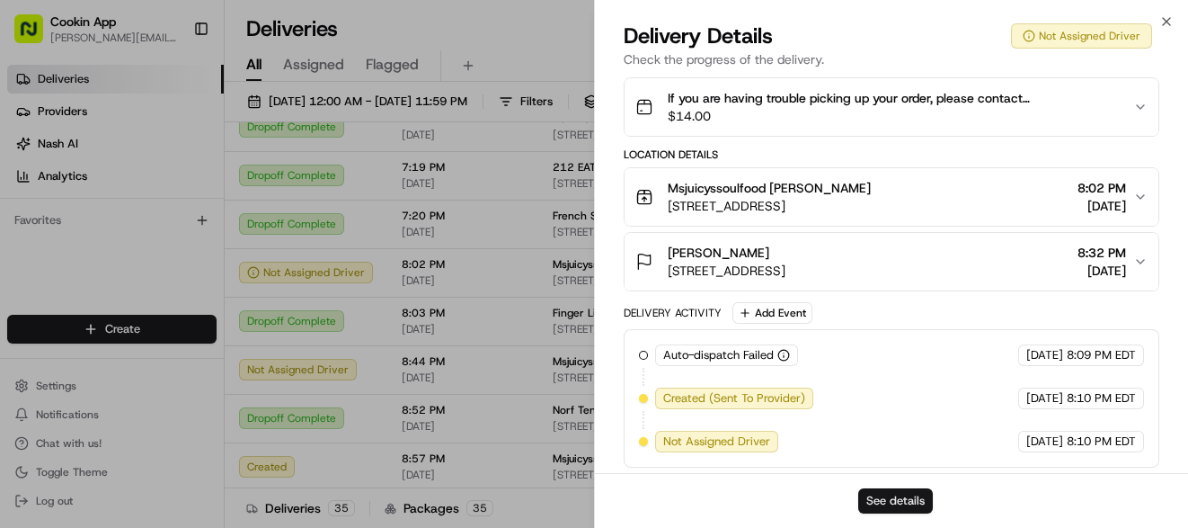
click at [873, 492] on button "See details" at bounding box center [896, 500] width 75 height 25
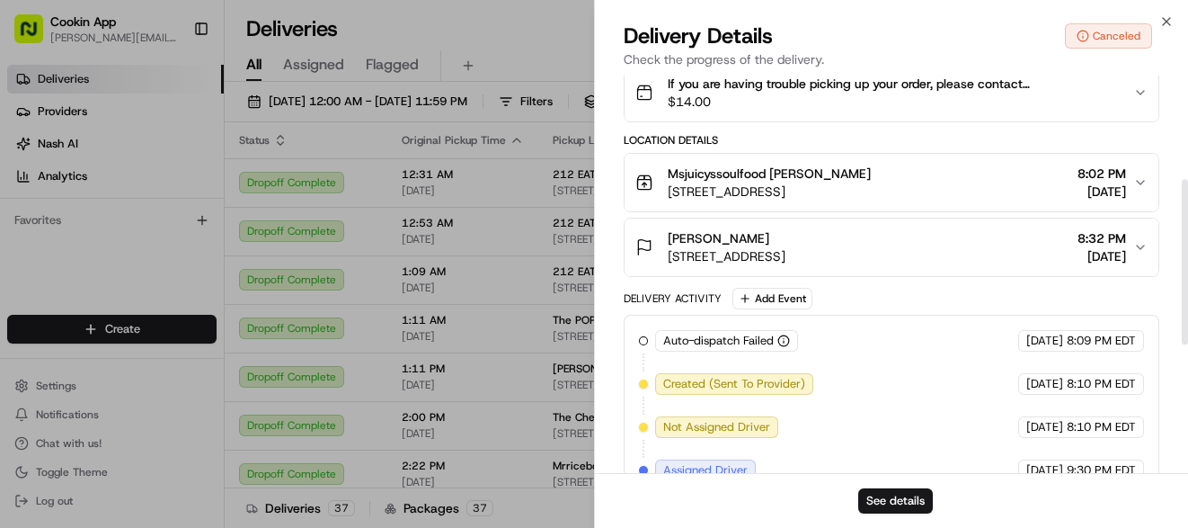
scroll to position [0, 0]
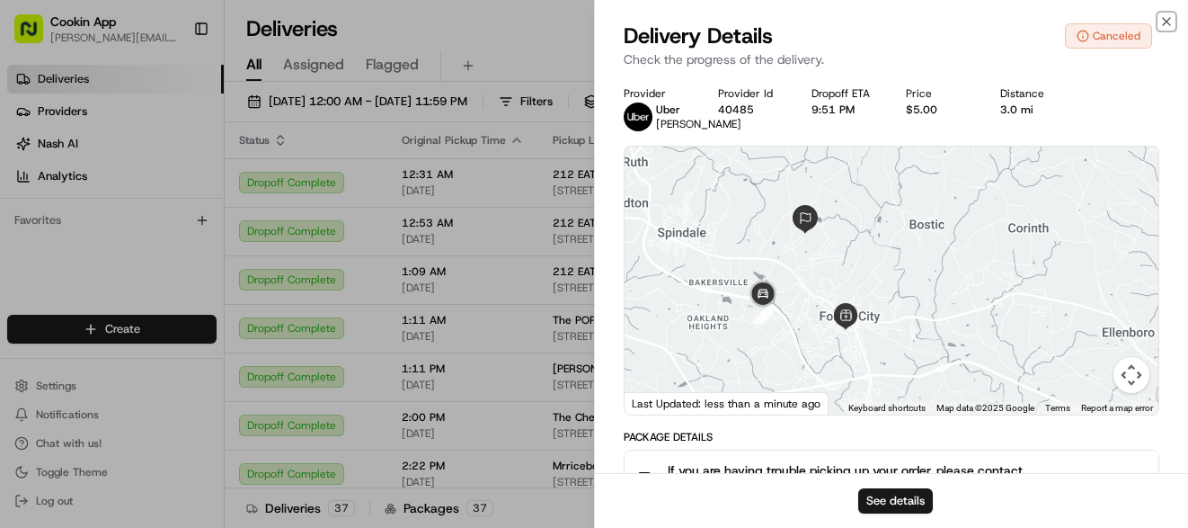
click at [1174, 18] on div "Close Delivery Details Canceled Check the progress of the delivery. Provider Ub…" at bounding box center [891, 264] width 594 height 528
click at [1165, 15] on icon "button" at bounding box center [1167, 21] width 14 height 14
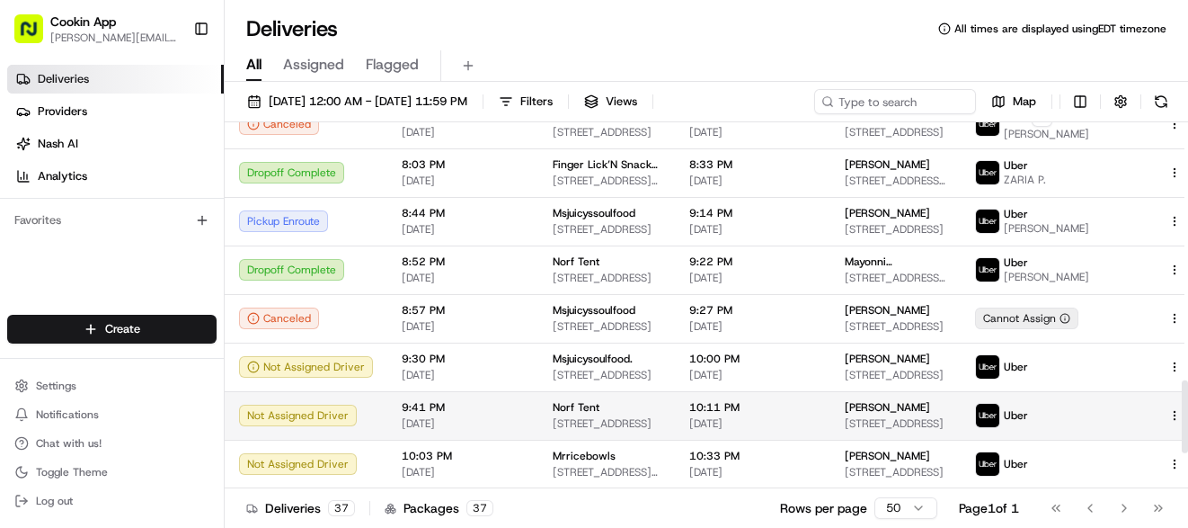
scroll to position [1475, 0]
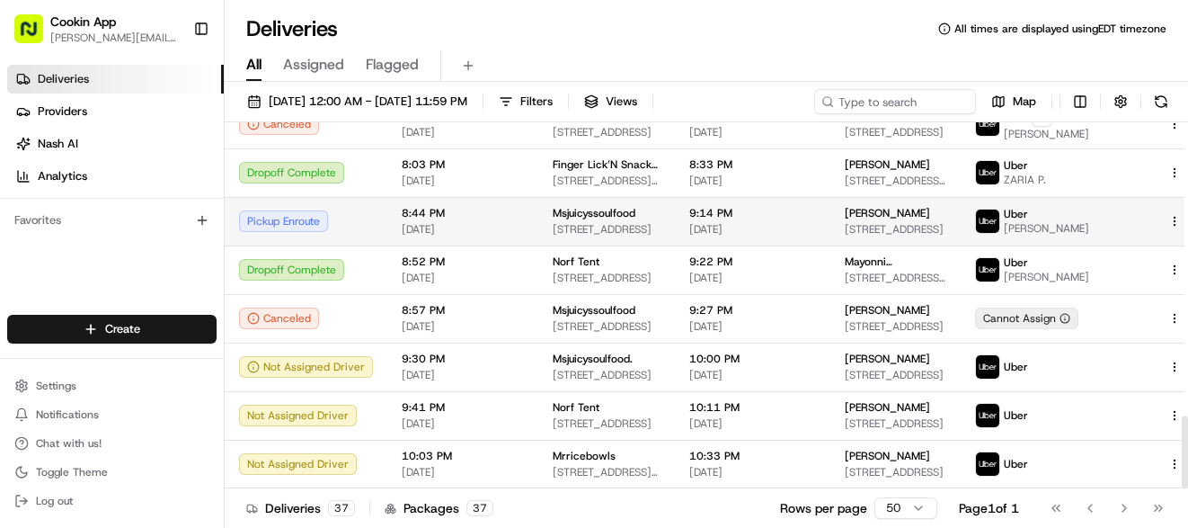
click at [1059, 221] on span "[PERSON_NAME]" at bounding box center [1046, 228] width 85 height 14
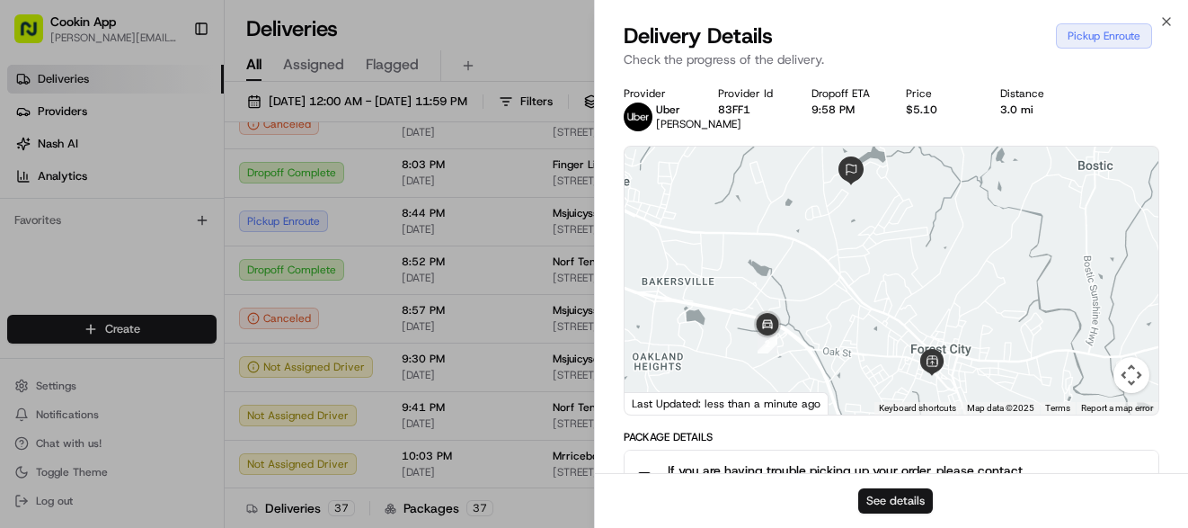
click at [879, 500] on button "See details" at bounding box center [896, 500] width 75 height 25
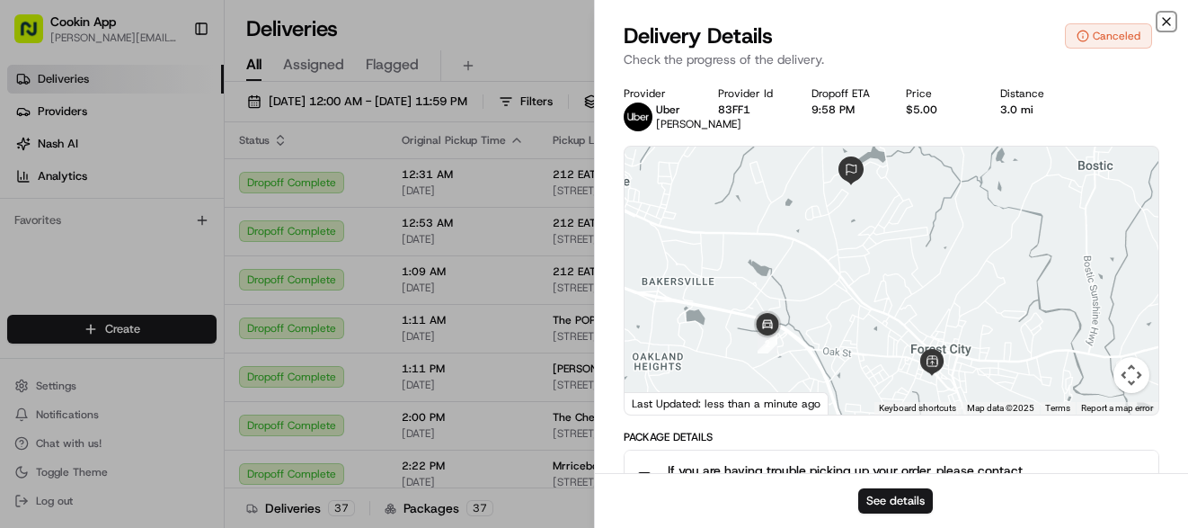
click at [1163, 22] on icon "button" at bounding box center [1167, 21] width 14 height 14
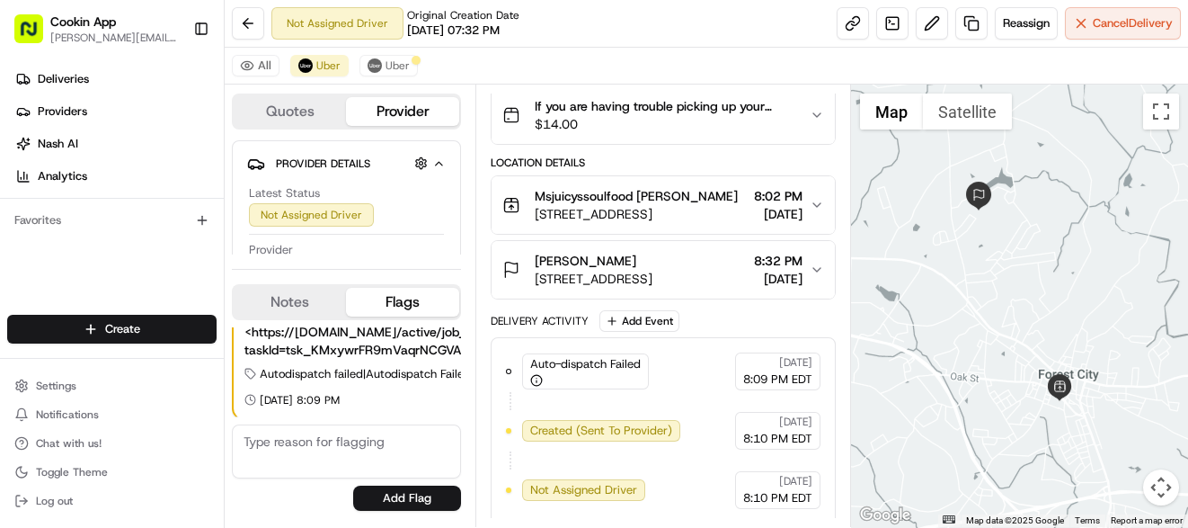
click at [657, 205] on span "[STREET_ADDRESS]" at bounding box center [636, 214] width 203 height 18
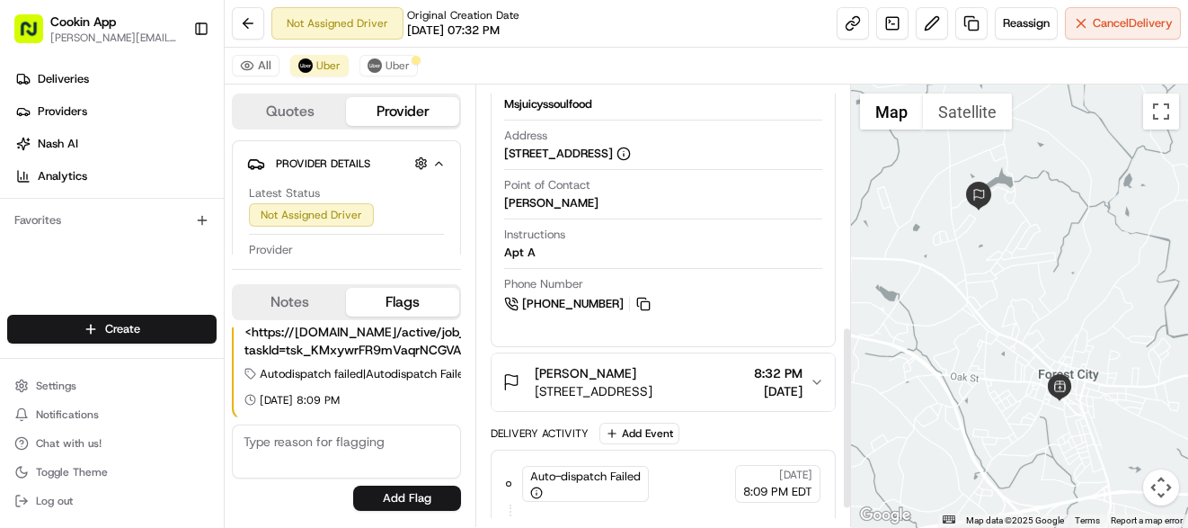
scroll to position [623, 0]
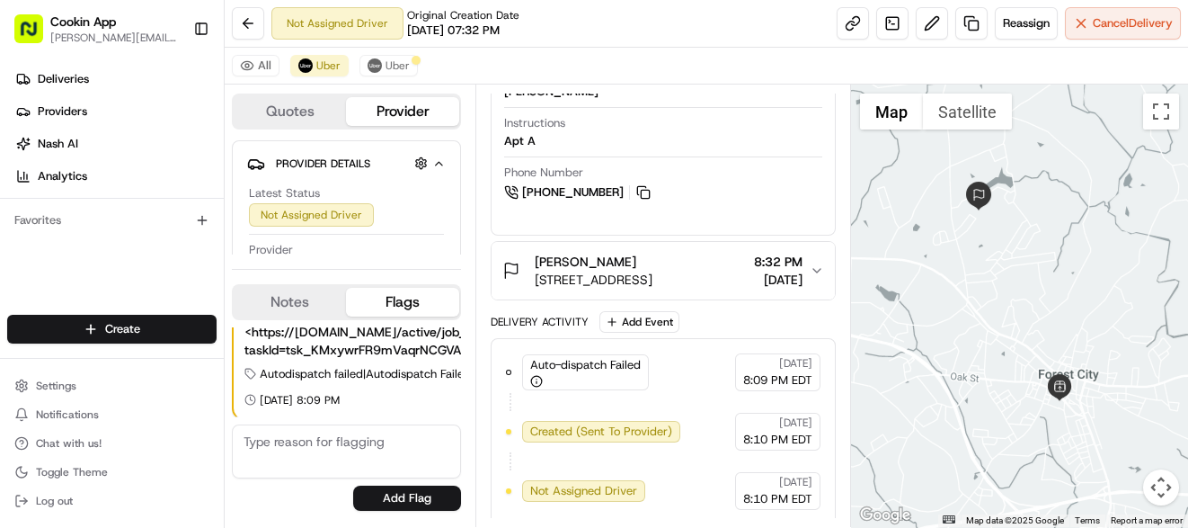
click at [561, 259] on span "Adrien Hamilton" at bounding box center [586, 262] width 102 height 18
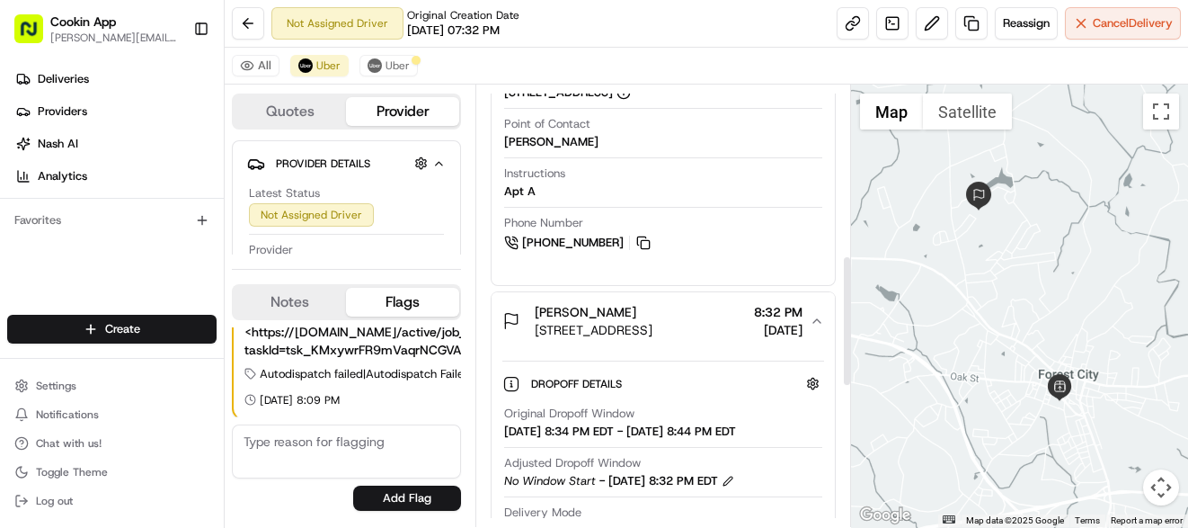
scroll to position [565, 0]
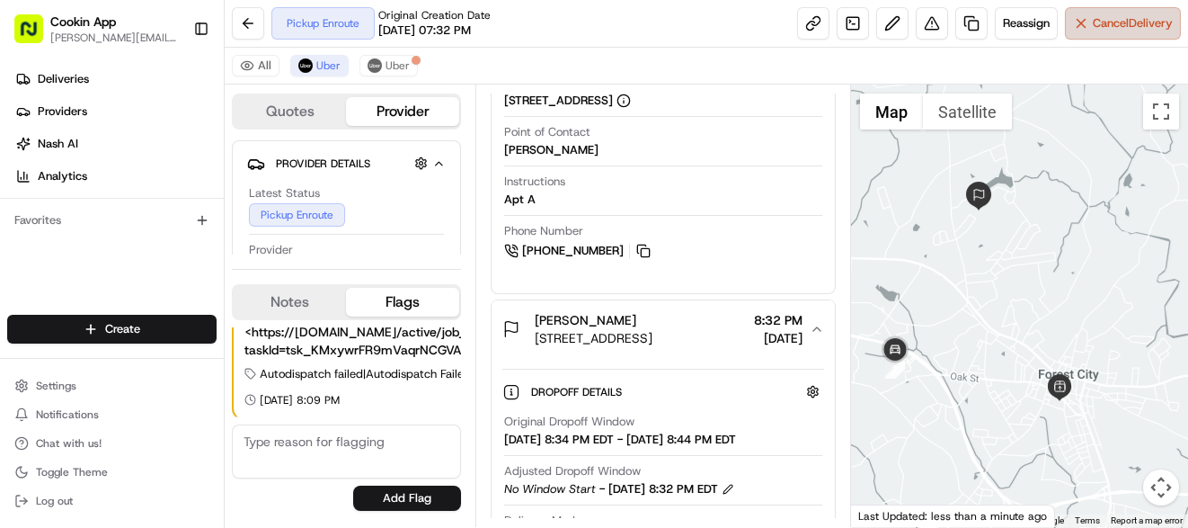
click at [1098, 20] on span "Cancel Delivery" at bounding box center [1133, 23] width 80 height 16
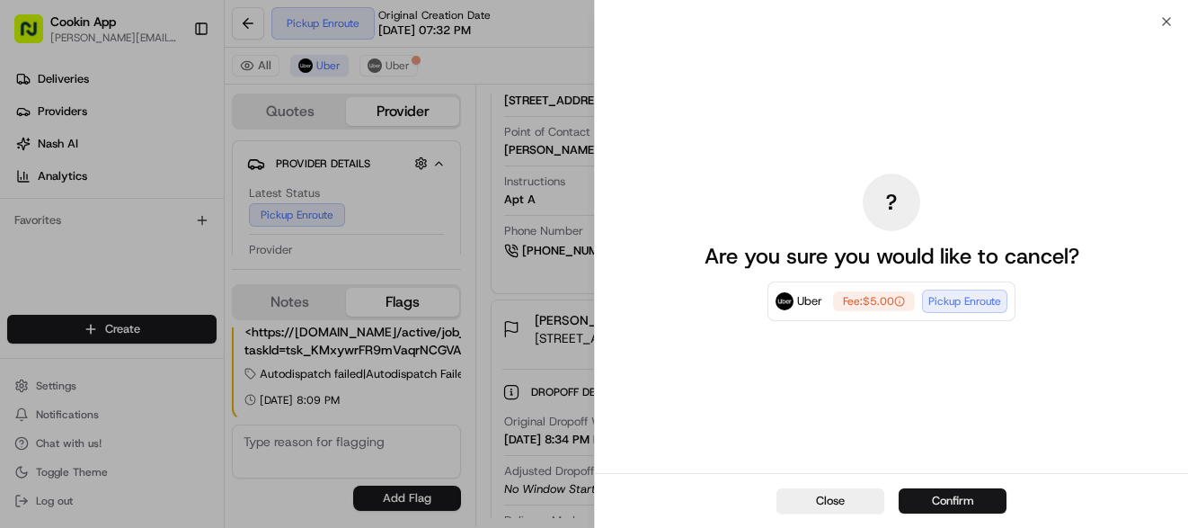
click at [950, 498] on button "Confirm" at bounding box center [953, 500] width 108 height 25
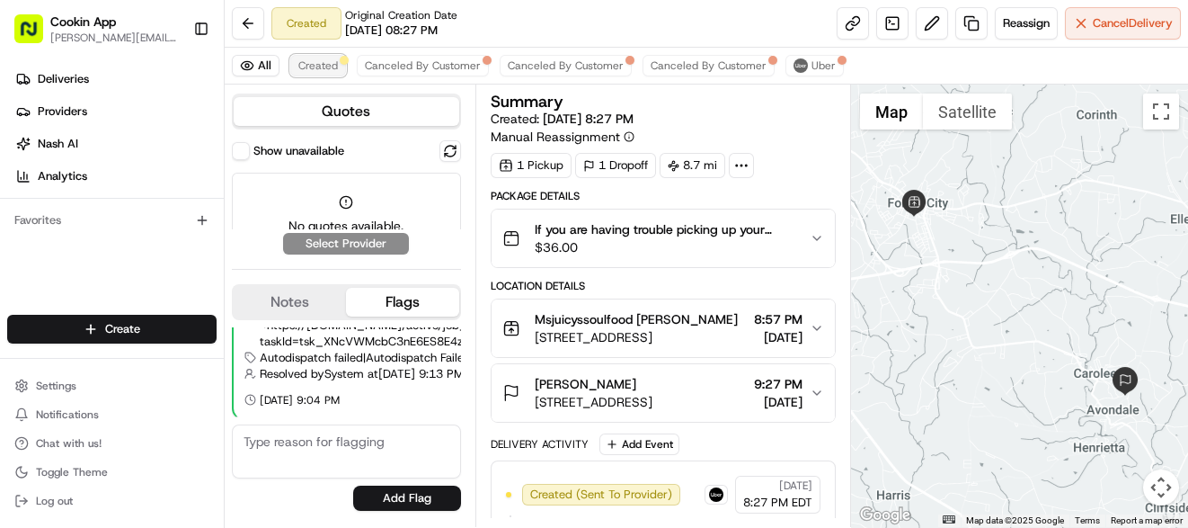
drag, startPoint x: 310, startPoint y: 68, endPoint x: 322, endPoint y: 74, distance: 12.9
click at [313, 68] on span "Created" at bounding box center [318, 65] width 40 height 14
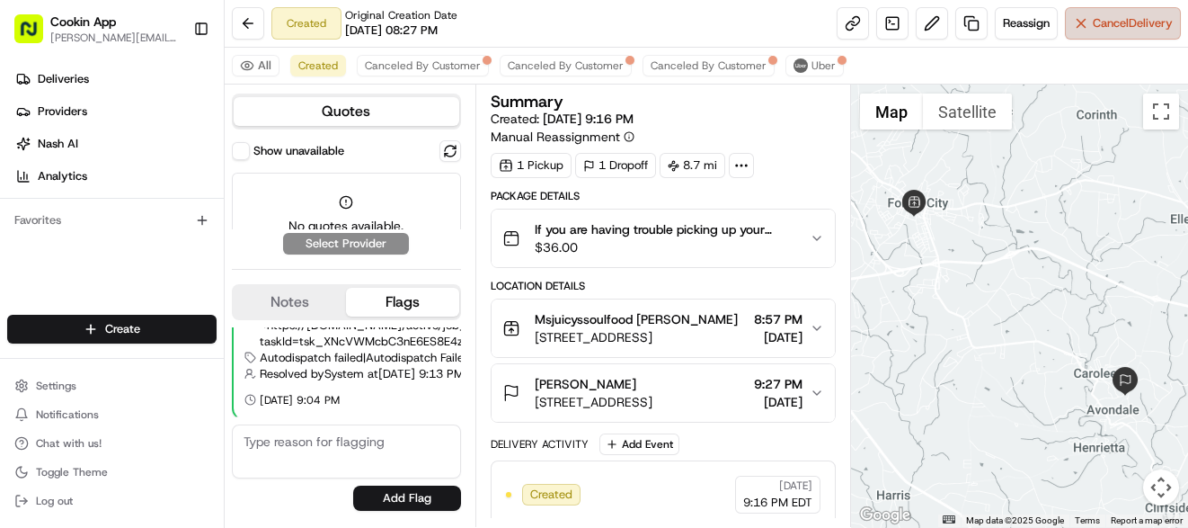
click at [1130, 21] on span "Cancel Delivery" at bounding box center [1133, 23] width 80 height 16
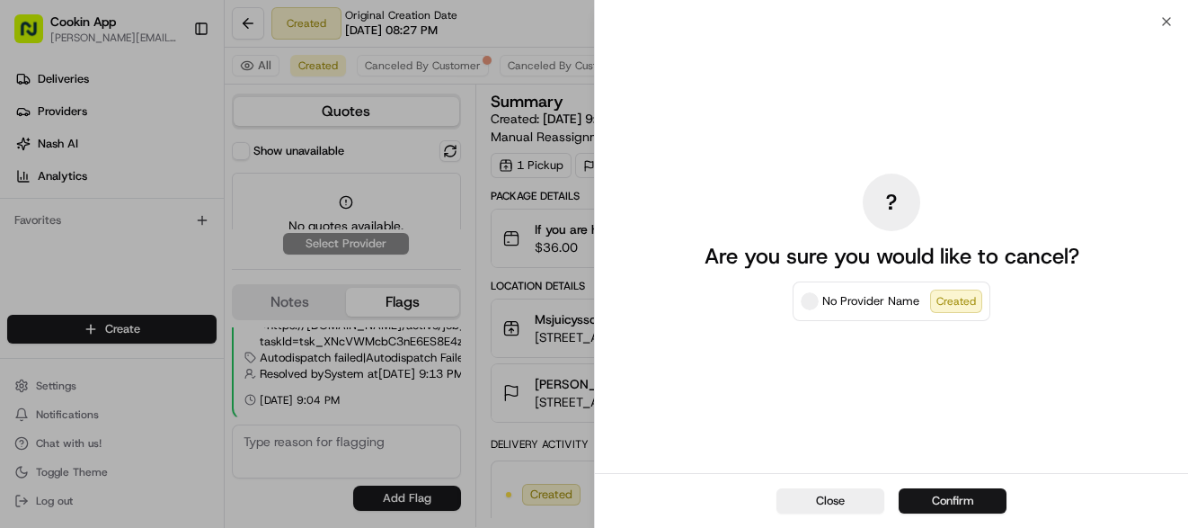
click at [949, 496] on button "Confirm" at bounding box center [953, 500] width 108 height 25
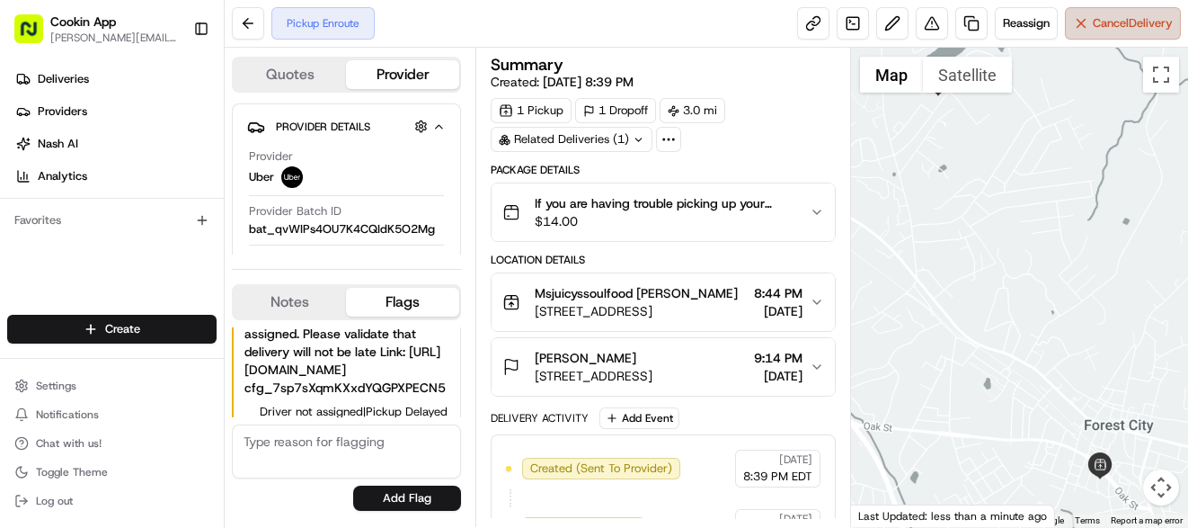
click at [1125, 26] on span "Cancel Delivery" at bounding box center [1133, 23] width 80 height 16
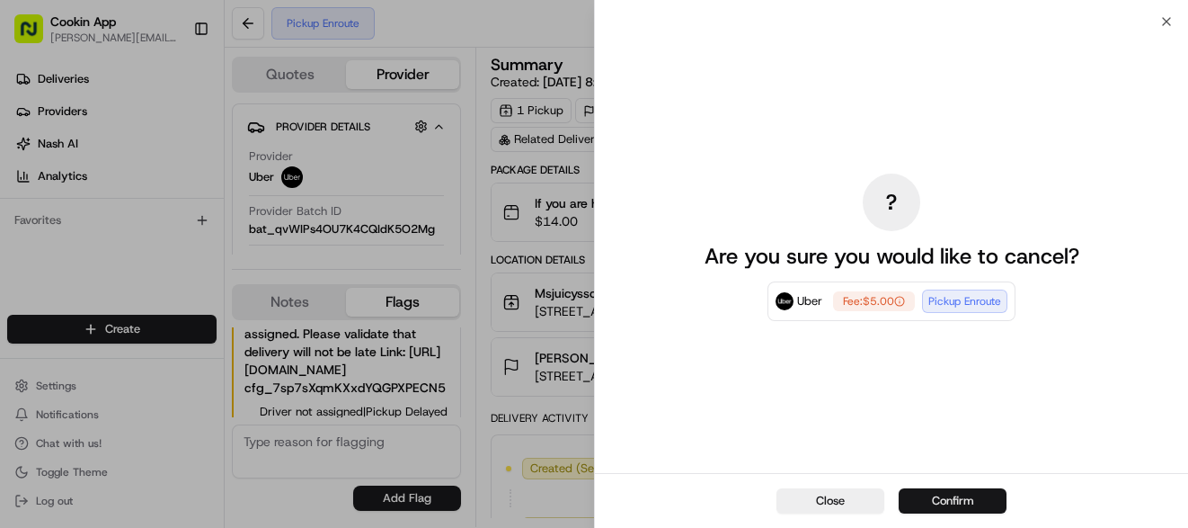
click at [923, 494] on button "Confirm" at bounding box center [953, 500] width 108 height 25
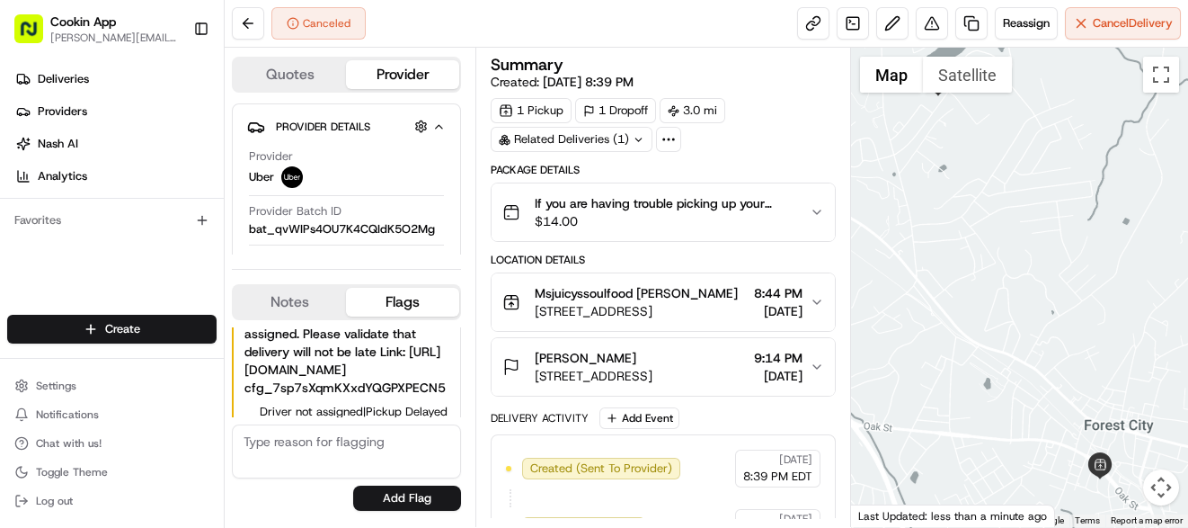
click at [561, 136] on div "Related Deliveries (1)" at bounding box center [572, 139] width 162 height 25
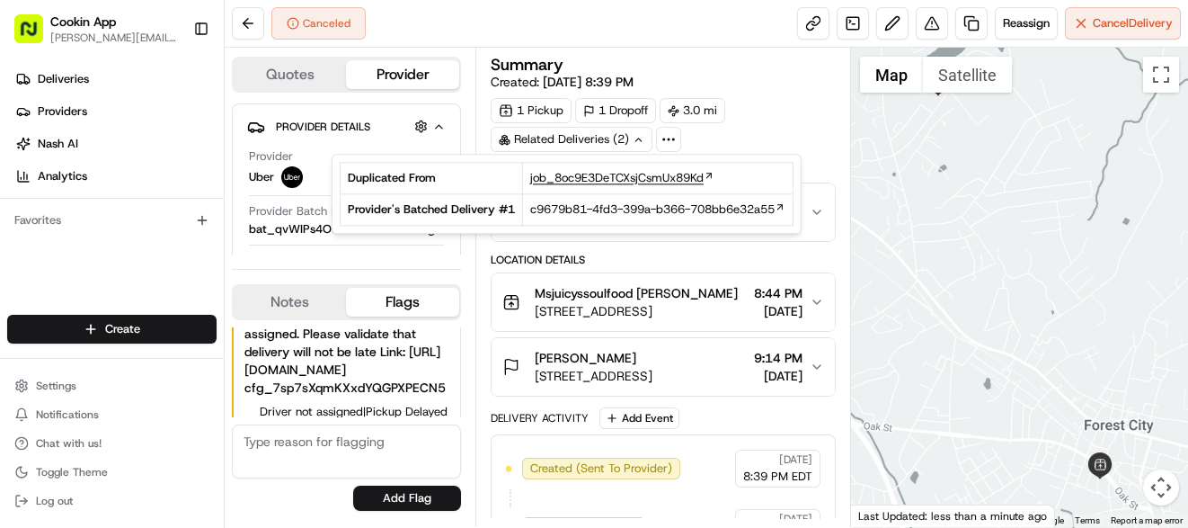
click at [593, 179] on span "job_8oc9E3DeTCXsjCsmUx89Kd" at bounding box center [617, 178] width 174 height 16
